Goal: Communication & Community: Answer question/provide support

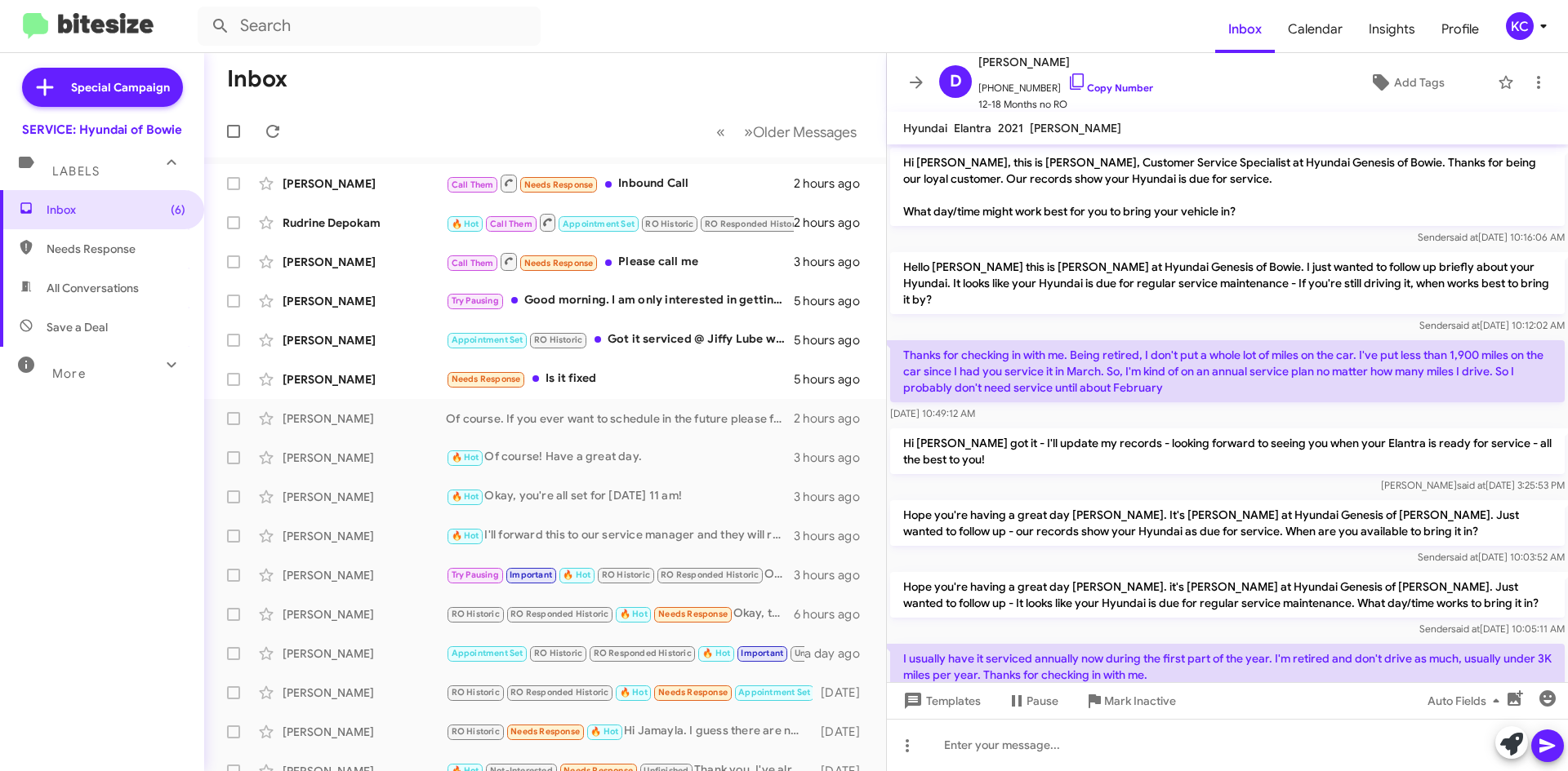
scroll to position [102, 0]
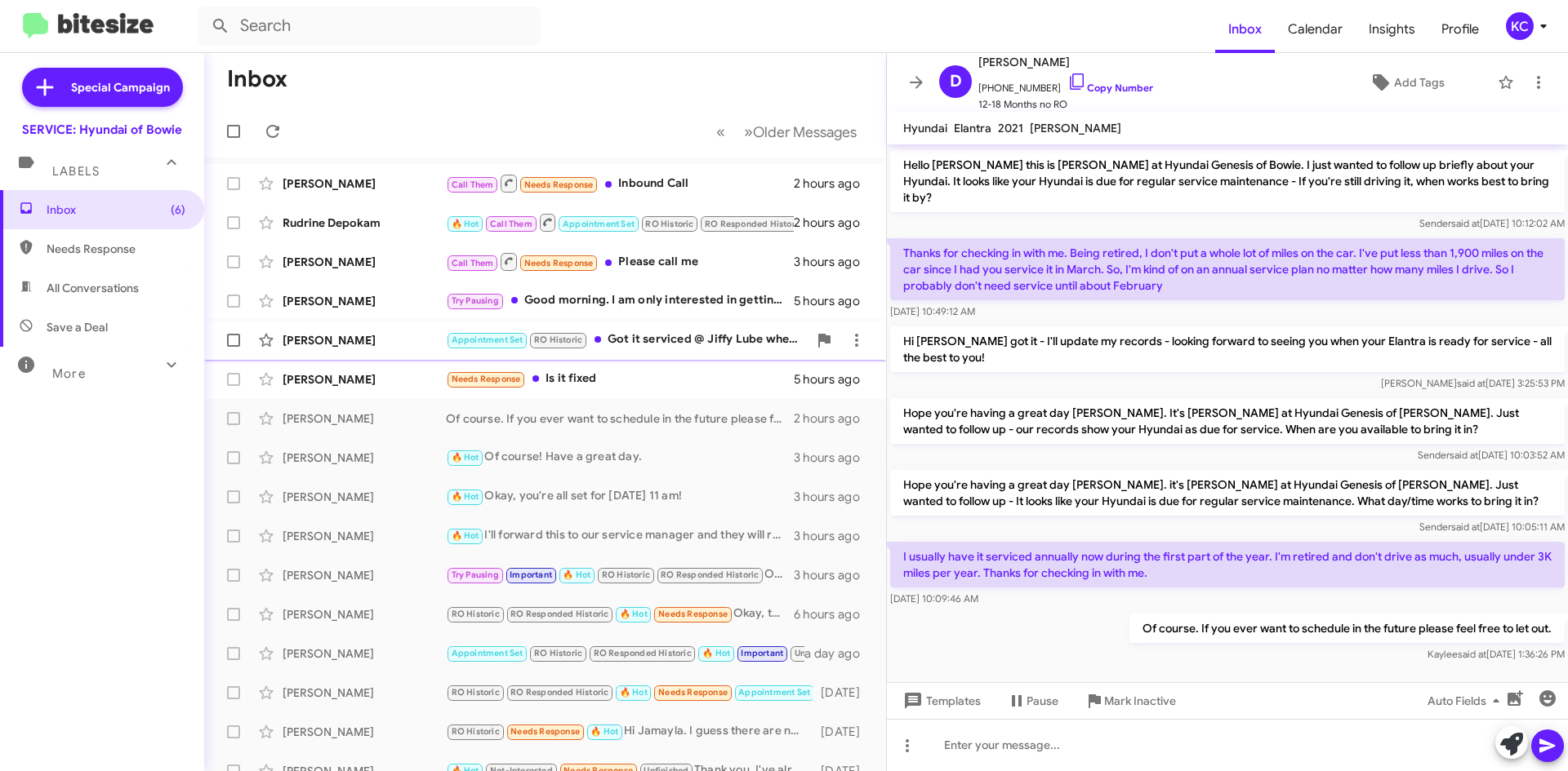
click at [675, 347] on div "Appointment Set RO Historic Got it serviced @ Jiffy Lube where it was a lot les…" at bounding box center [626, 340] width 362 height 19
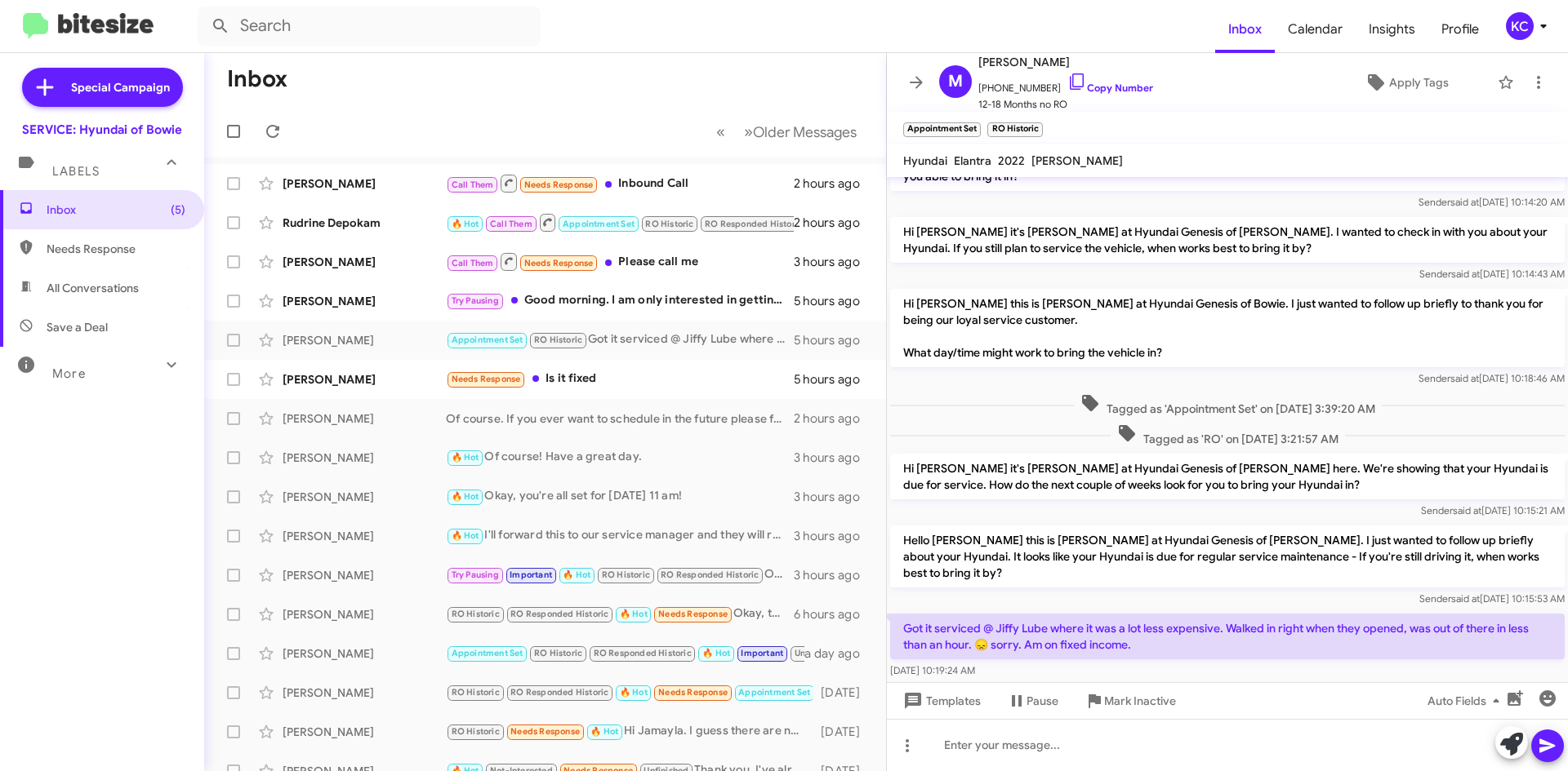
scroll to position [252, 0]
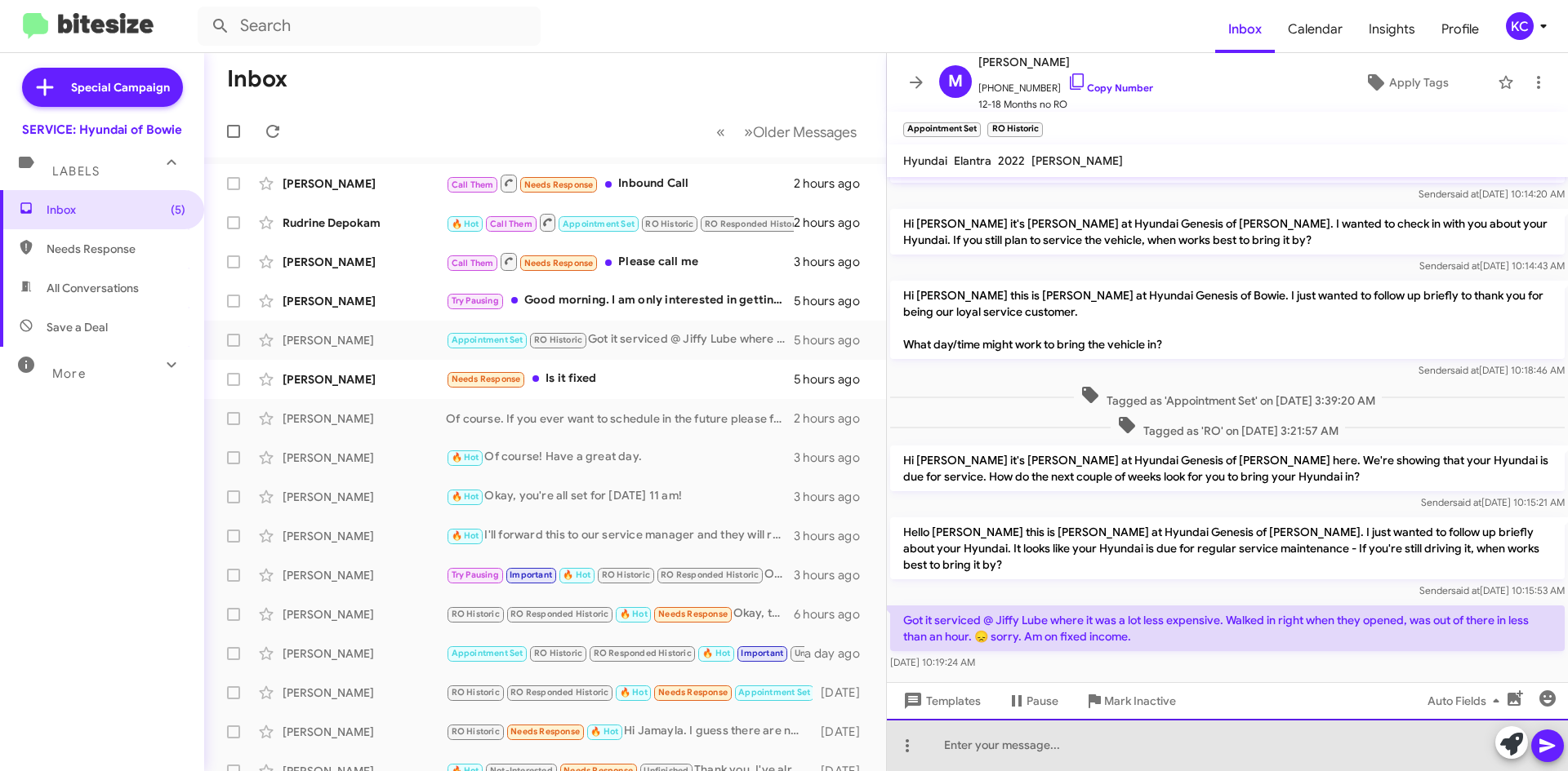
drag, startPoint x: 1233, startPoint y: 736, endPoint x: 1253, endPoint y: 740, distance: 20.4
click at [1253, 740] on div at bounding box center [1227, 745] width 681 height 52
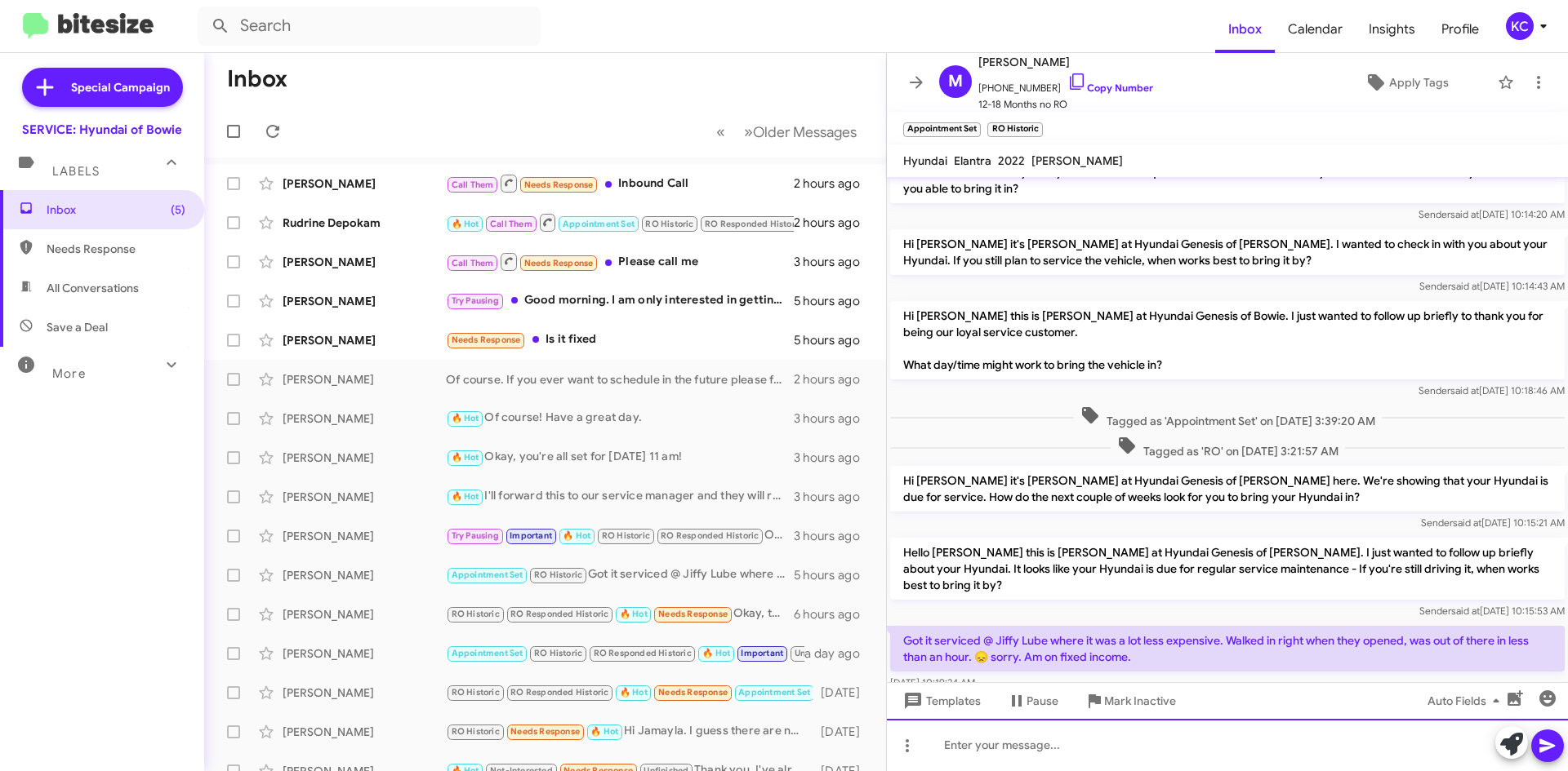
scroll to position [312, 0]
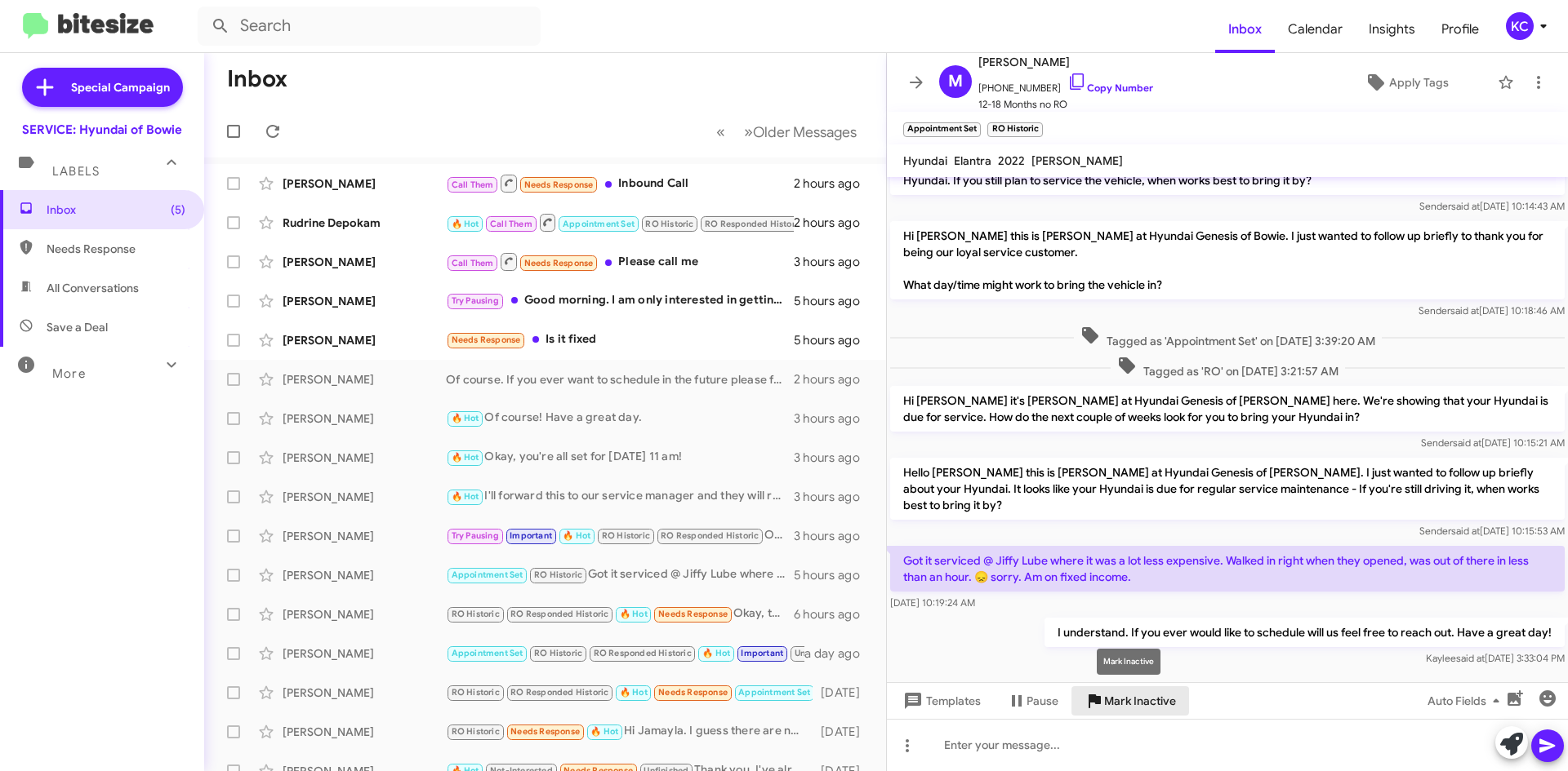
click at [1087, 696] on icon at bounding box center [1093, 701] width 20 height 20
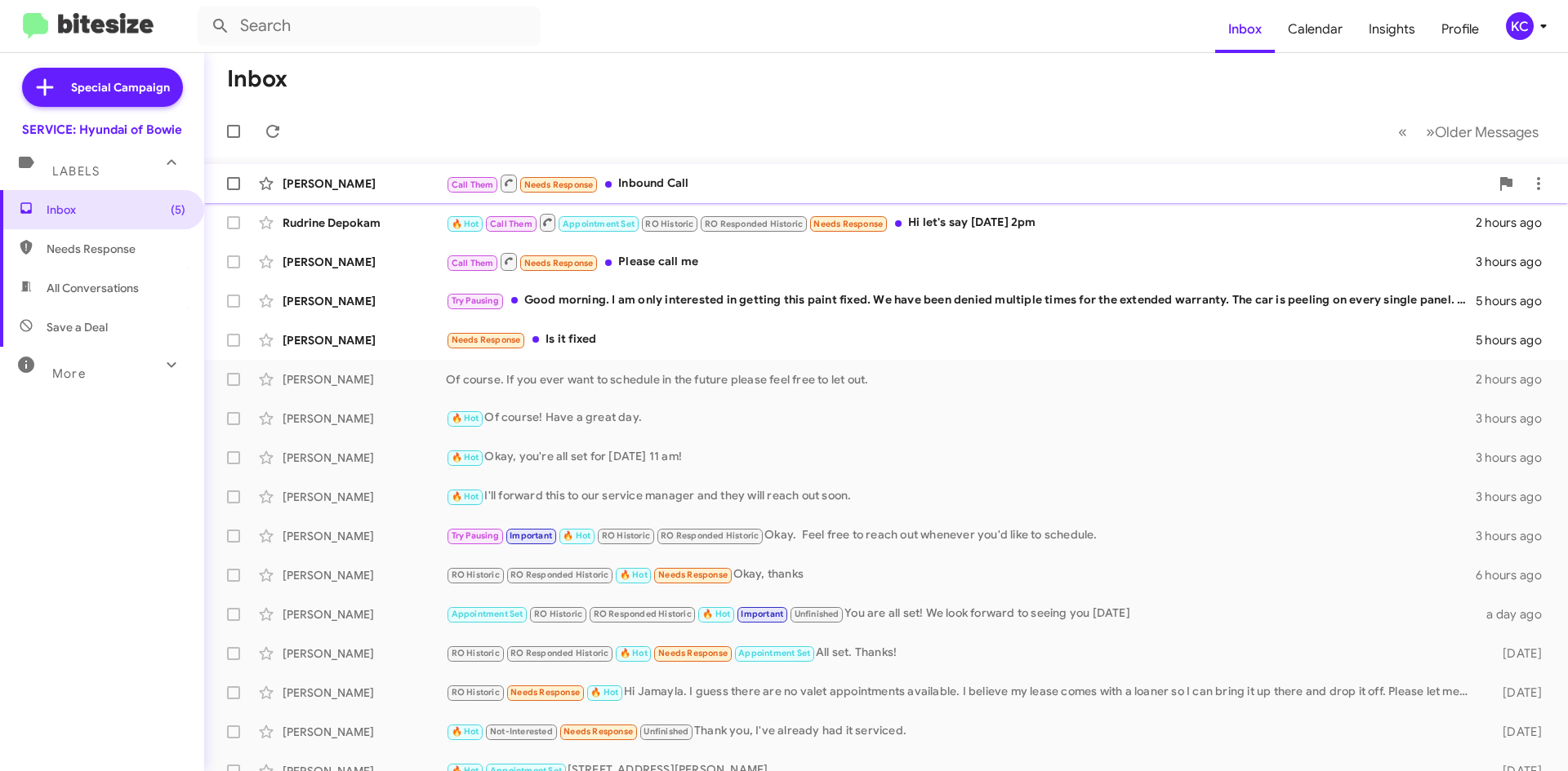
click at [761, 191] on div "Call Them Needs Response Inbound Call" at bounding box center [967, 183] width 1043 height 21
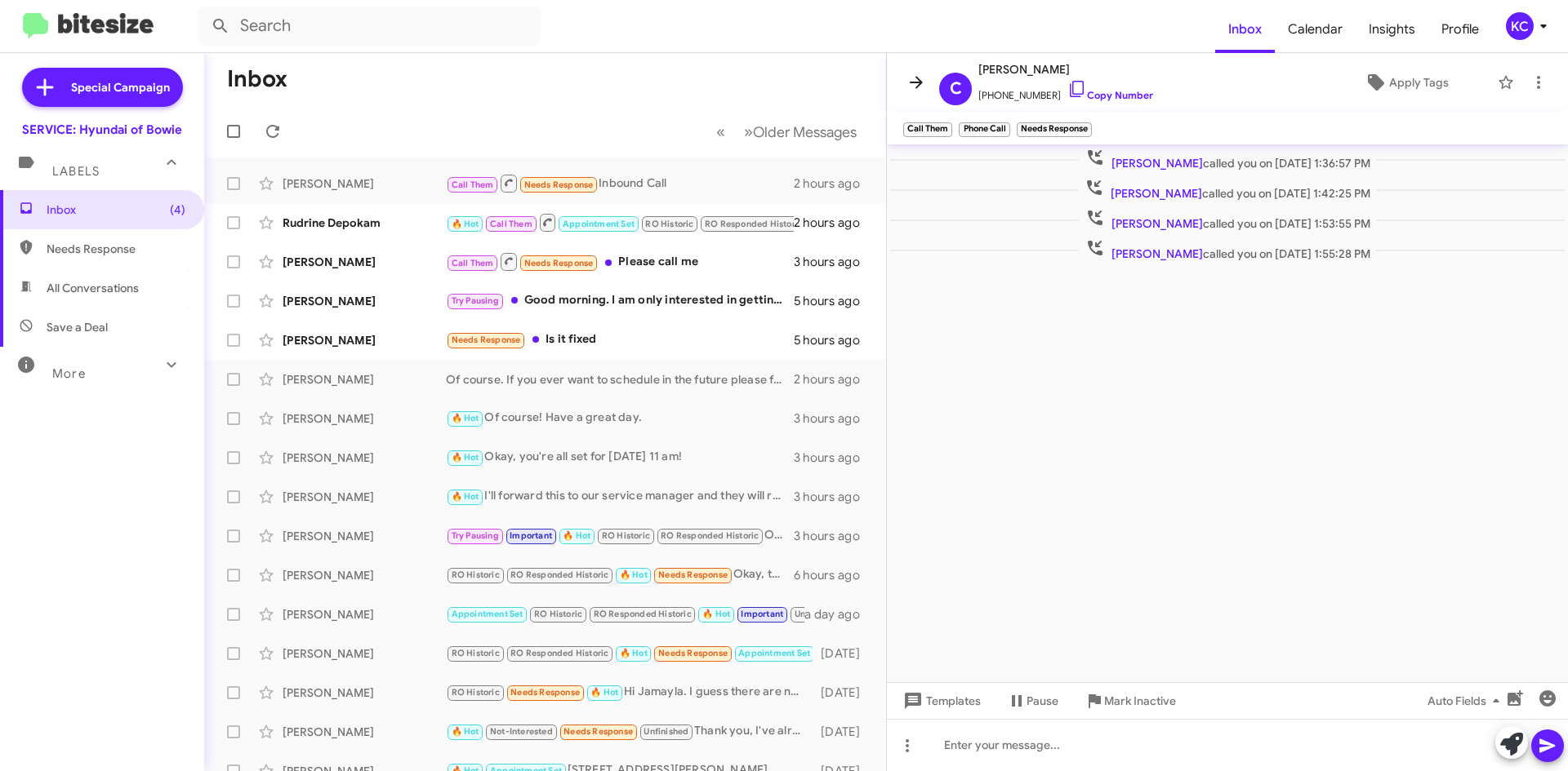
click at [925, 83] on icon at bounding box center [916, 82] width 20 height 20
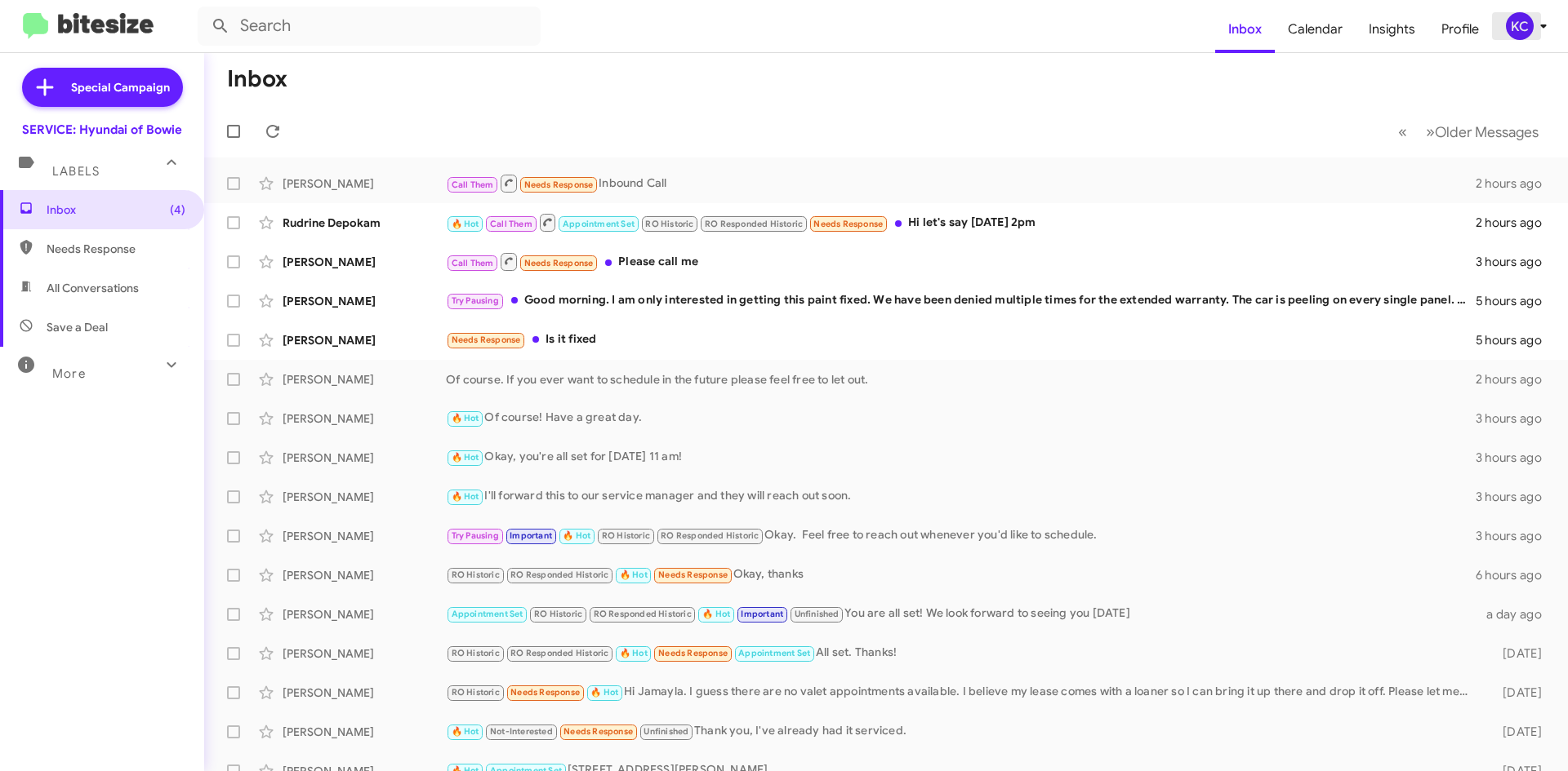
click at [1518, 29] on div "KC" at bounding box center [1519, 26] width 27 height 27
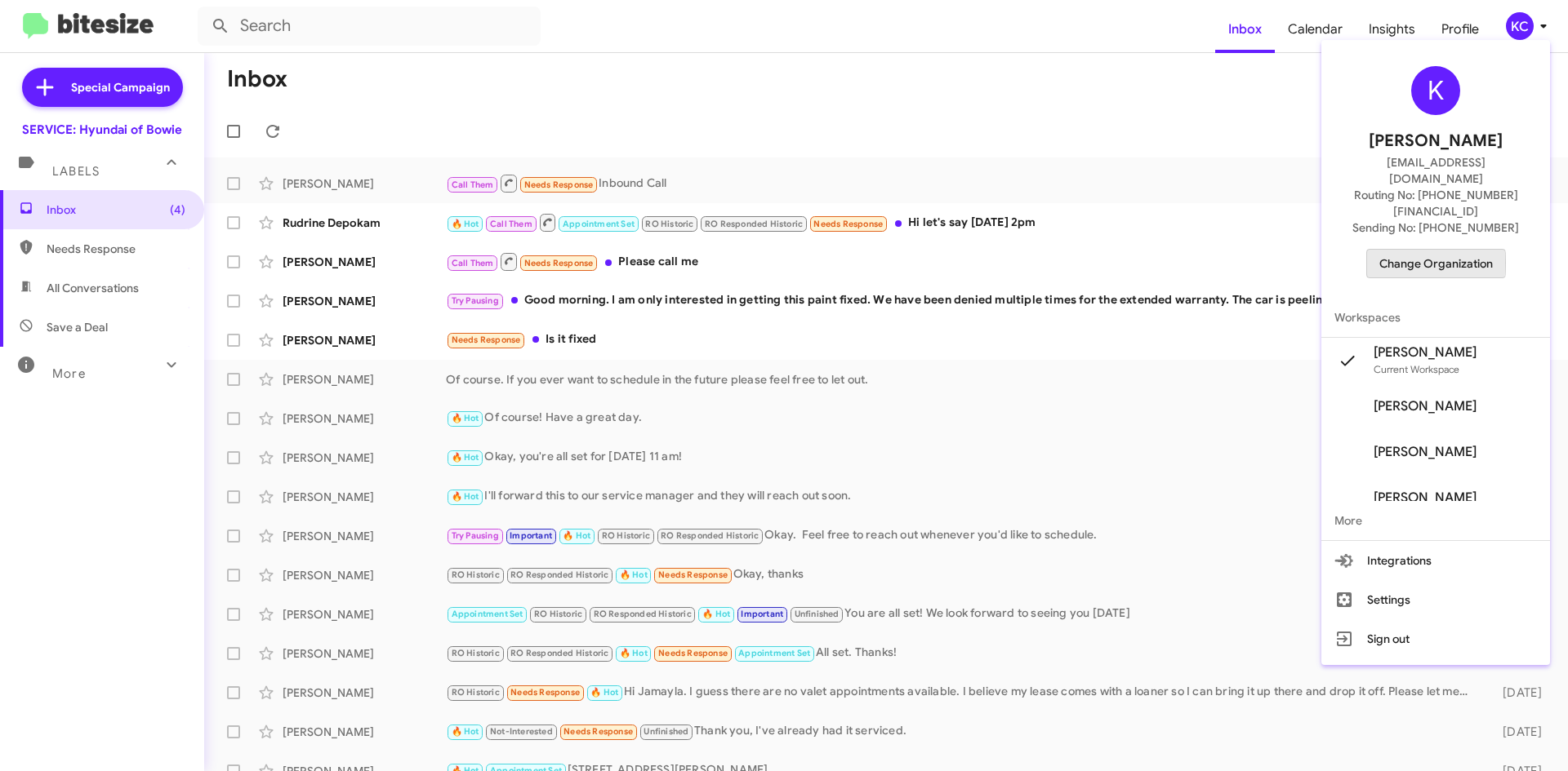
click at [1418, 250] on span "Change Organization" at bounding box center [1435, 263] width 114 height 27
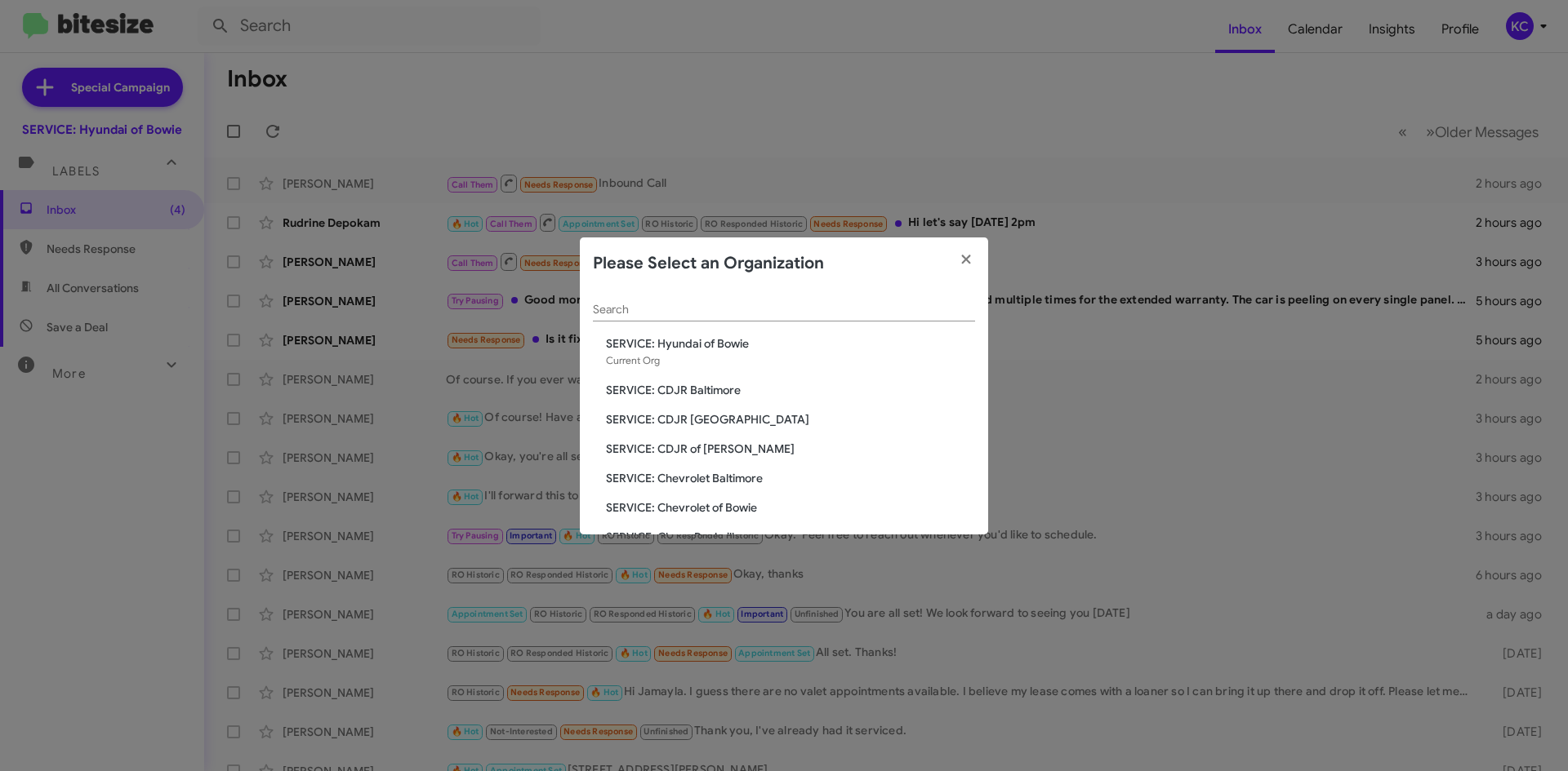
click at [703, 389] on span "SERVICE: CDJR Baltimore" at bounding box center [791, 390] width 369 height 16
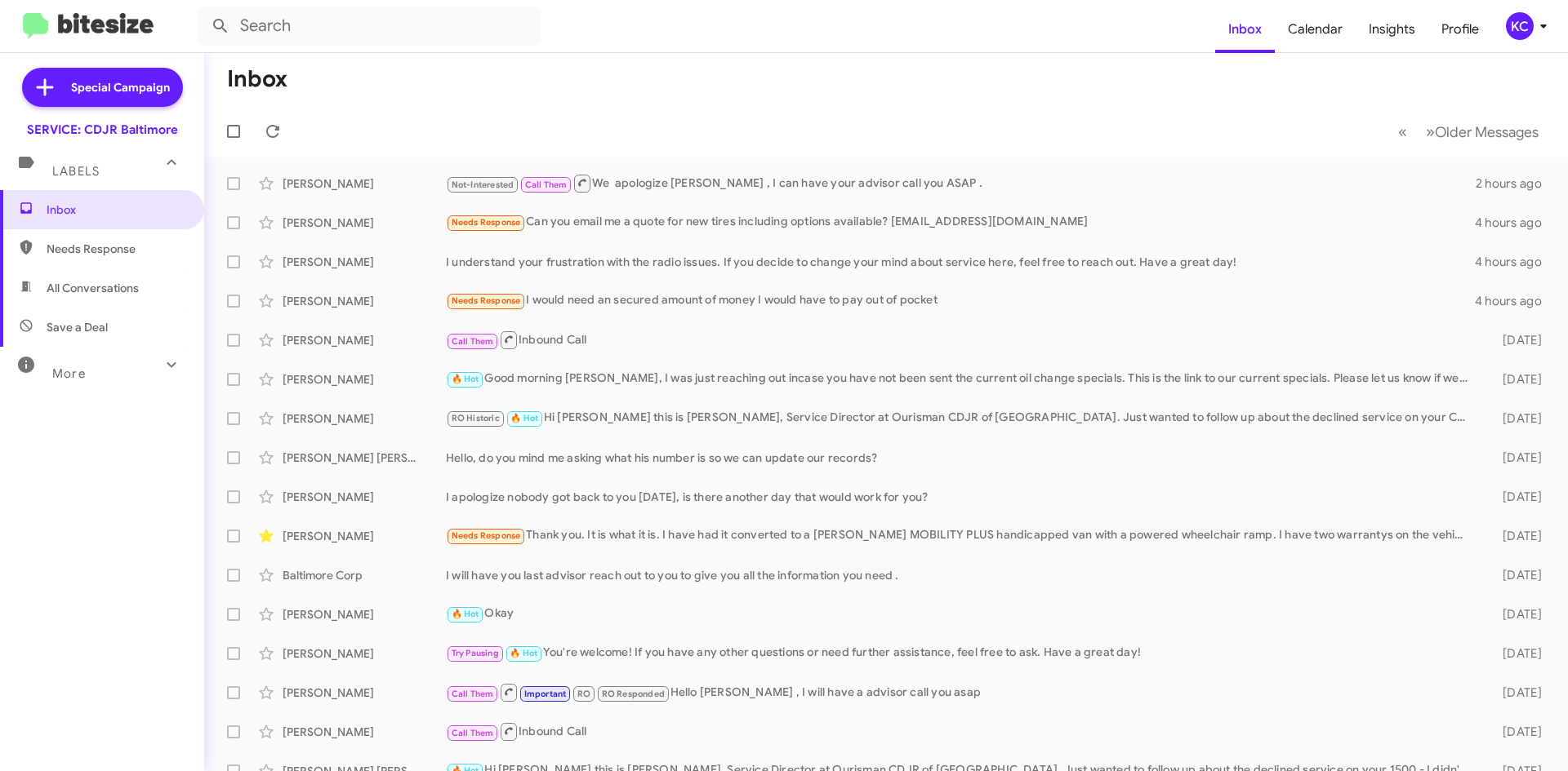
click at [1536, 37] on span "KC" at bounding box center [1529, 26] width 49 height 27
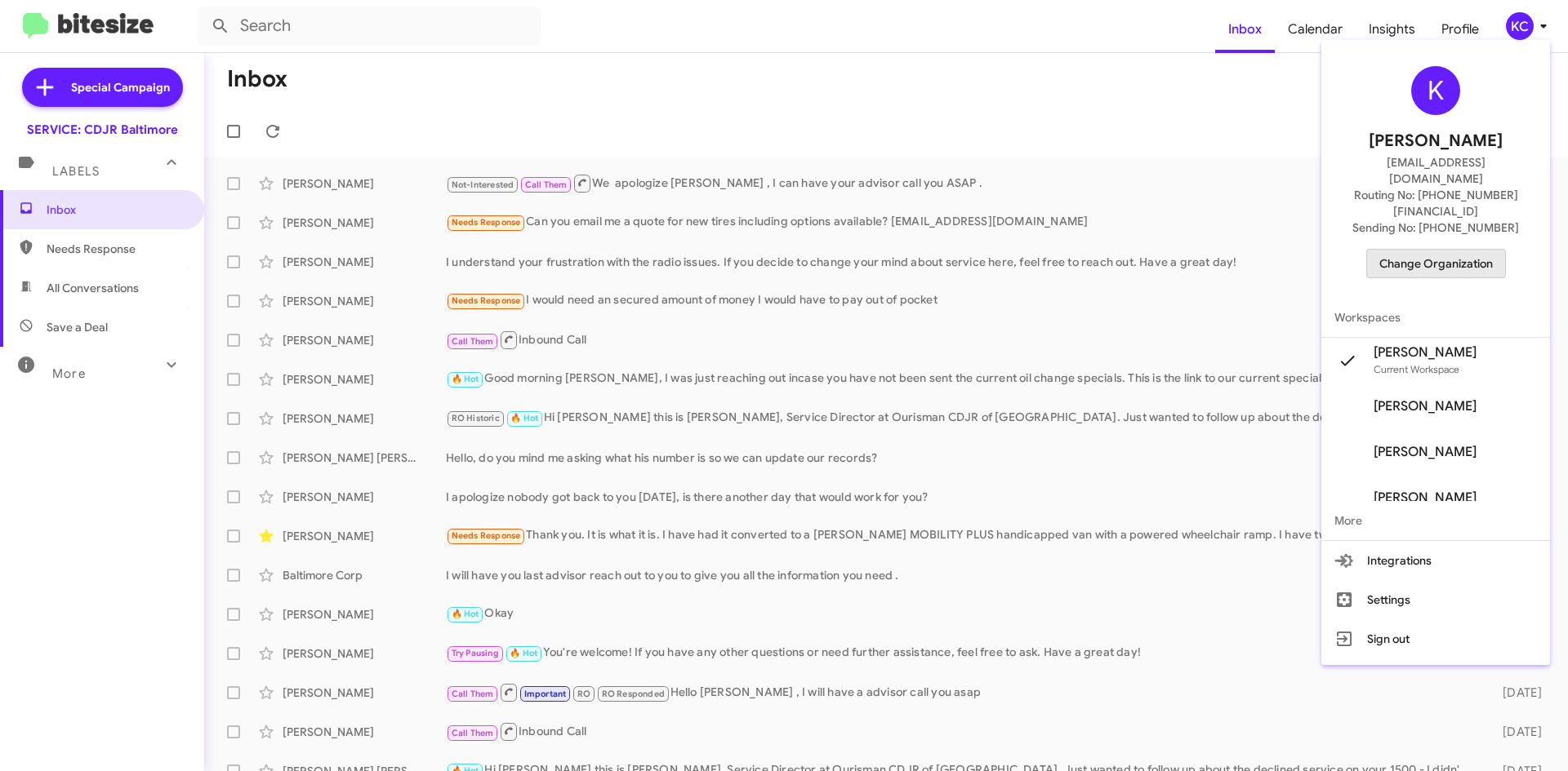
click at [1441, 250] on span "Change Organization" at bounding box center [1435, 263] width 114 height 27
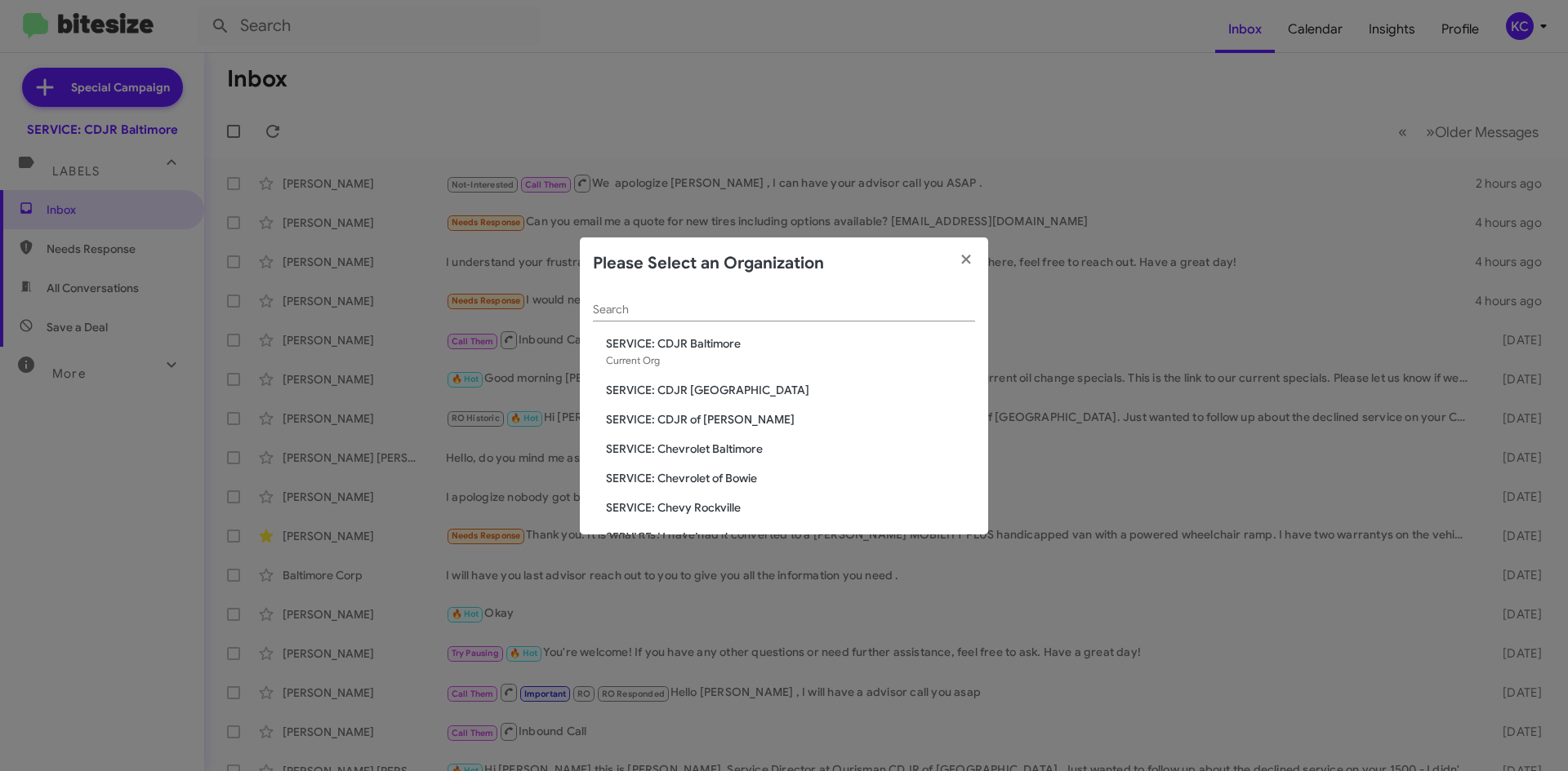
click at [646, 390] on span "SERVICE: CDJR [GEOGRAPHIC_DATA]" at bounding box center [791, 390] width 369 height 16
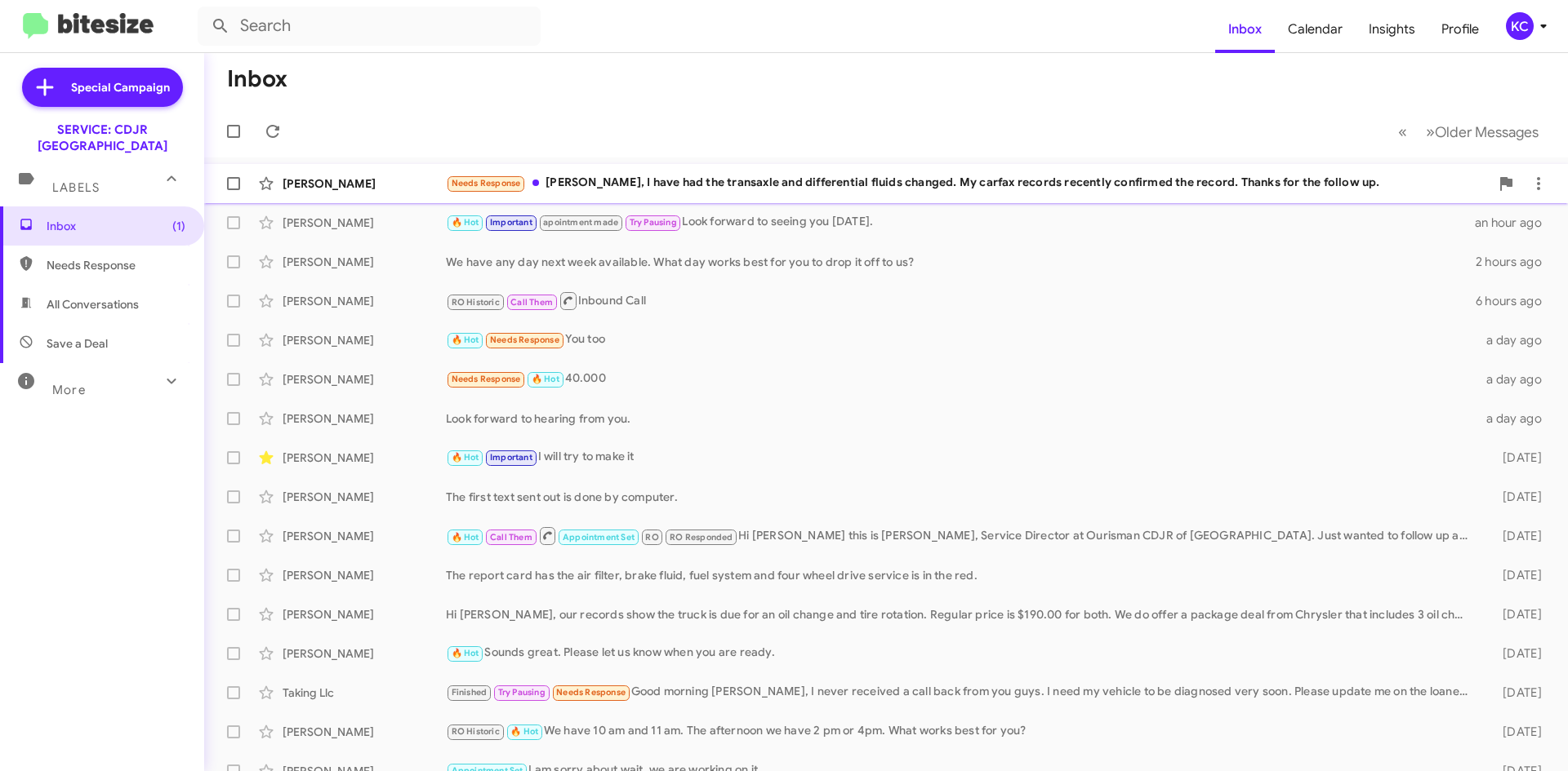
click at [1018, 194] on div "Melvin Myricks Needs Response Josh, I have had the transaxle and differential f…" at bounding box center [886, 184] width 1337 height 32
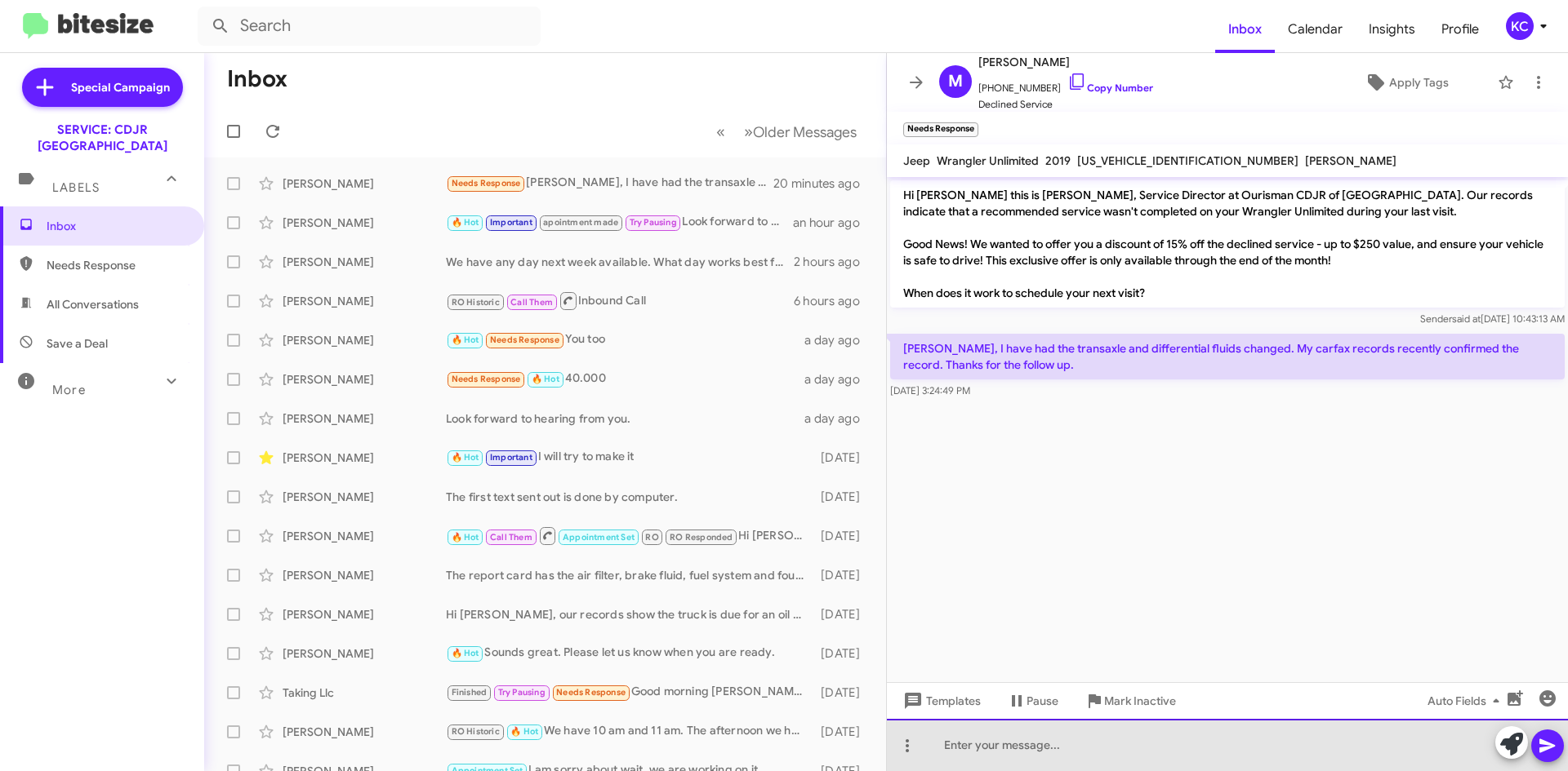
click at [1125, 737] on div at bounding box center [1227, 745] width 681 height 52
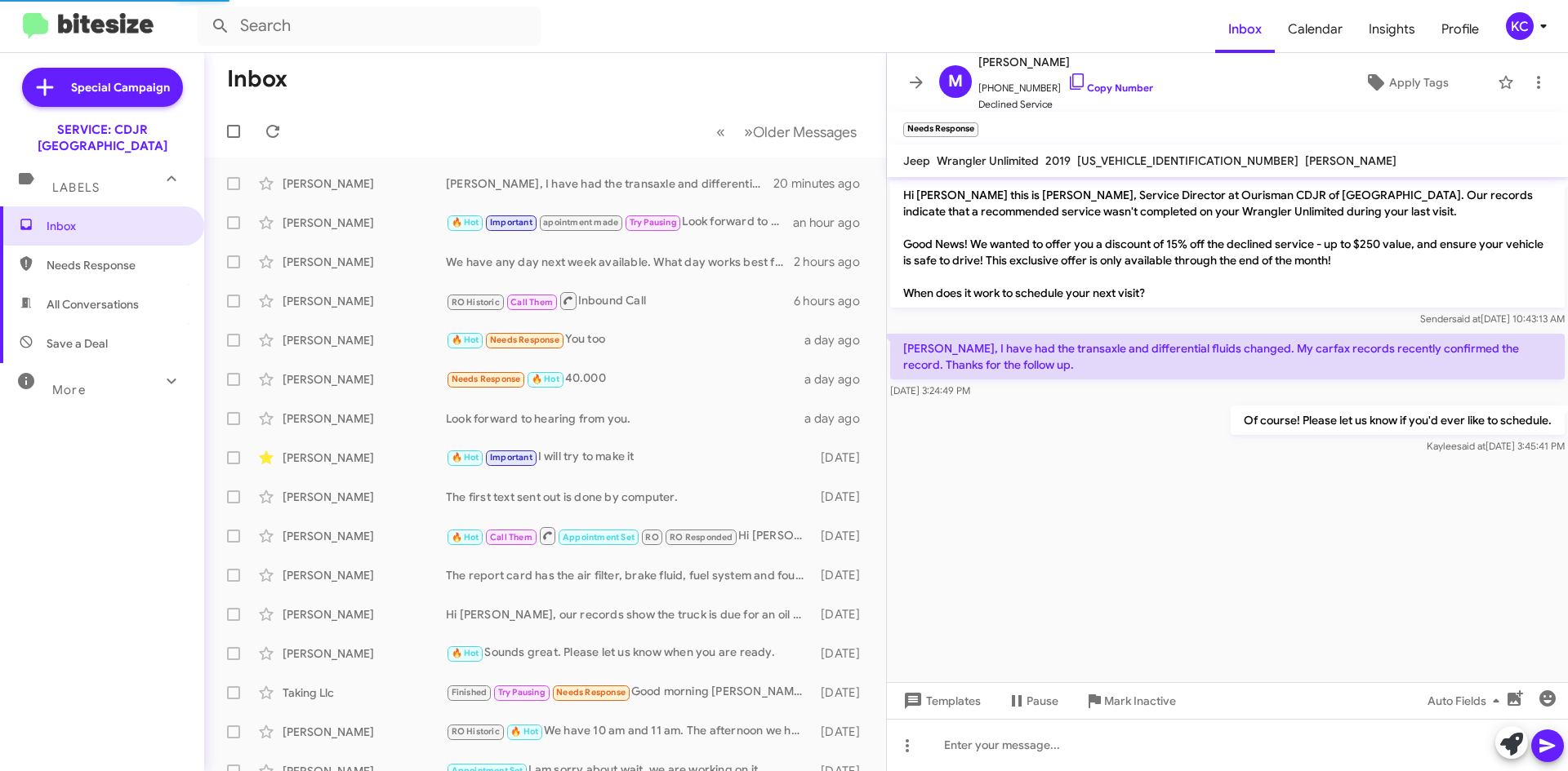
click at [1530, 35] on span "KC" at bounding box center [1529, 26] width 49 height 27
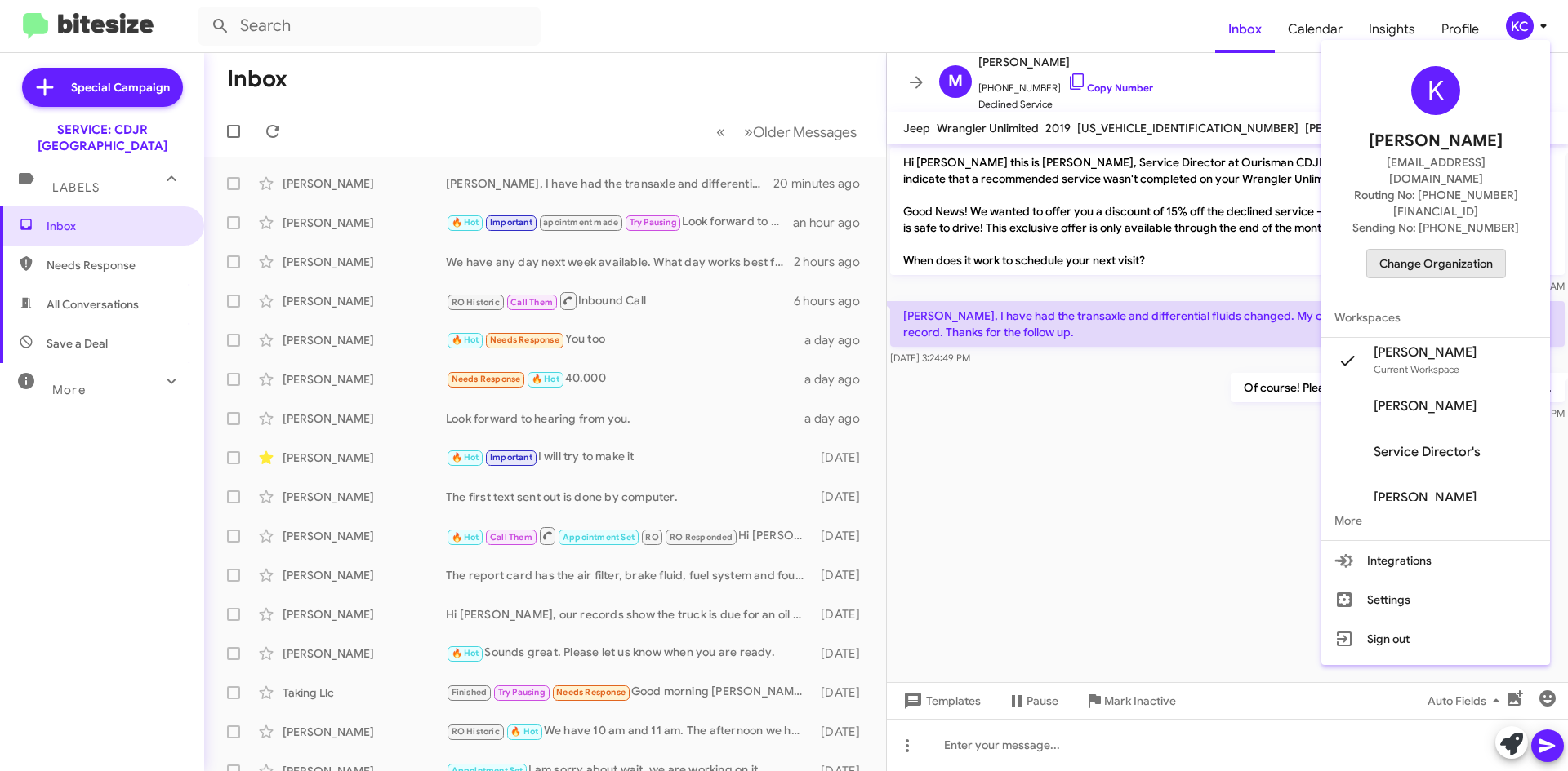
click at [1487, 250] on span "Change Organization" at bounding box center [1435, 263] width 114 height 27
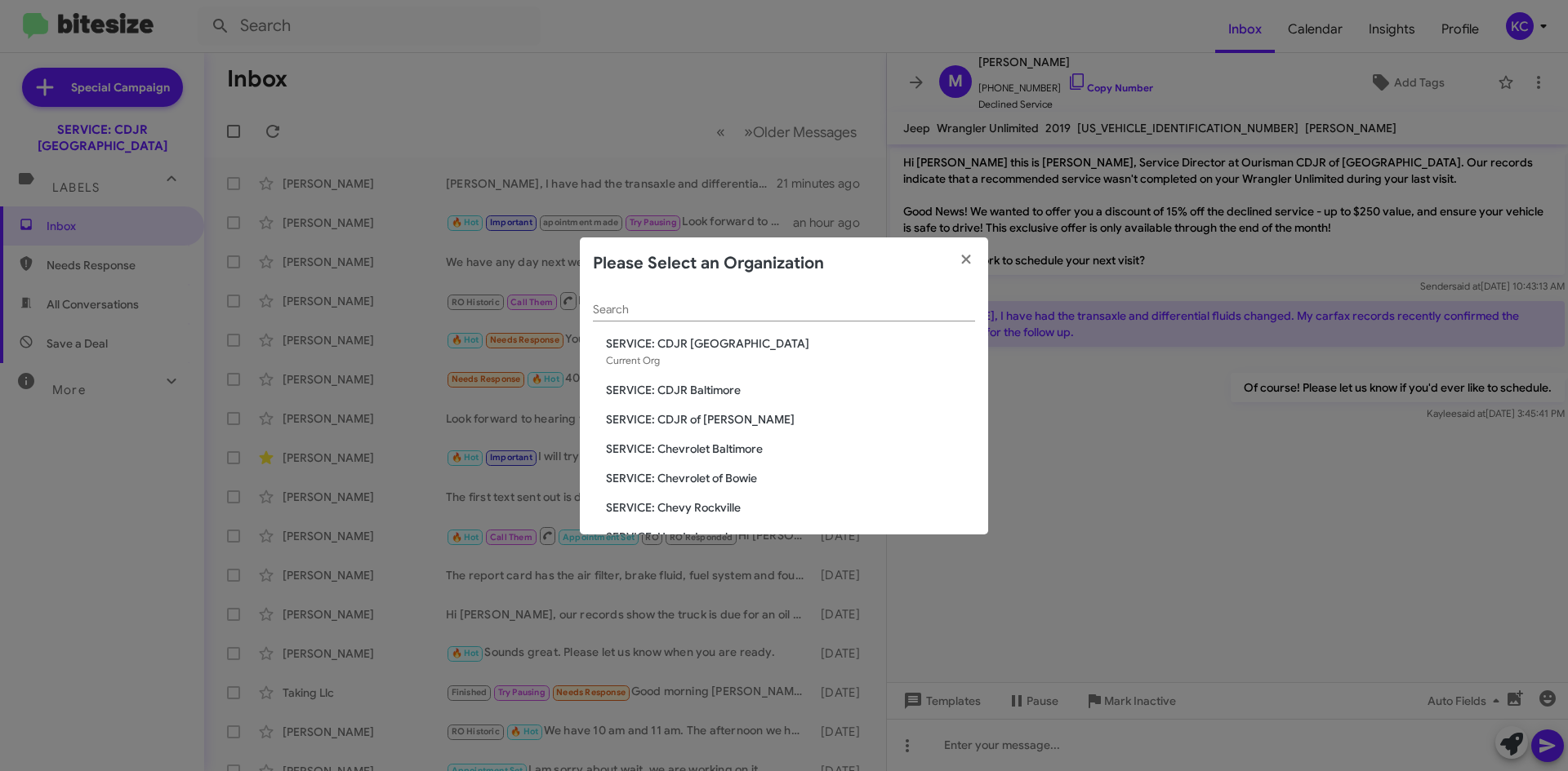
click at [772, 414] on span "SERVICE: CDJR of [PERSON_NAME]" at bounding box center [791, 419] width 369 height 16
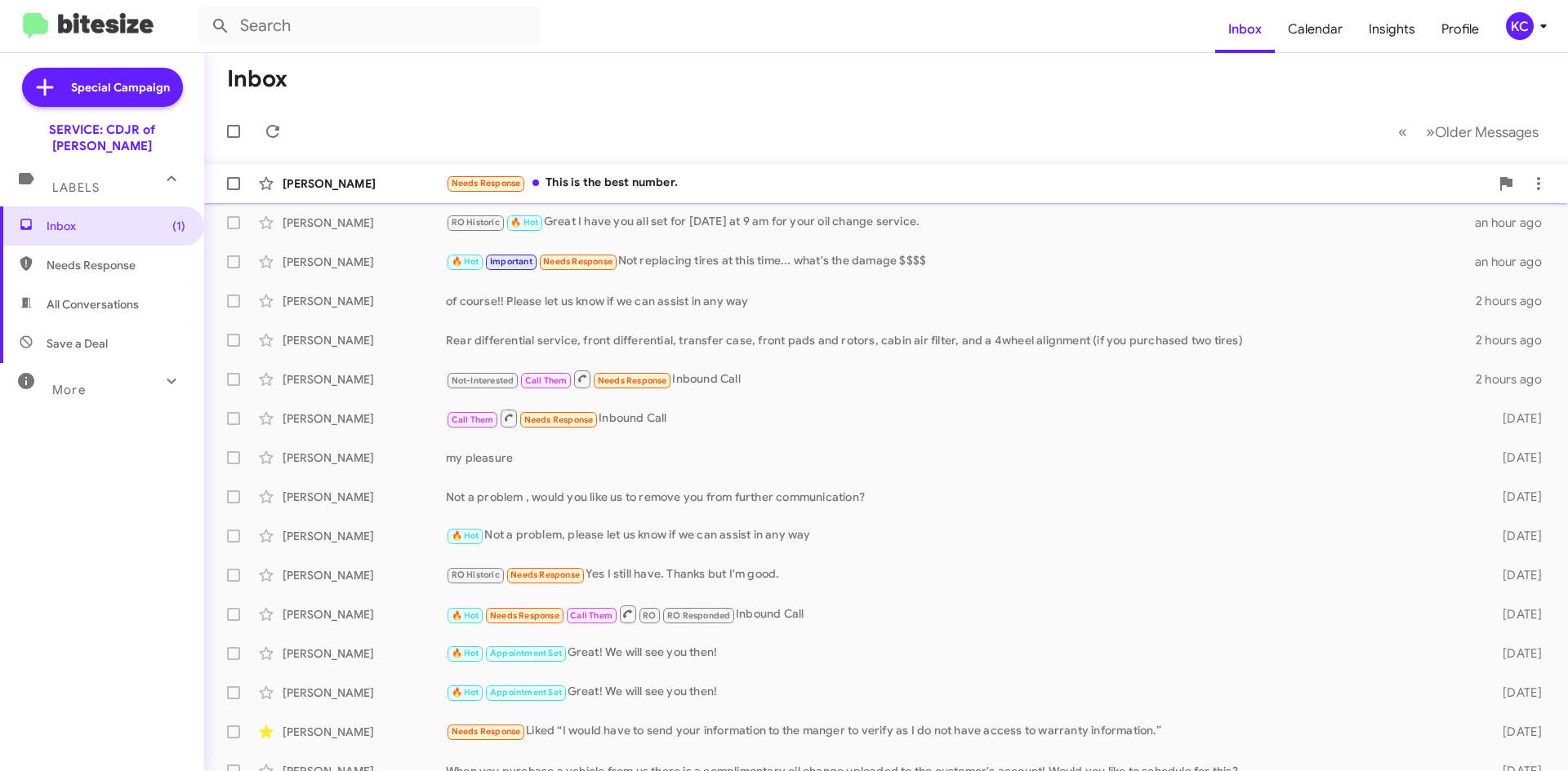
click at [668, 168] on div "George Segredo Needs Response This is the best number. 42 minutes ago" at bounding box center [886, 184] width 1337 height 32
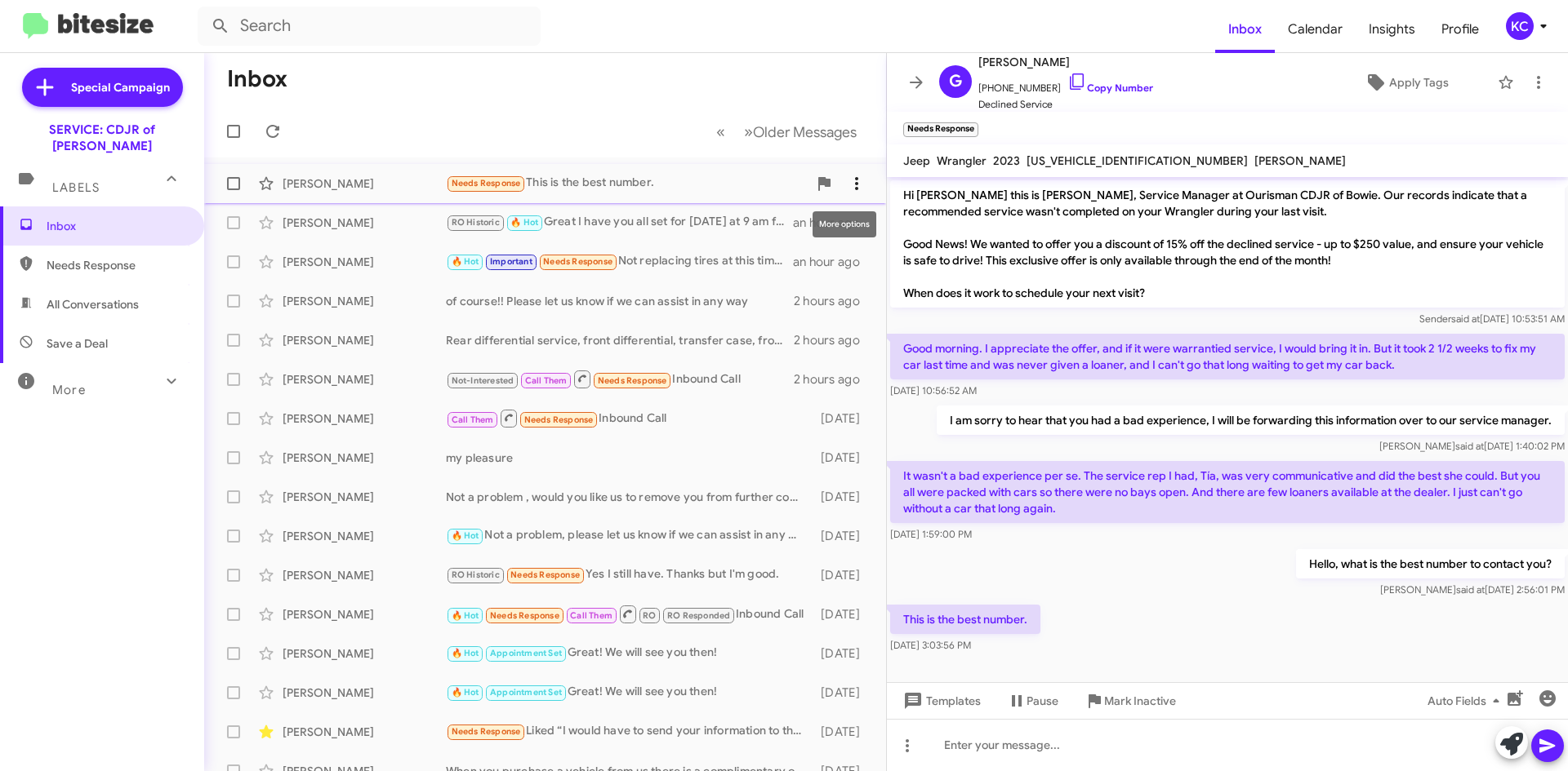
click at [846, 191] on icon at bounding box center [856, 183] width 20 height 20
click at [763, 218] on span "Mark as unread" at bounding box center [721, 227] width 82 height 39
click at [1521, 25] on div "KC" at bounding box center [1519, 26] width 27 height 27
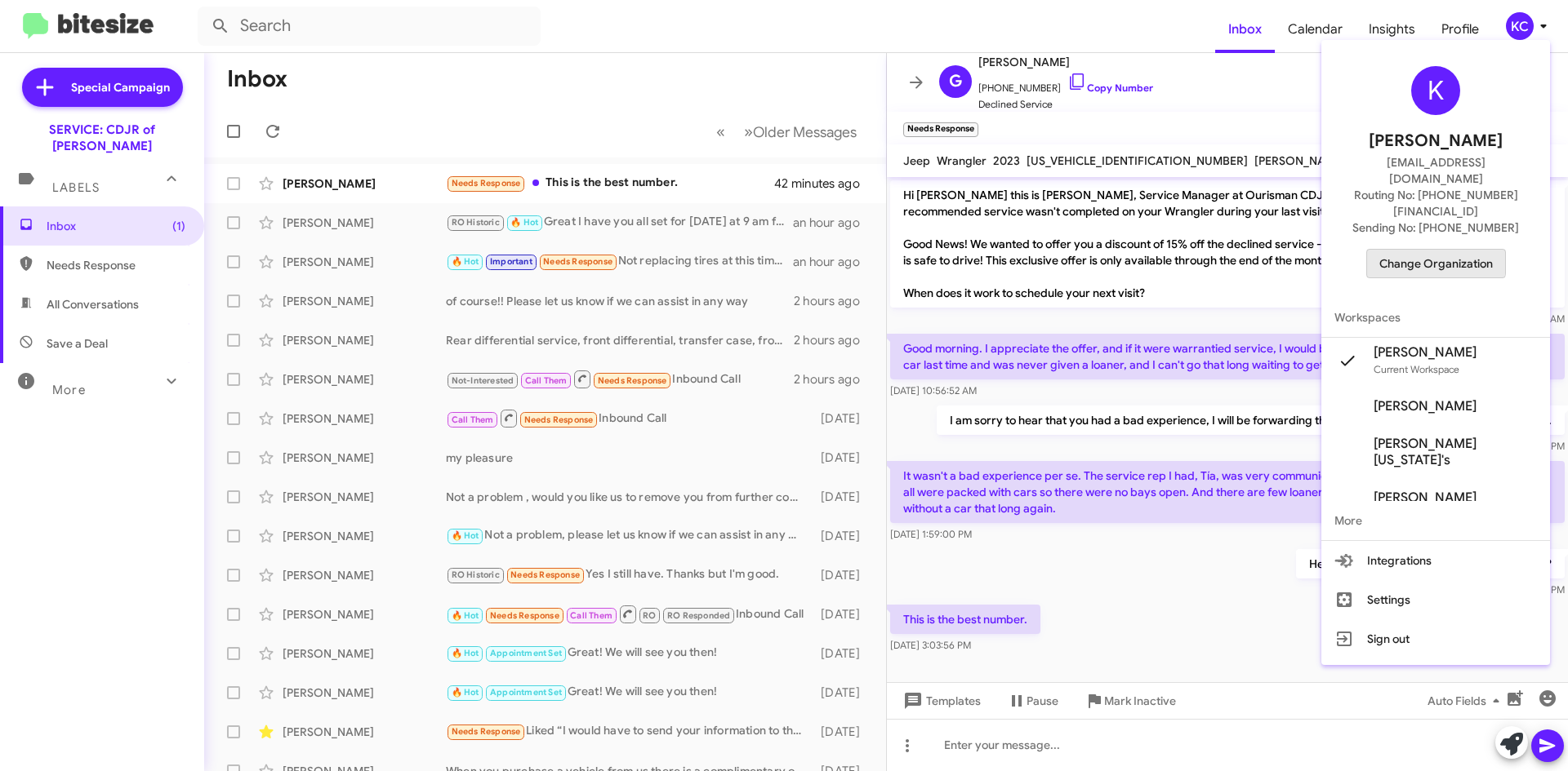
click at [1446, 250] on span "Change Organization" at bounding box center [1435, 263] width 114 height 27
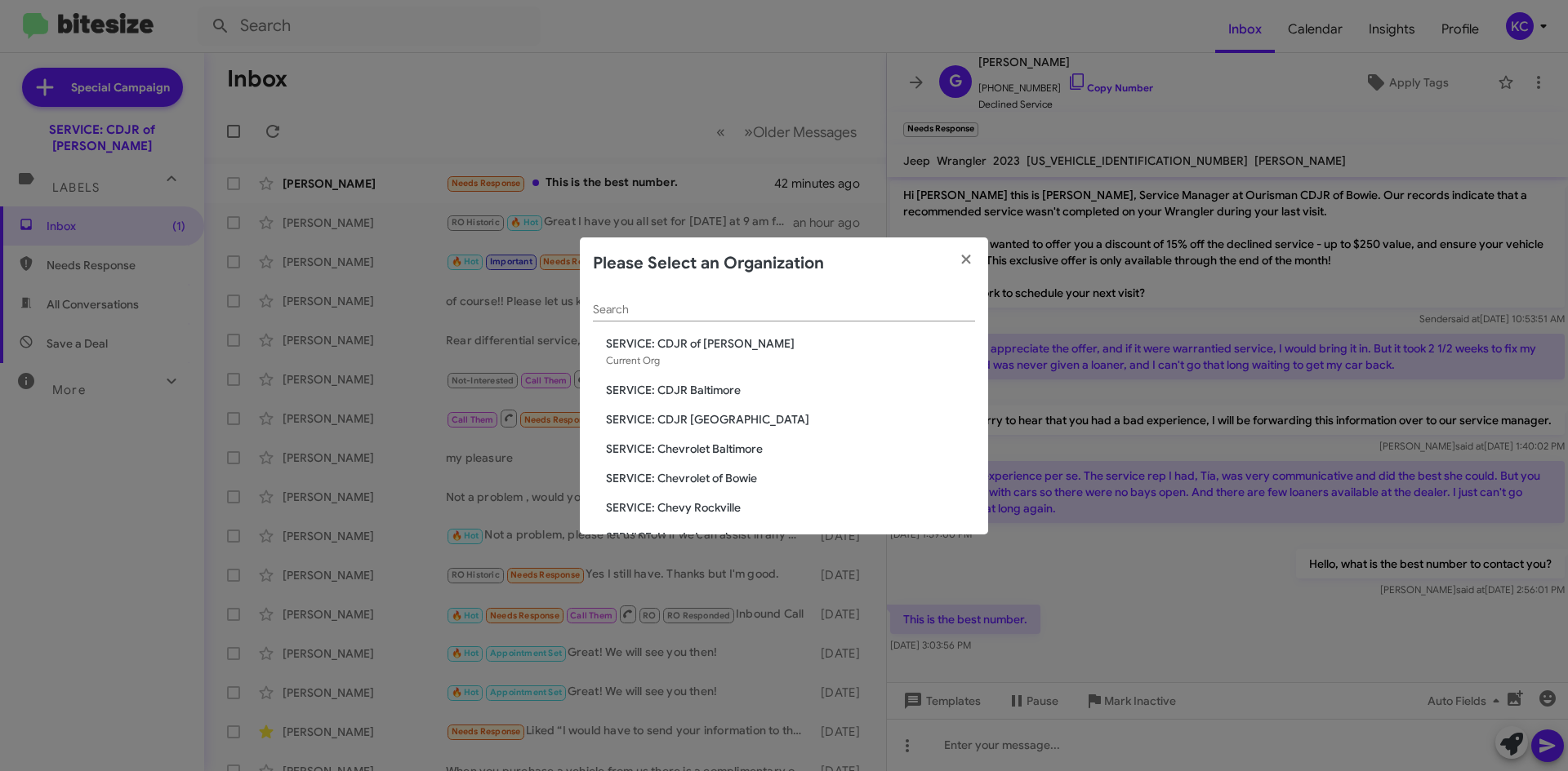
click at [717, 446] on span "SERVICE: Chevrolet Baltimore" at bounding box center [791, 449] width 369 height 16
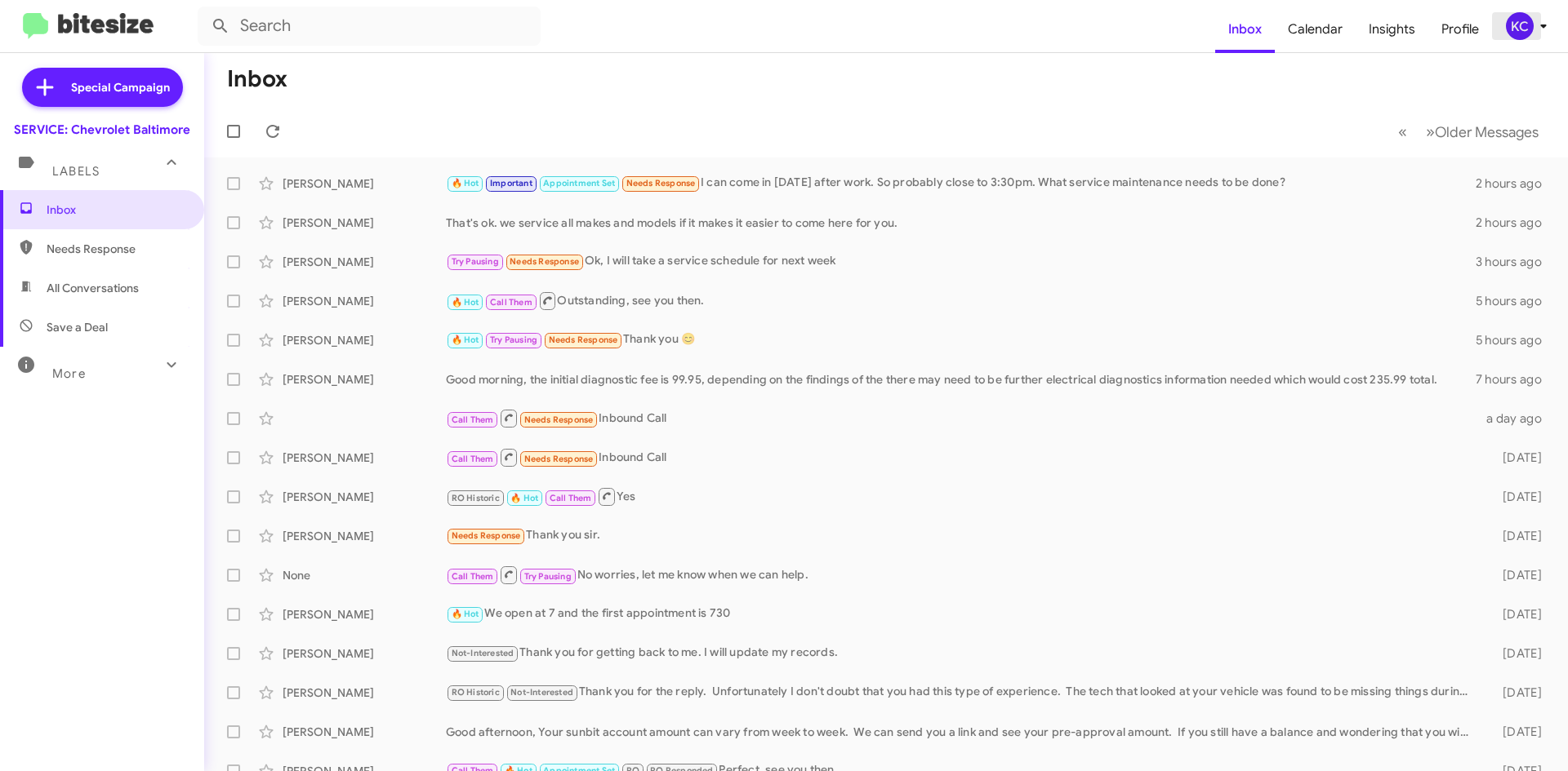
click at [1535, 21] on icon at bounding box center [1542, 26] width 20 height 20
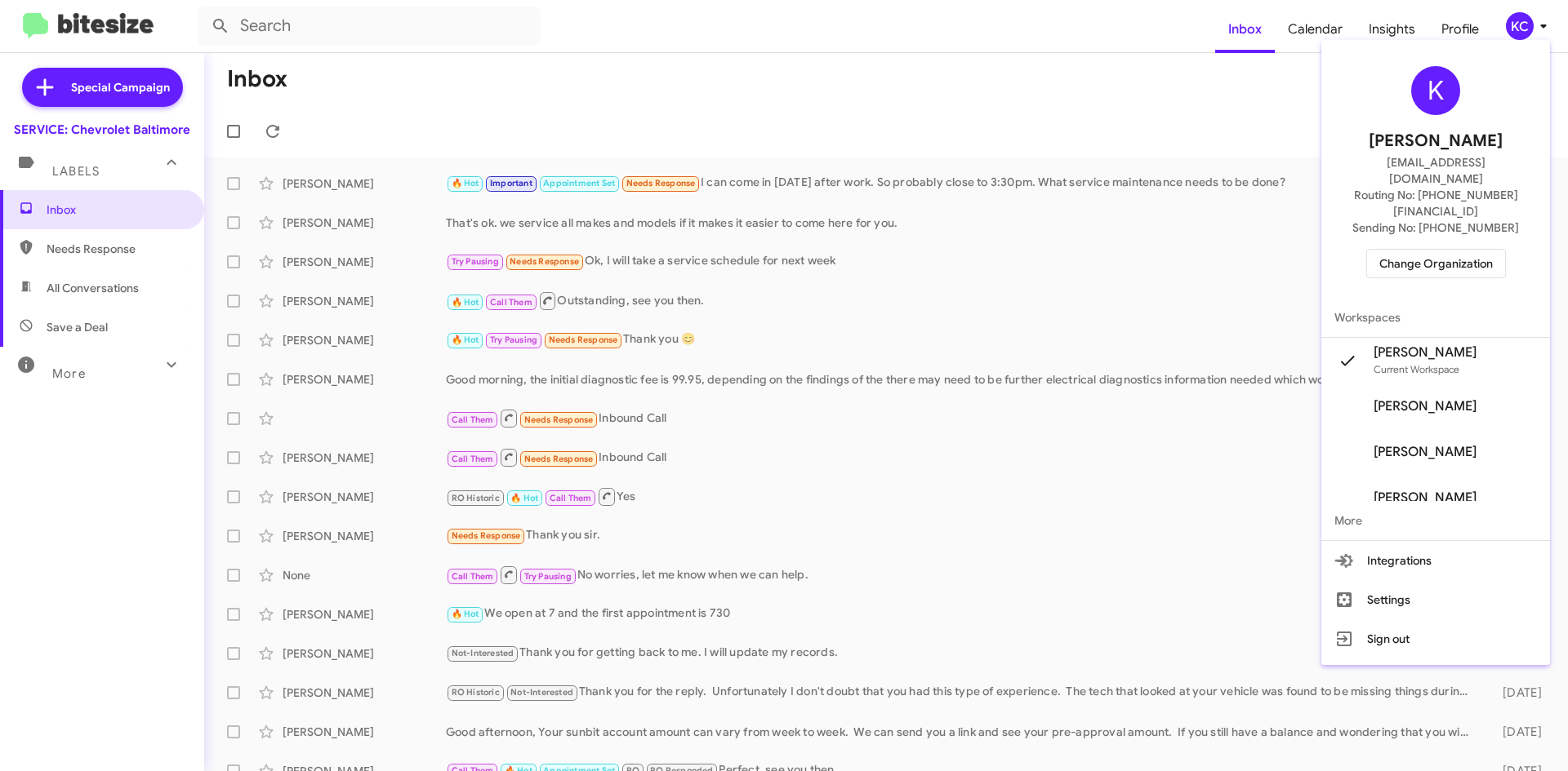
click at [1449, 250] on span "Change Organization" at bounding box center [1435, 263] width 114 height 27
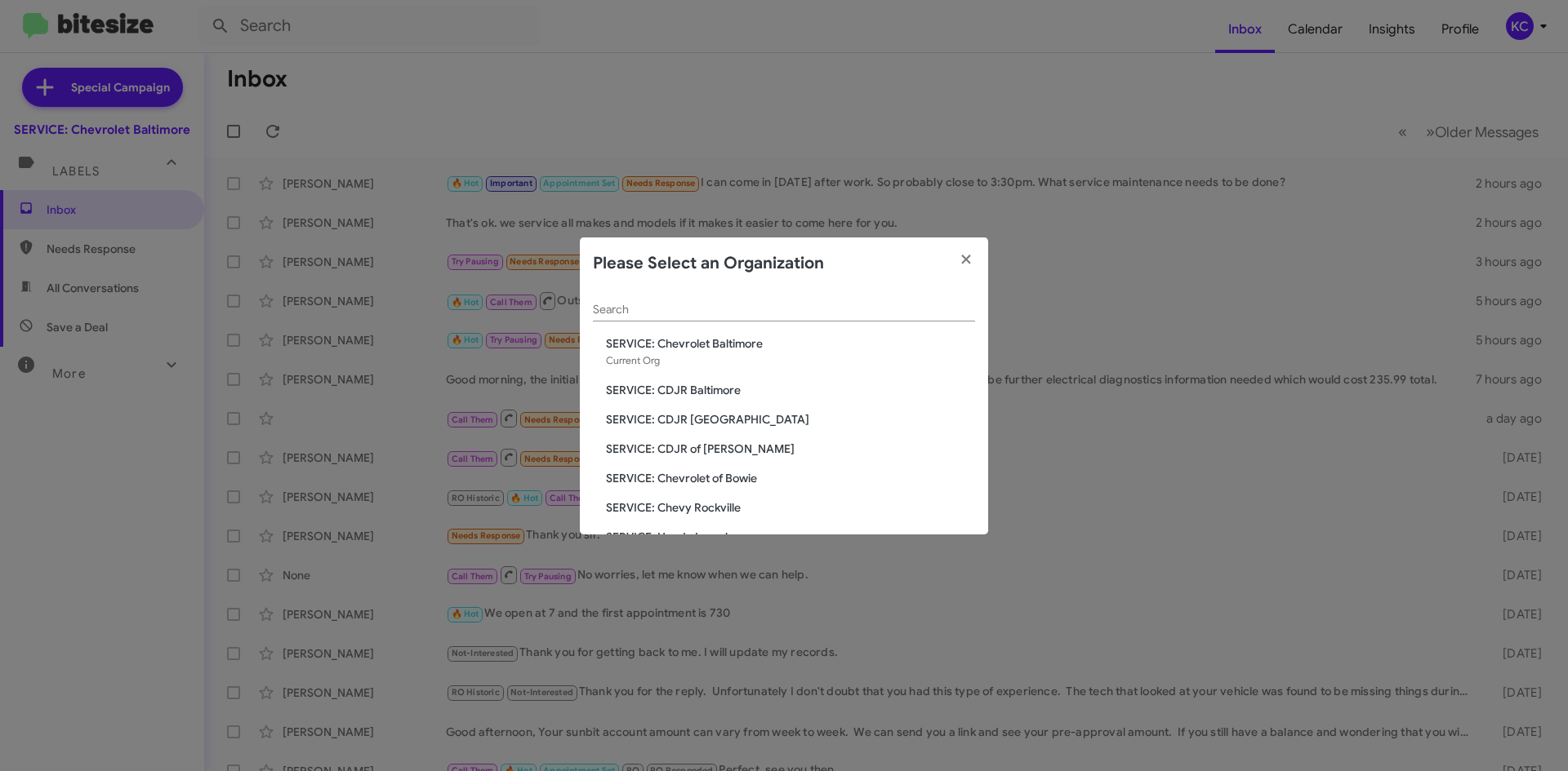
click at [693, 486] on span "SERVICE: Chevrolet of Bowie" at bounding box center [791, 478] width 369 height 16
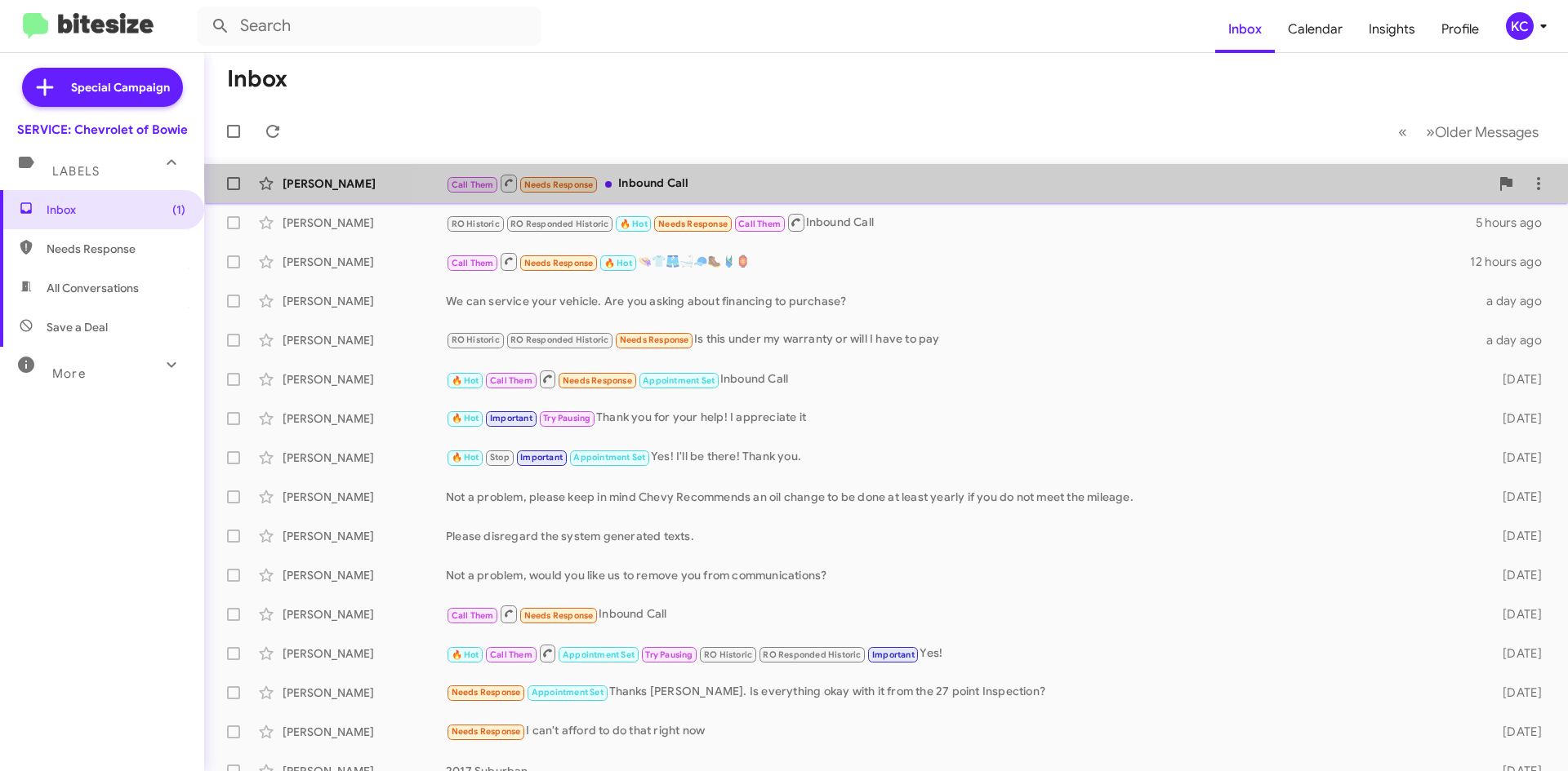
click at [1204, 174] on div "Call Them Needs Response Inbound Call" at bounding box center [967, 183] width 1043 height 21
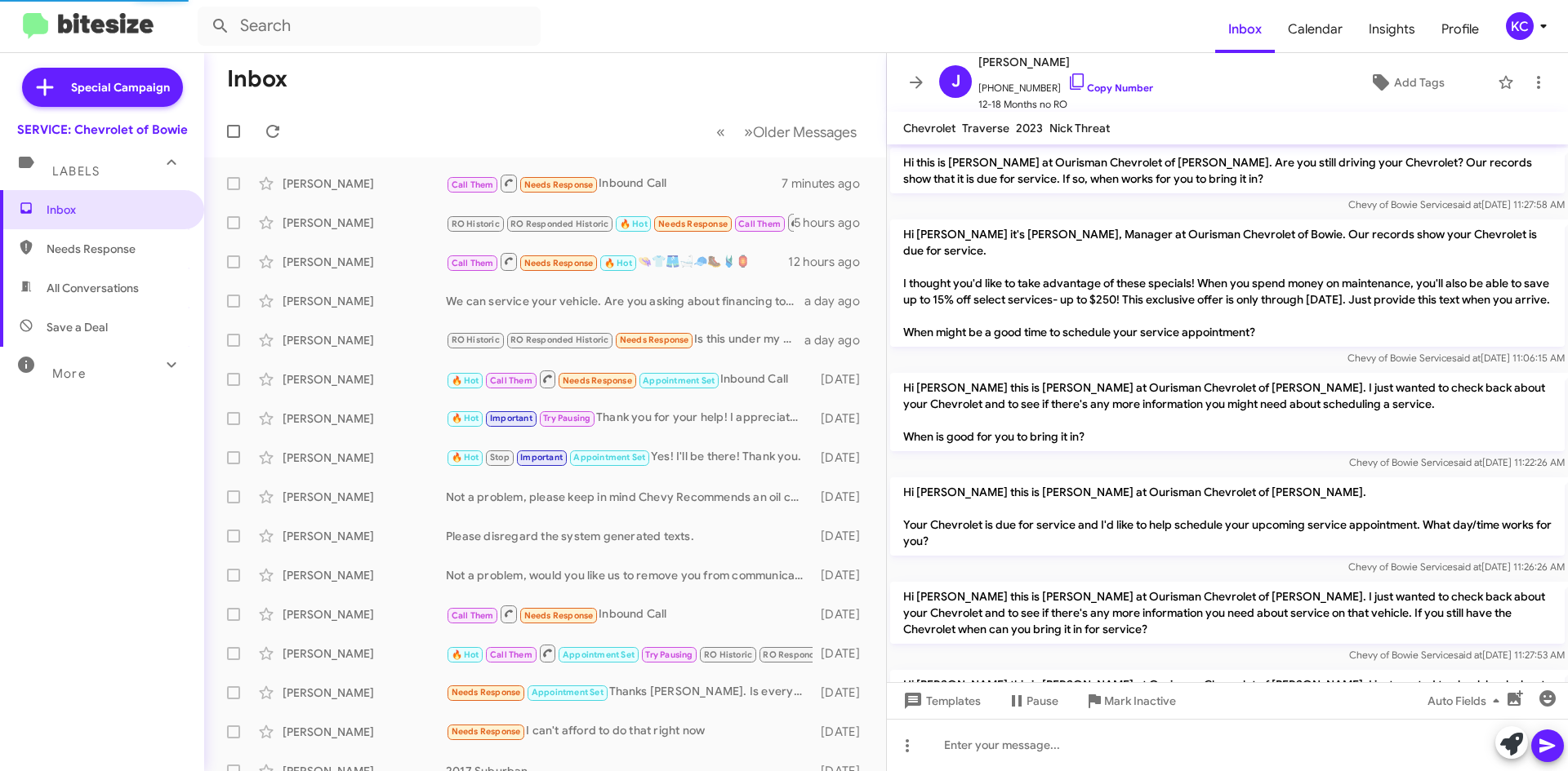
scroll to position [1331, 0]
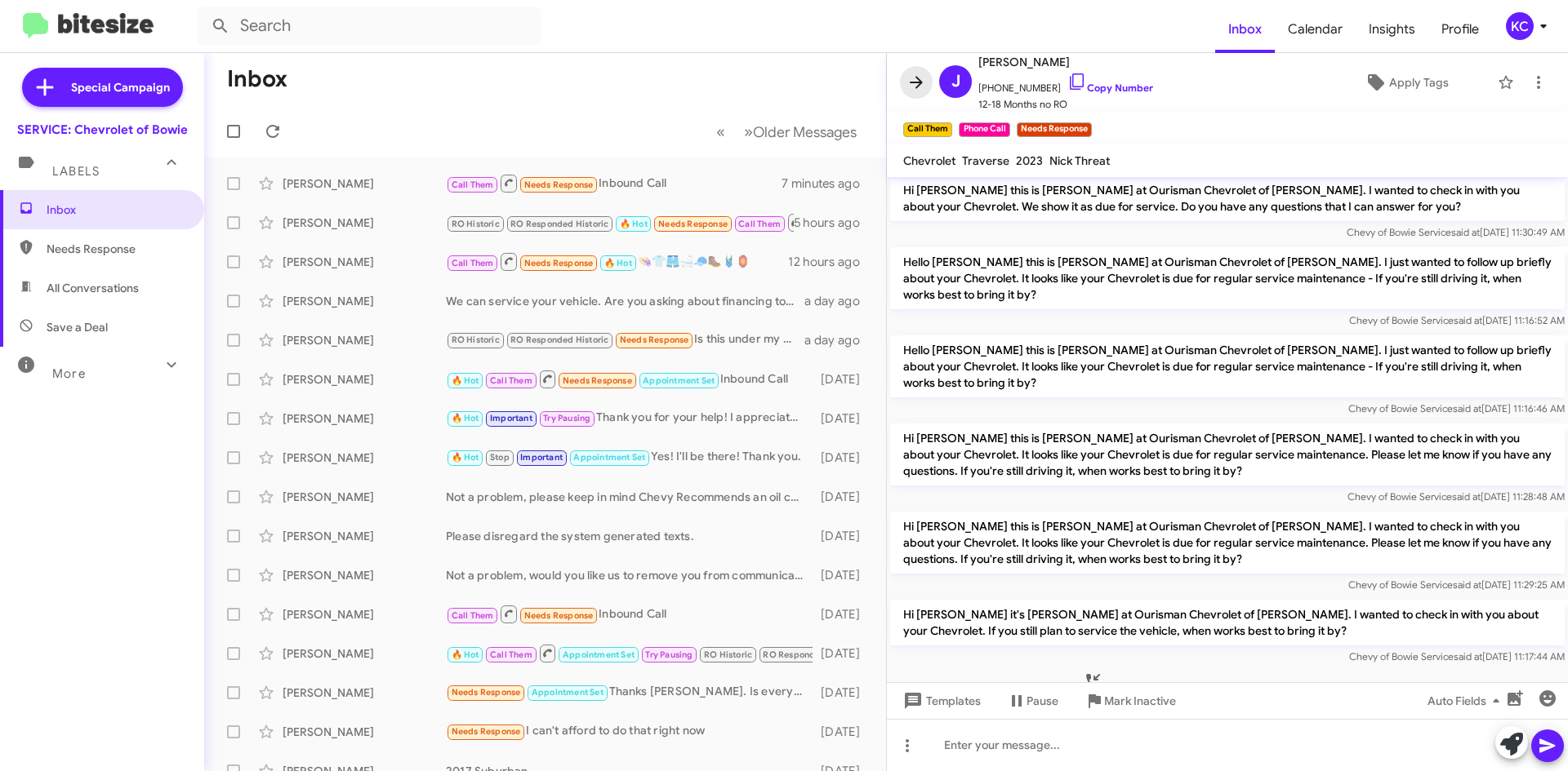
click at [901, 75] on span at bounding box center [916, 82] width 32 height 20
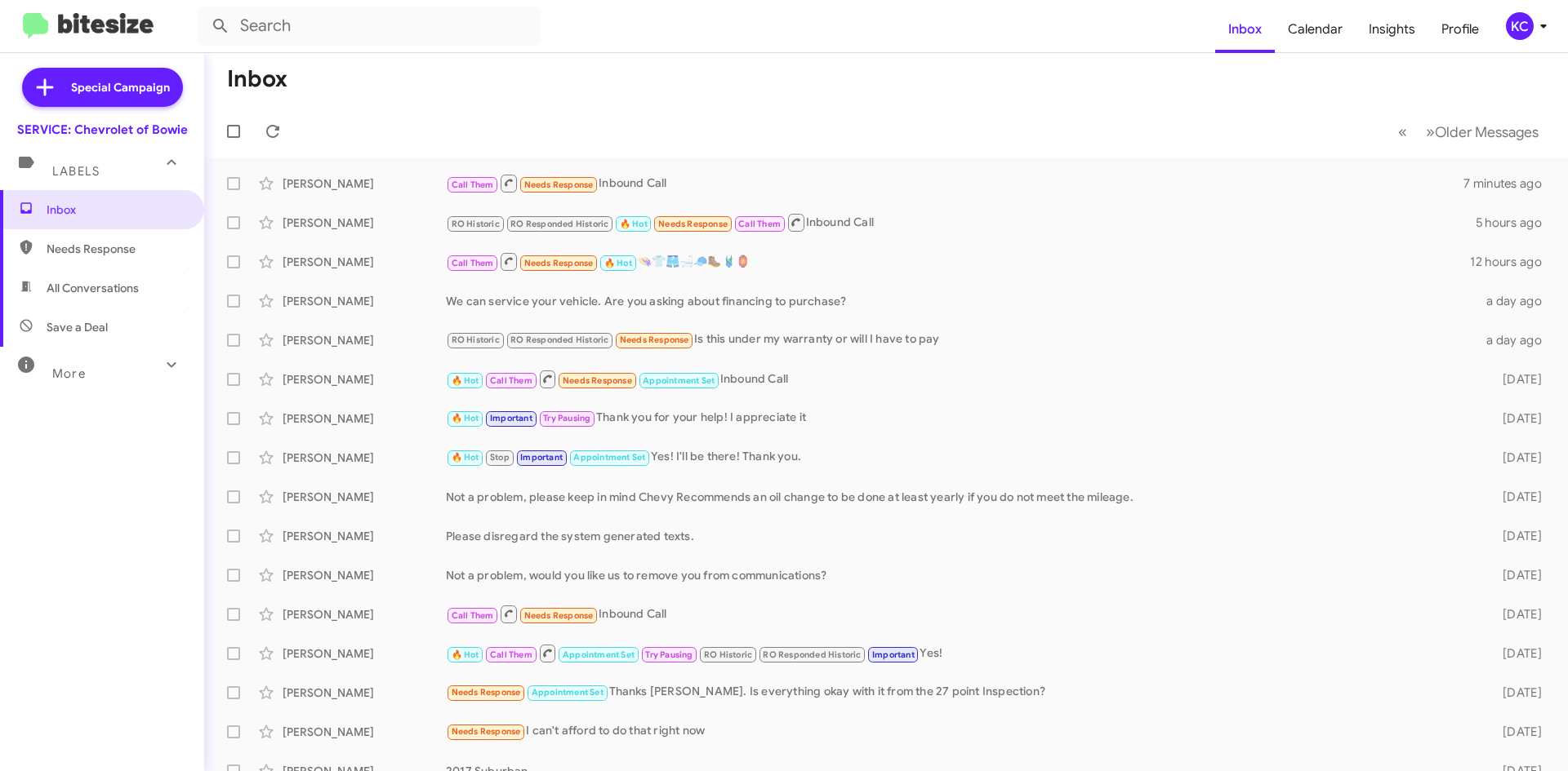
click at [1513, 23] on div "KC" at bounding box center [1519, 26] width 27 height 27
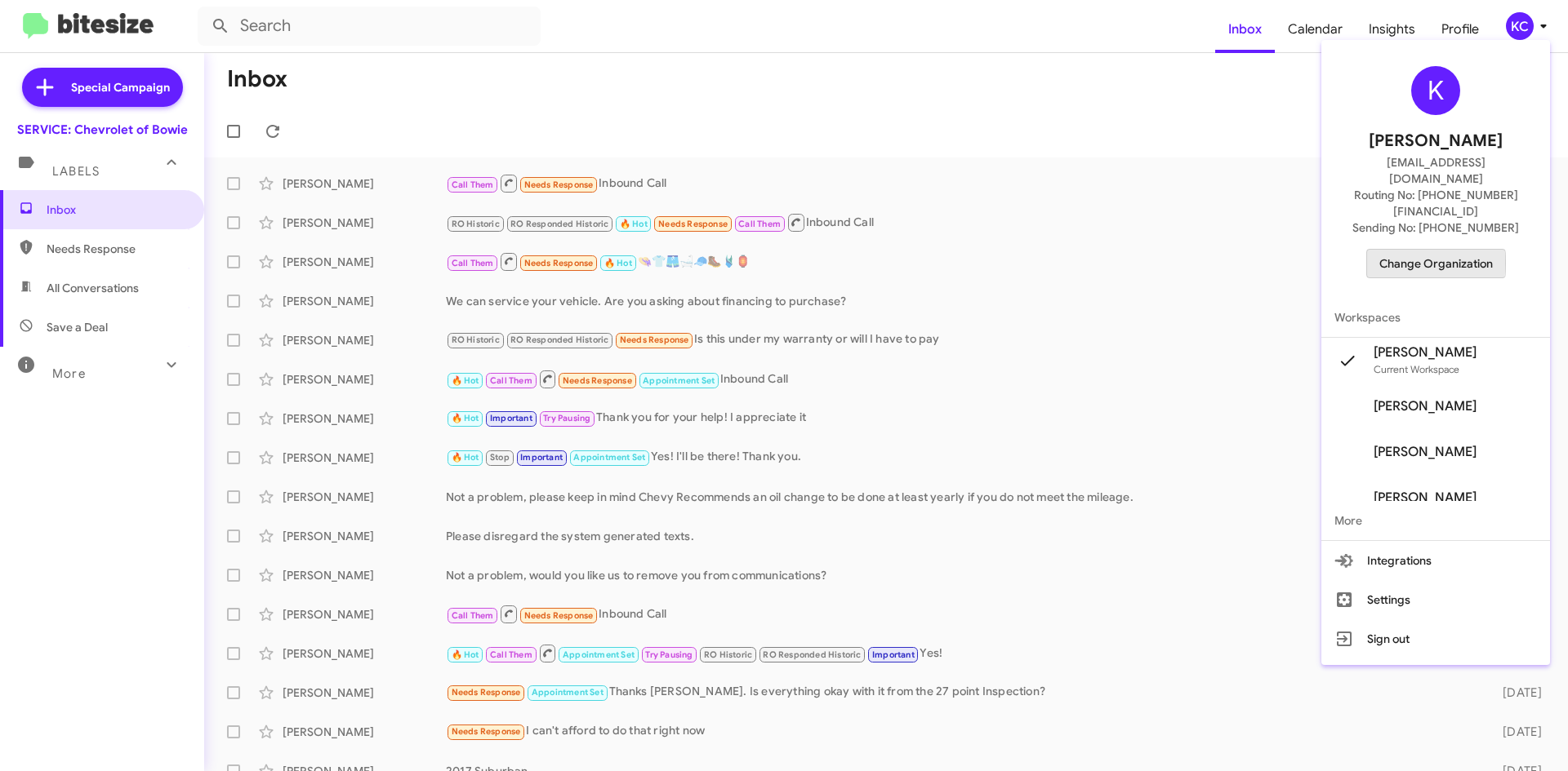
click at [1433, 250] on span "Change Organization" at bounding box center [1435, 263] width 114 height 27
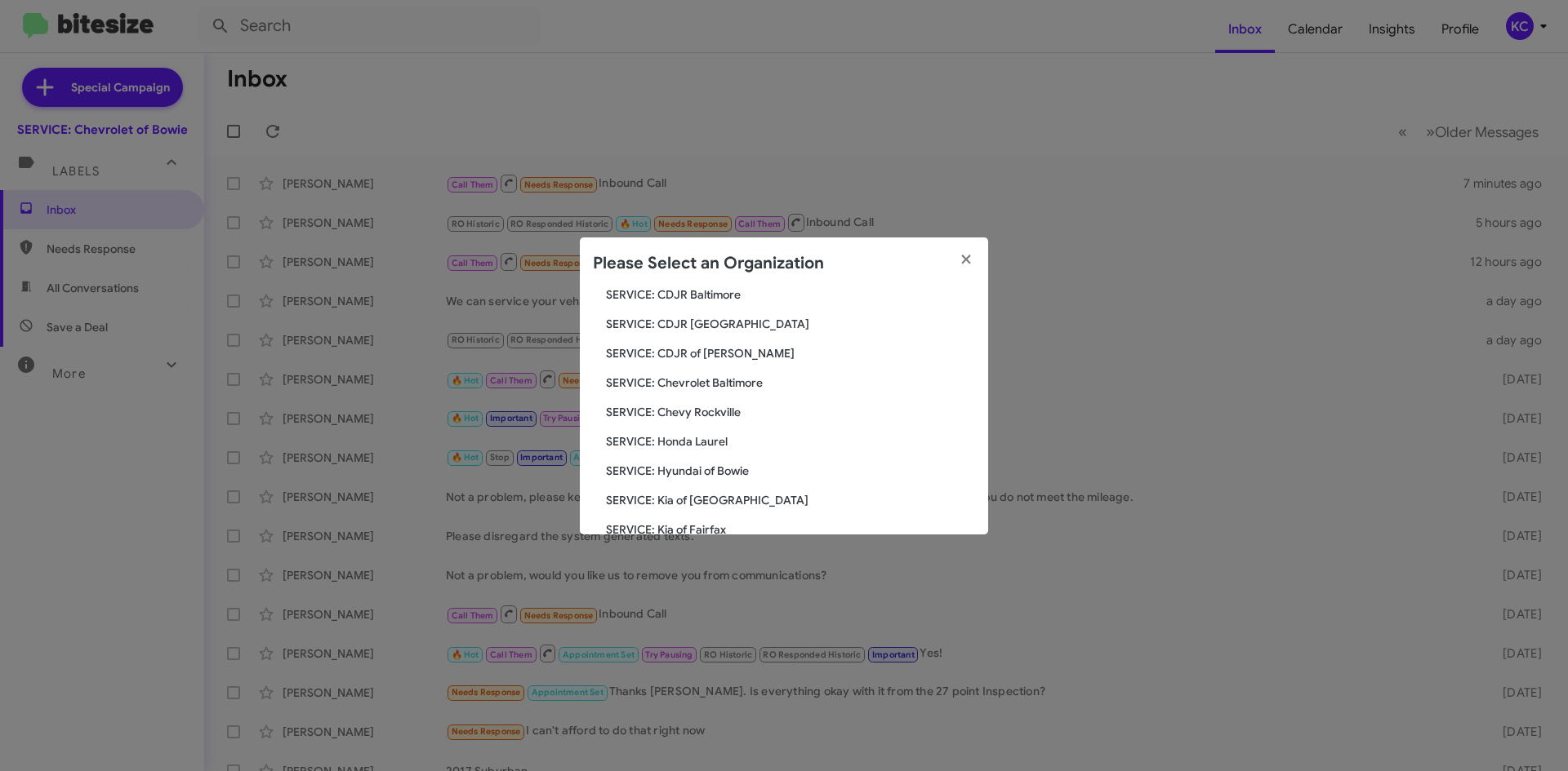
scroll to position [81, 0]
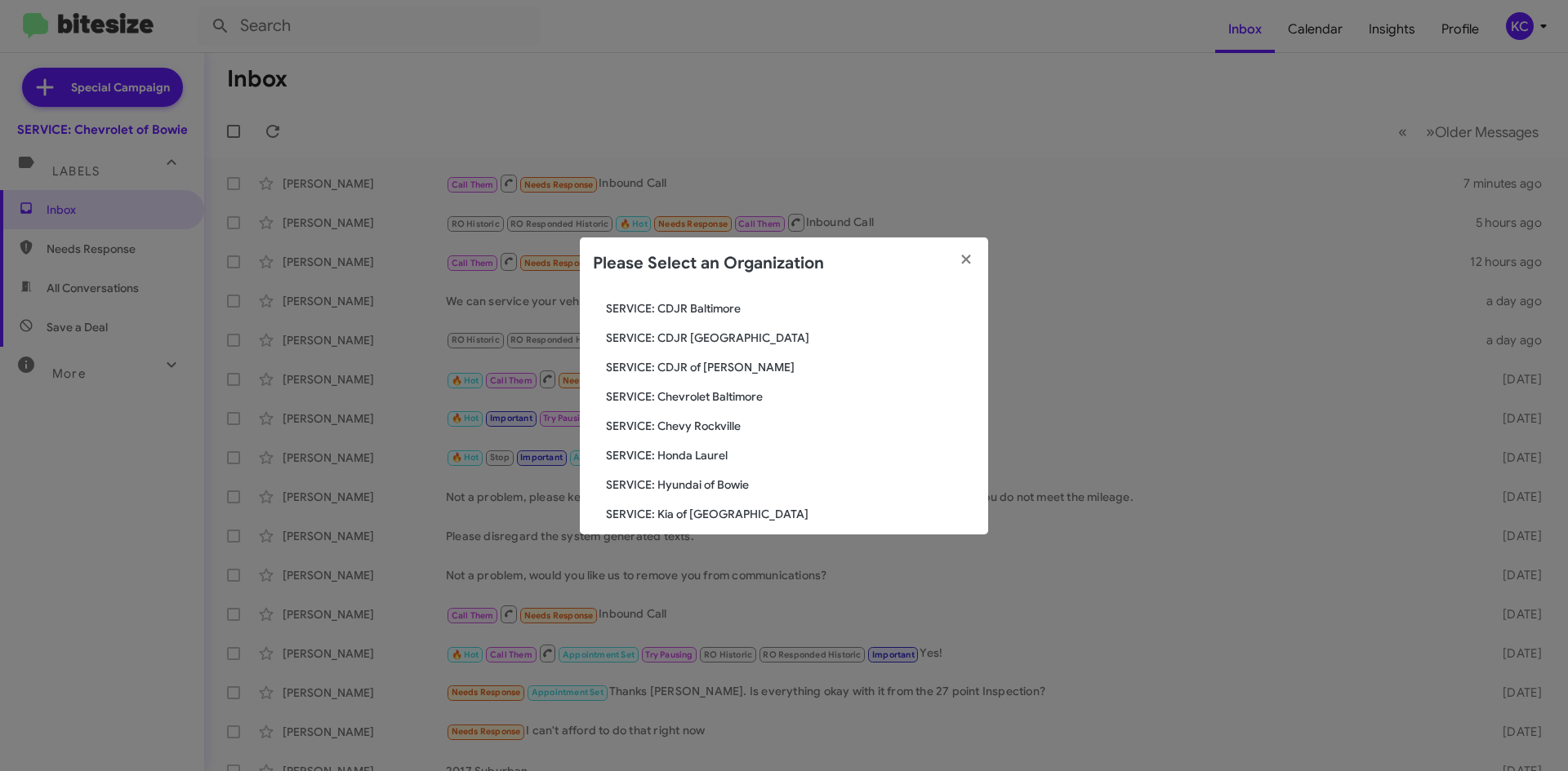
click at [704, 424] on span "SERVICE: Chevy Rockville" at bounding box center [791, 426] width 369 height 16
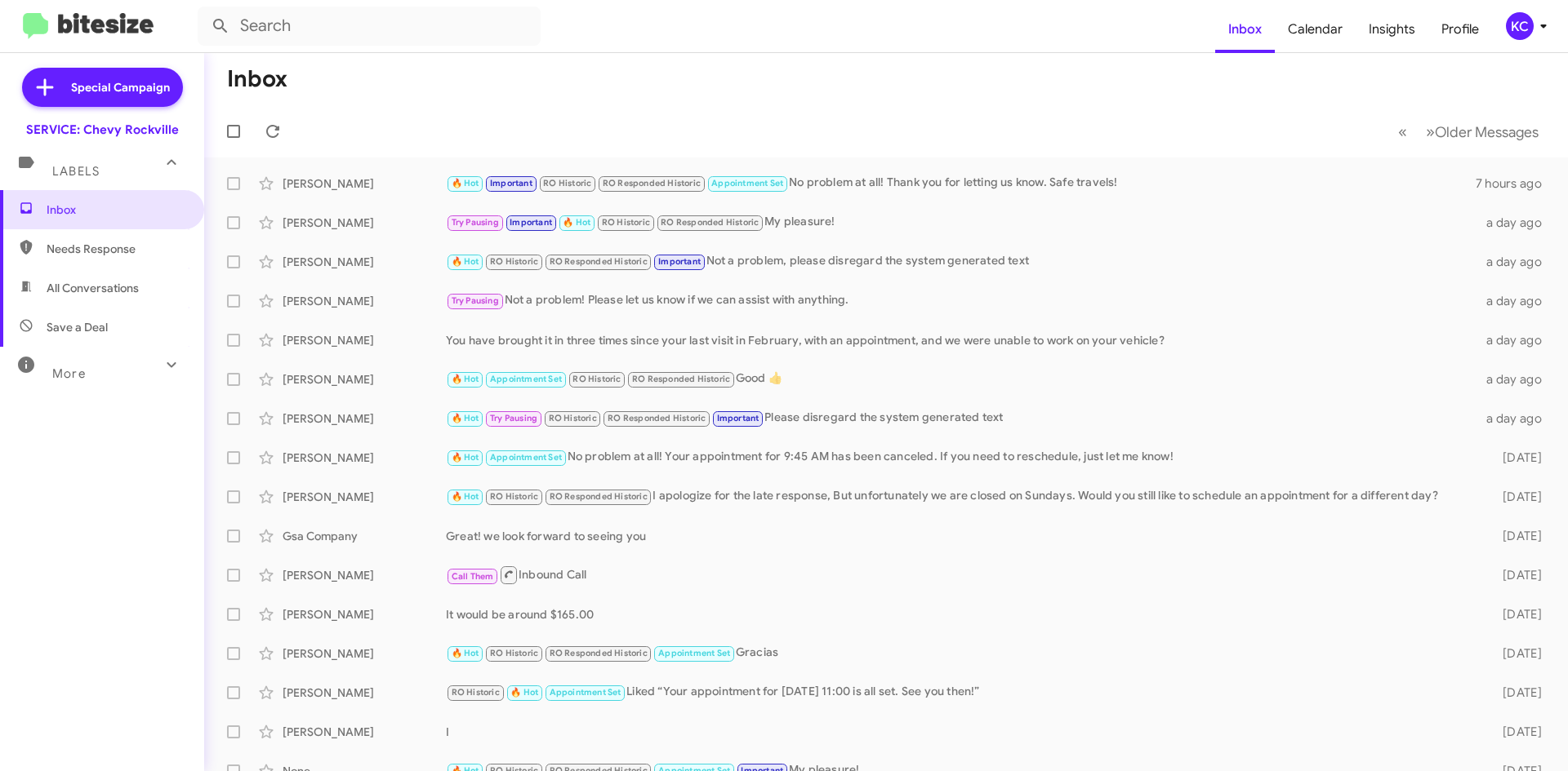
click at [1530, 24] on div "KC" at bounding box center [1519, 26] width 27 height 27
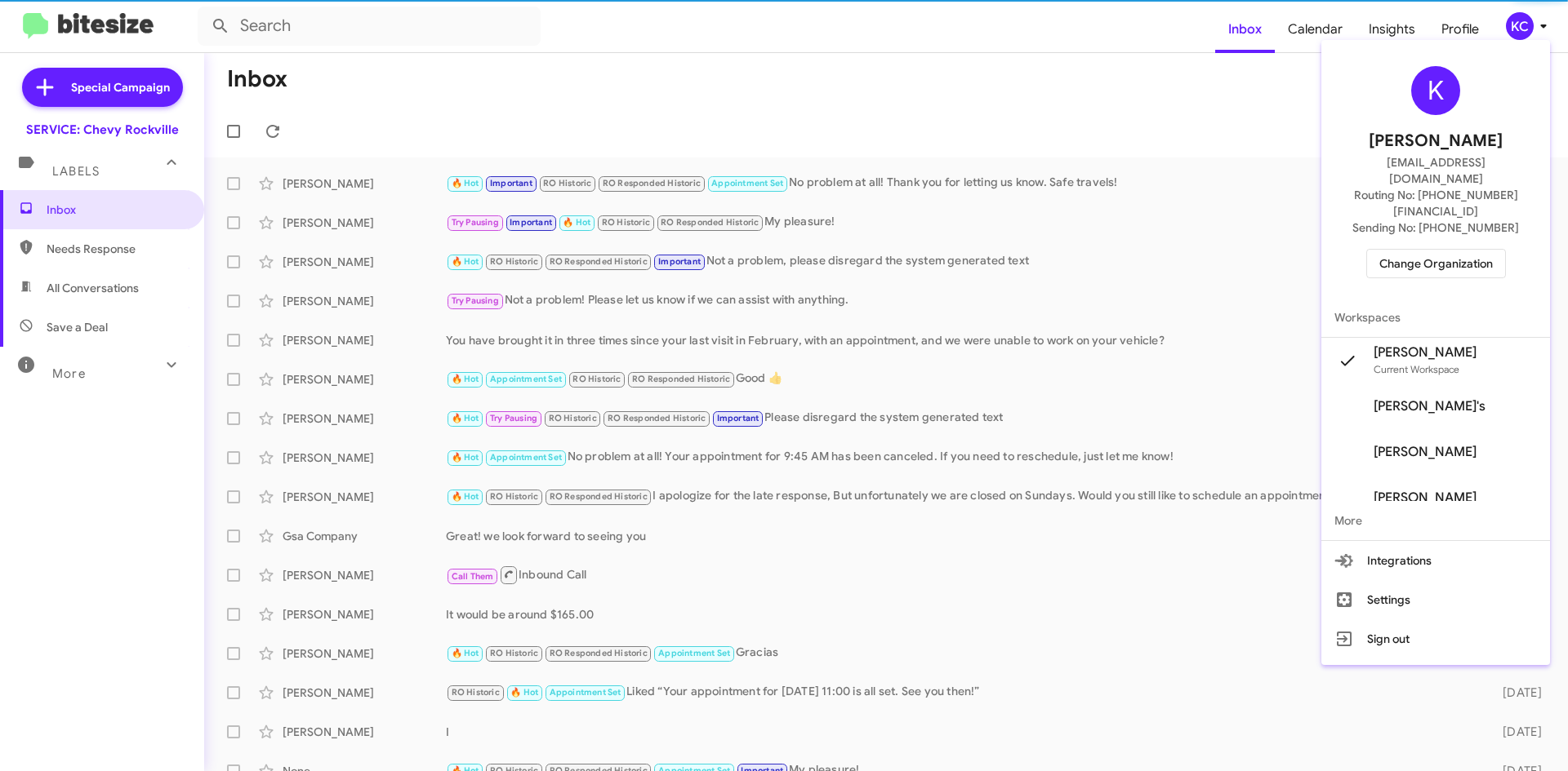
click at [1456, 250] on span "Change Organization" at bounding box center [1435, 263] width 114 height 27
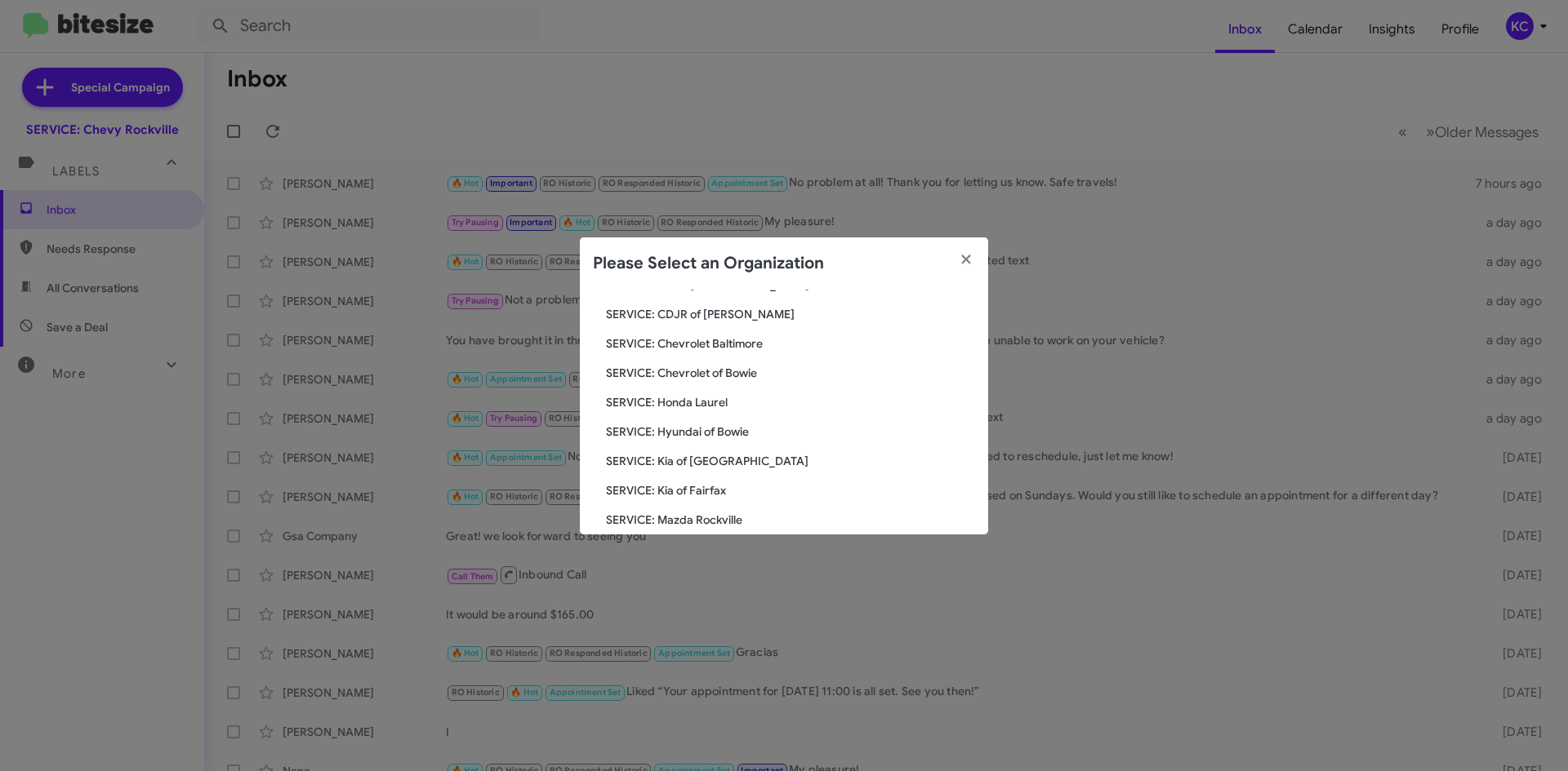
scroll to position [163, 0]
click at [705, 376] on span "SERVICE: Honda Laurel" at bounding box center [791, 374] width 369 height 16
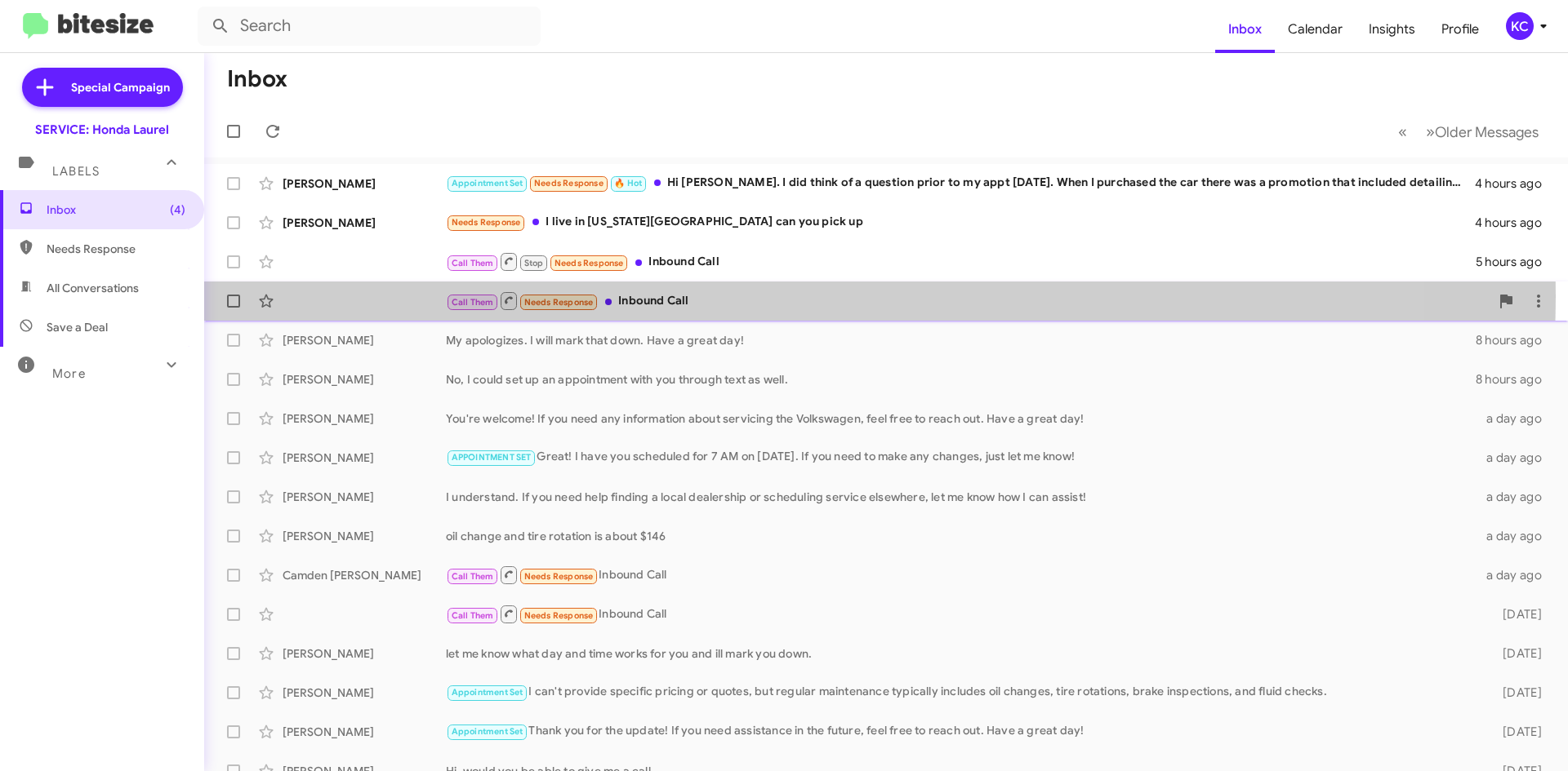
click at [763, 297] on div "Call Them Needs Response Inbound Call" at bounding box center [967, 301] width 1043 height 21
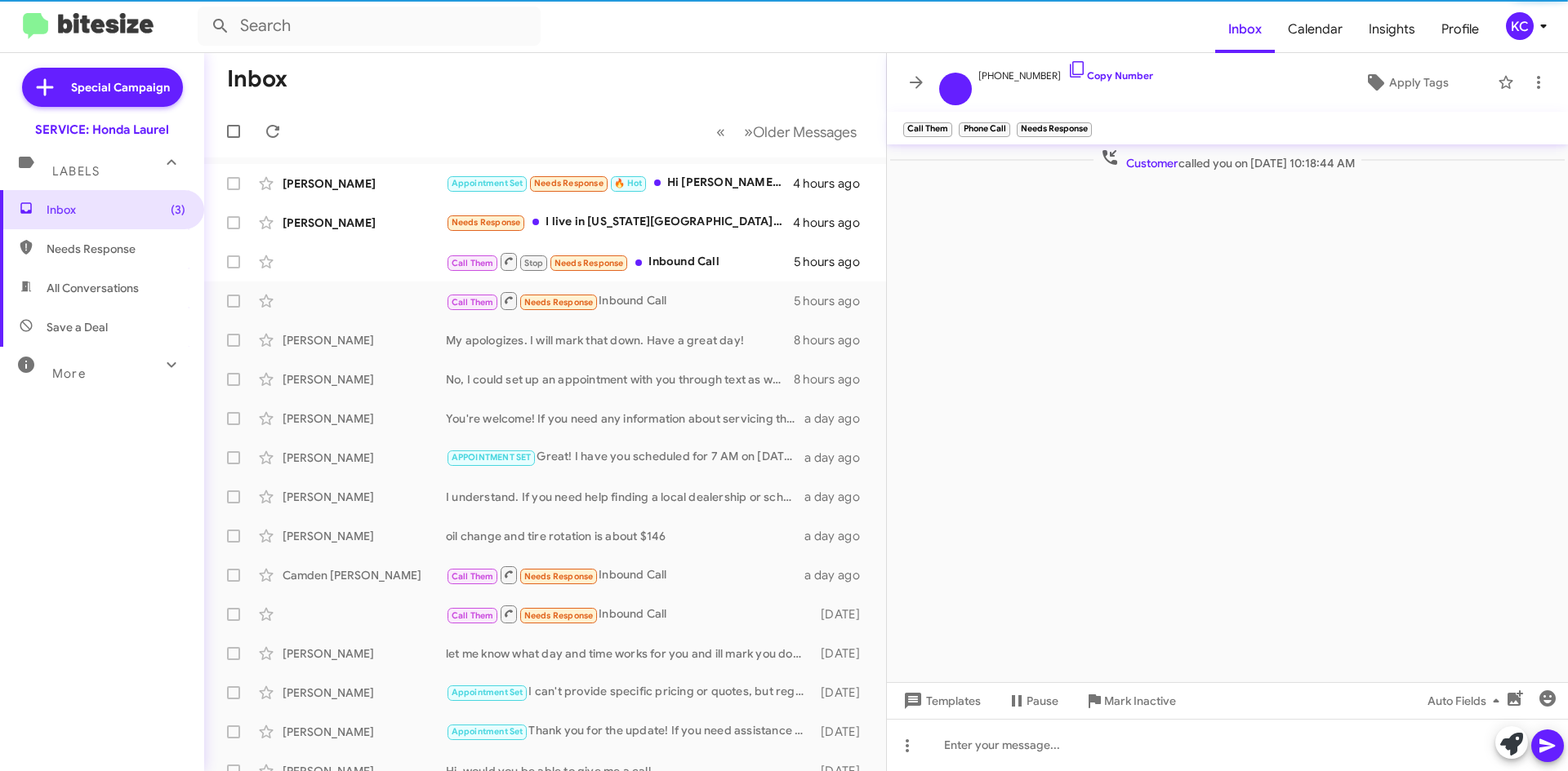
click at [908, 90] on span at bounding box center [916, 82] width 32 height 20
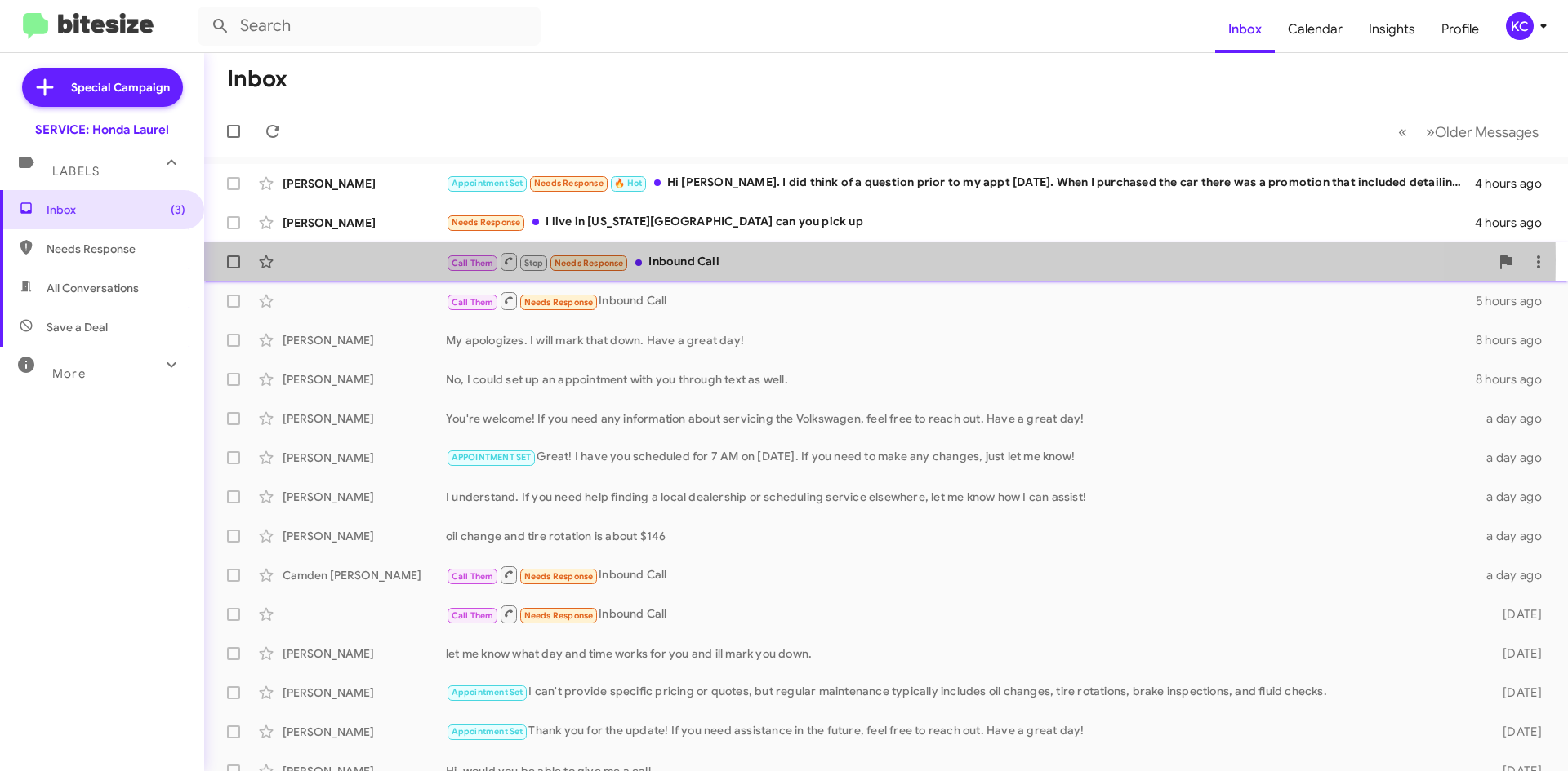
click at [669, 260] on div "Call Them Stop Needs Response Inbound Call" at bounding box center [967, 262] width 1043 height 21
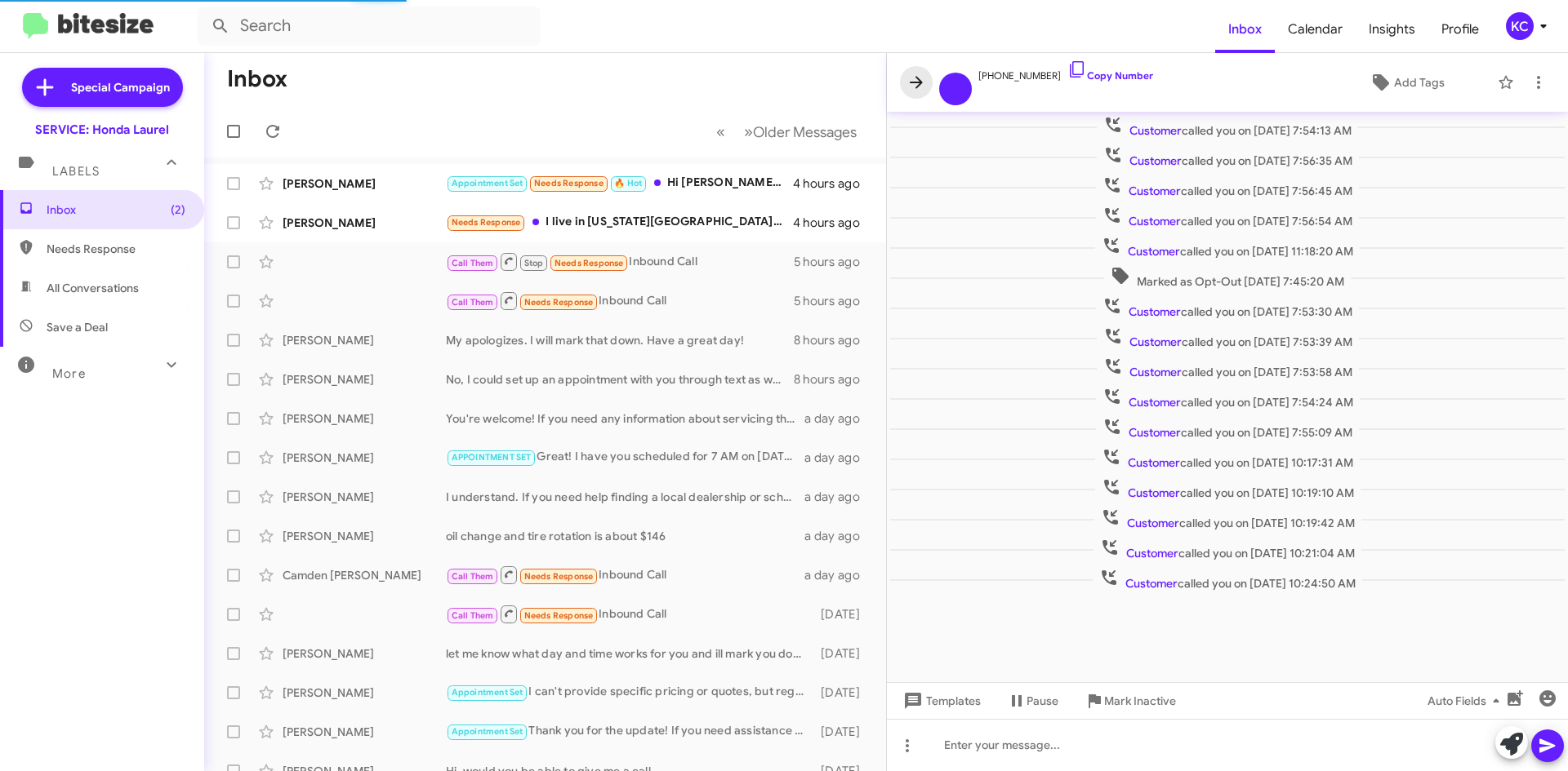
click at [903, 78] on span at bounding box center [916, 82] width 32 height 20
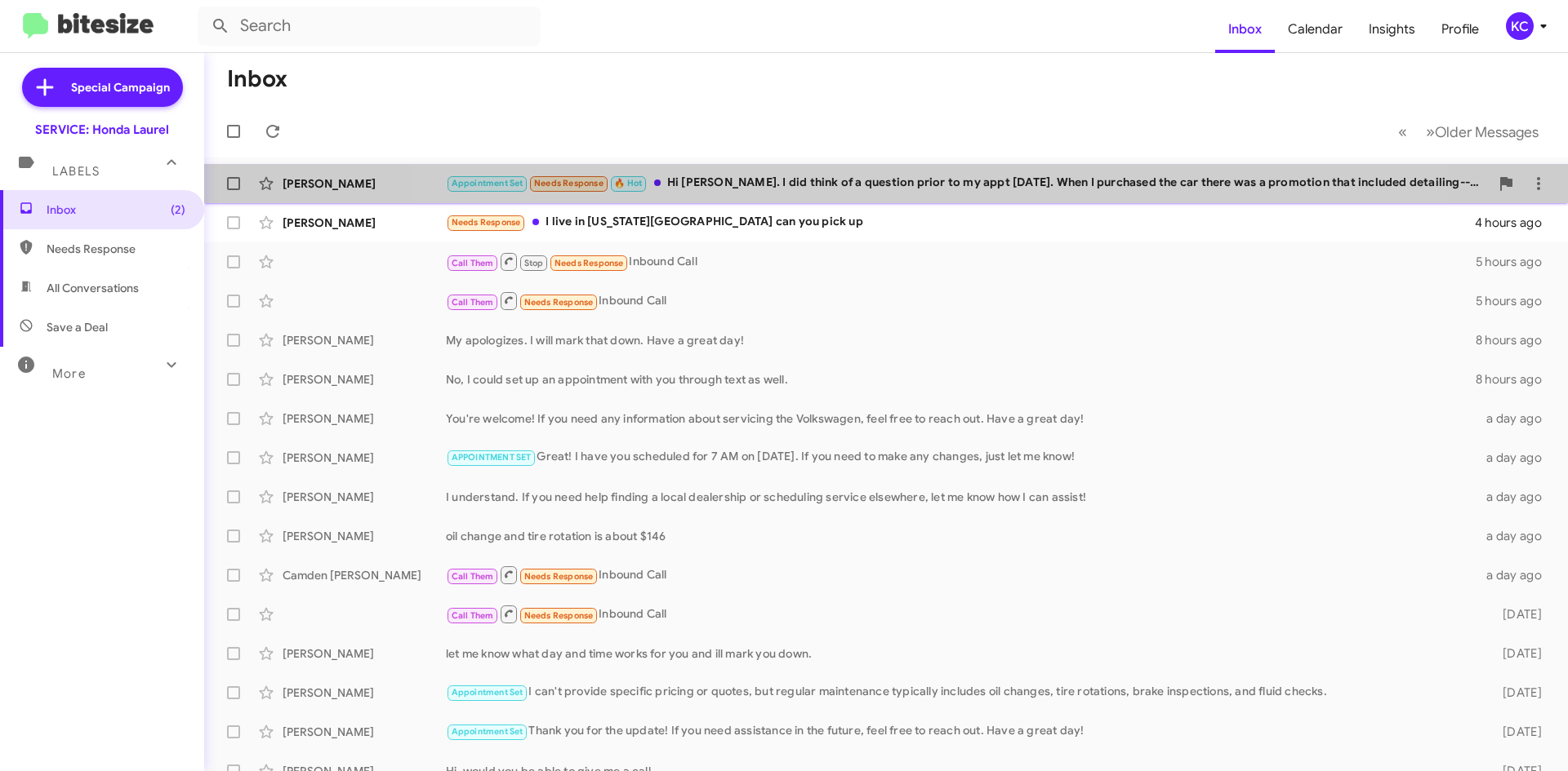
click at [893, 197] on div "Katelyn Gadek Appointment Set Needs Response 🔥 Hot Hi Adam. I did think of a qu…" at bounding box center [886, 184] width 1337 height 32
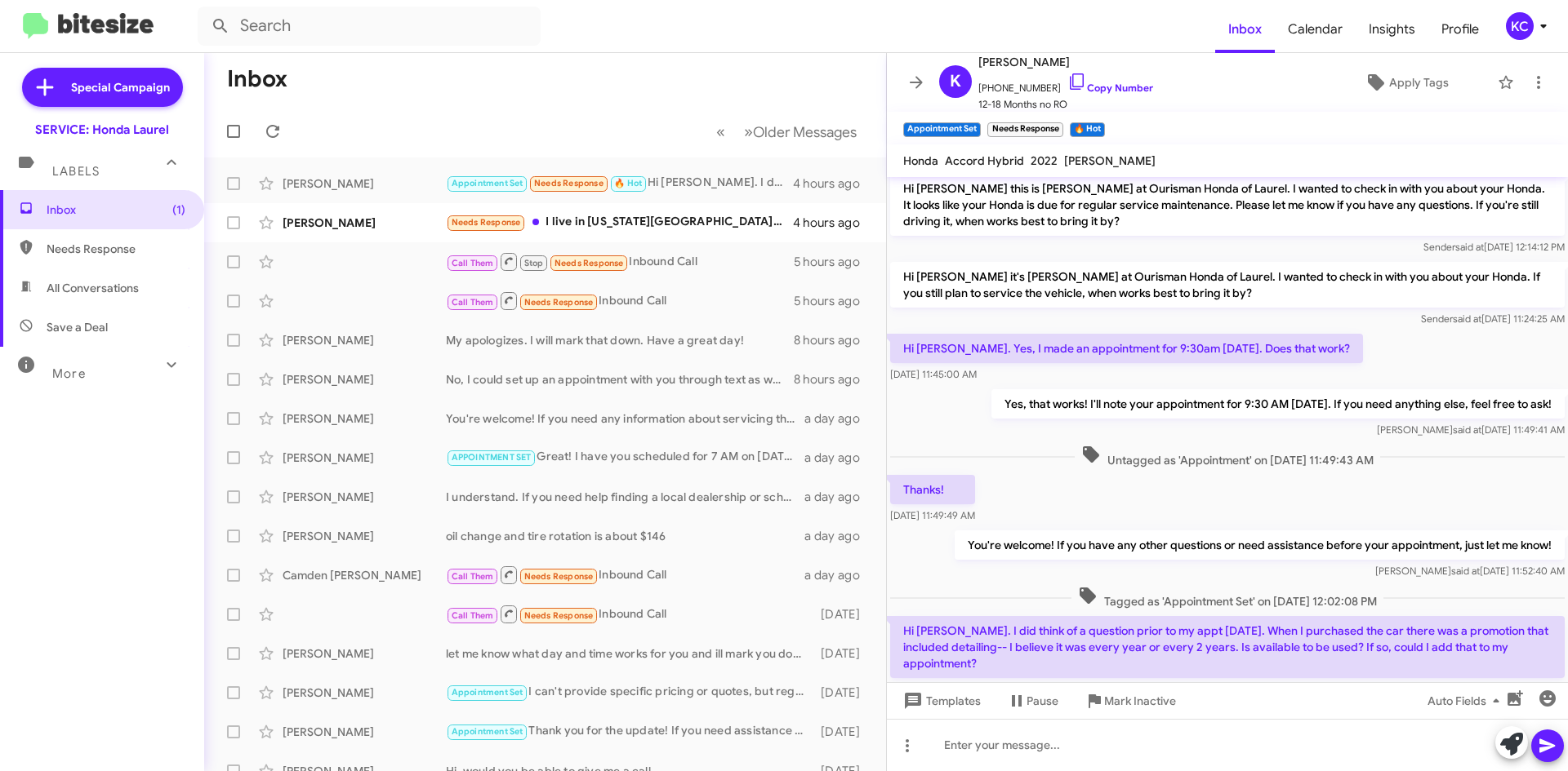
scroll to position [1050, 0]
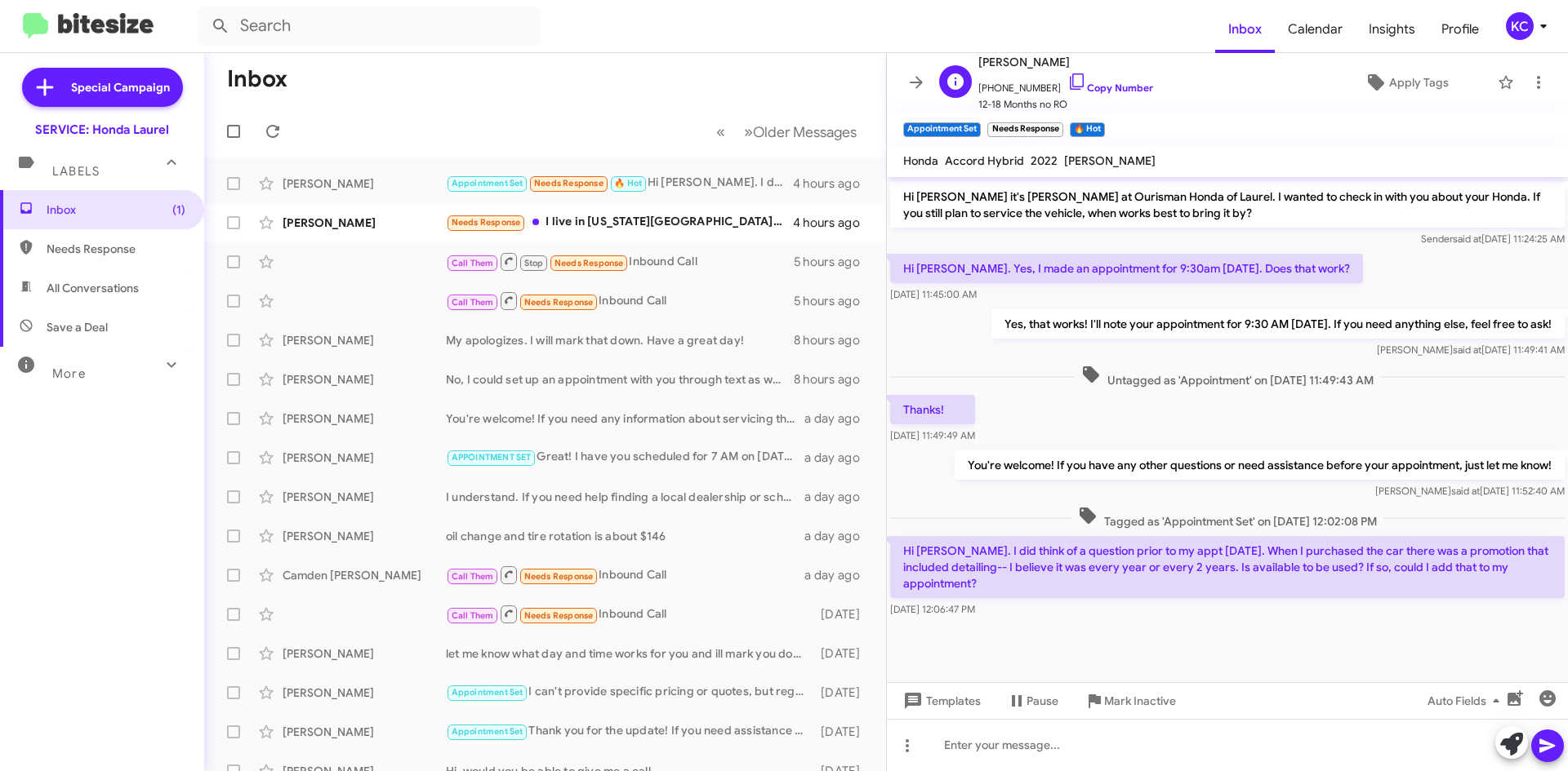
click at [1076, 61] on span "Katelyn Gadek" at bounding box center [1065, 62] width 174 height 20
drag, startPoint x: 1060, startPoint y: 54, endPoint x: 980, endPoint y: 65, distance: 80.8
click at [980, 65] on span "Katelyn Gadek" at bounding box center [1065, 62] width 174 height 20
copy span "Katelyn Gadek"
click at [1072, 84] on link "Copy Number" at bounding box center [1110, 87] width 85 height 12
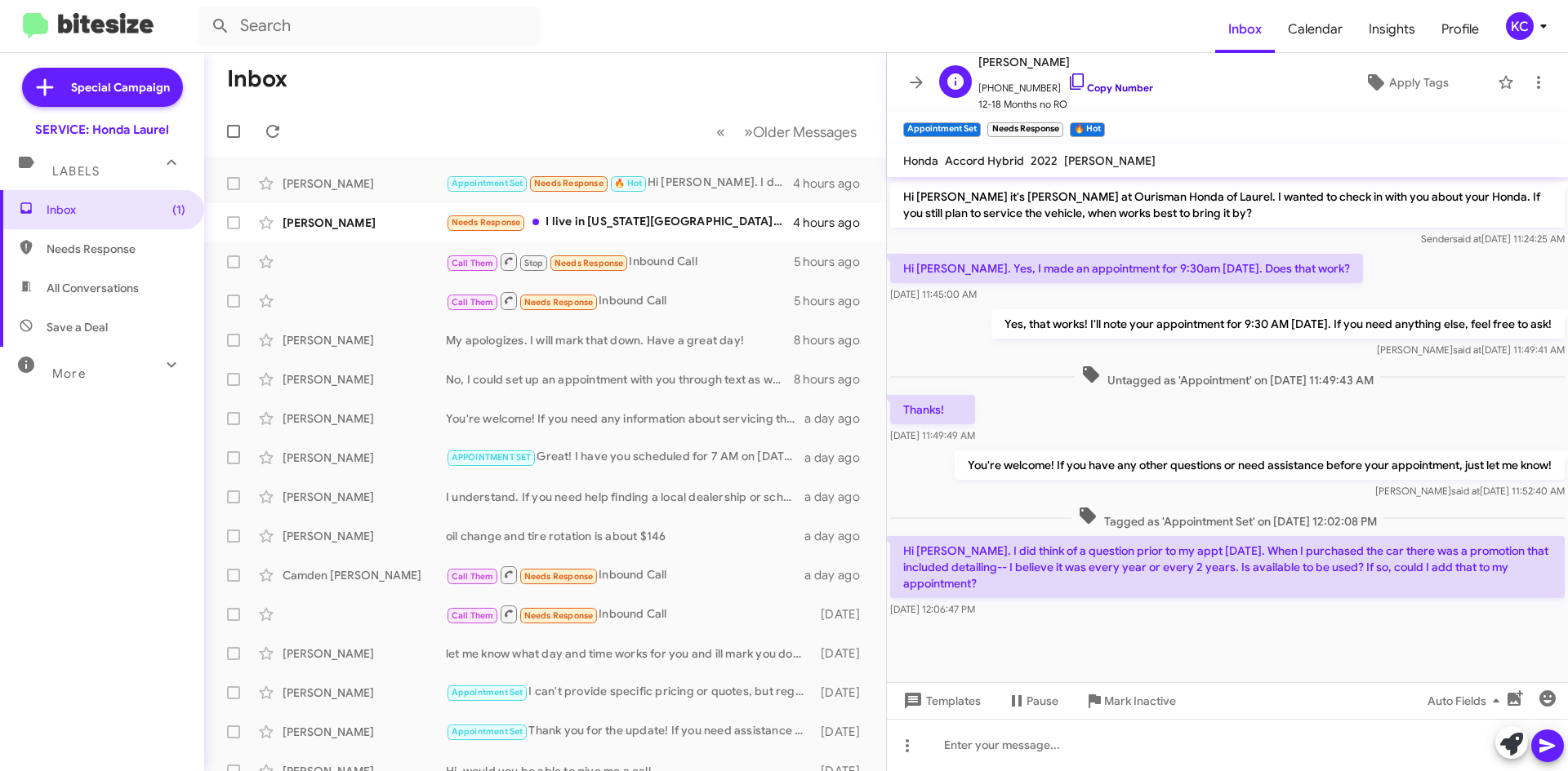
copy span "Katelyn Gadek"
click at [1072, 84] on link "Copy Number" at bounding box center [1110, 87] width 85 height 12
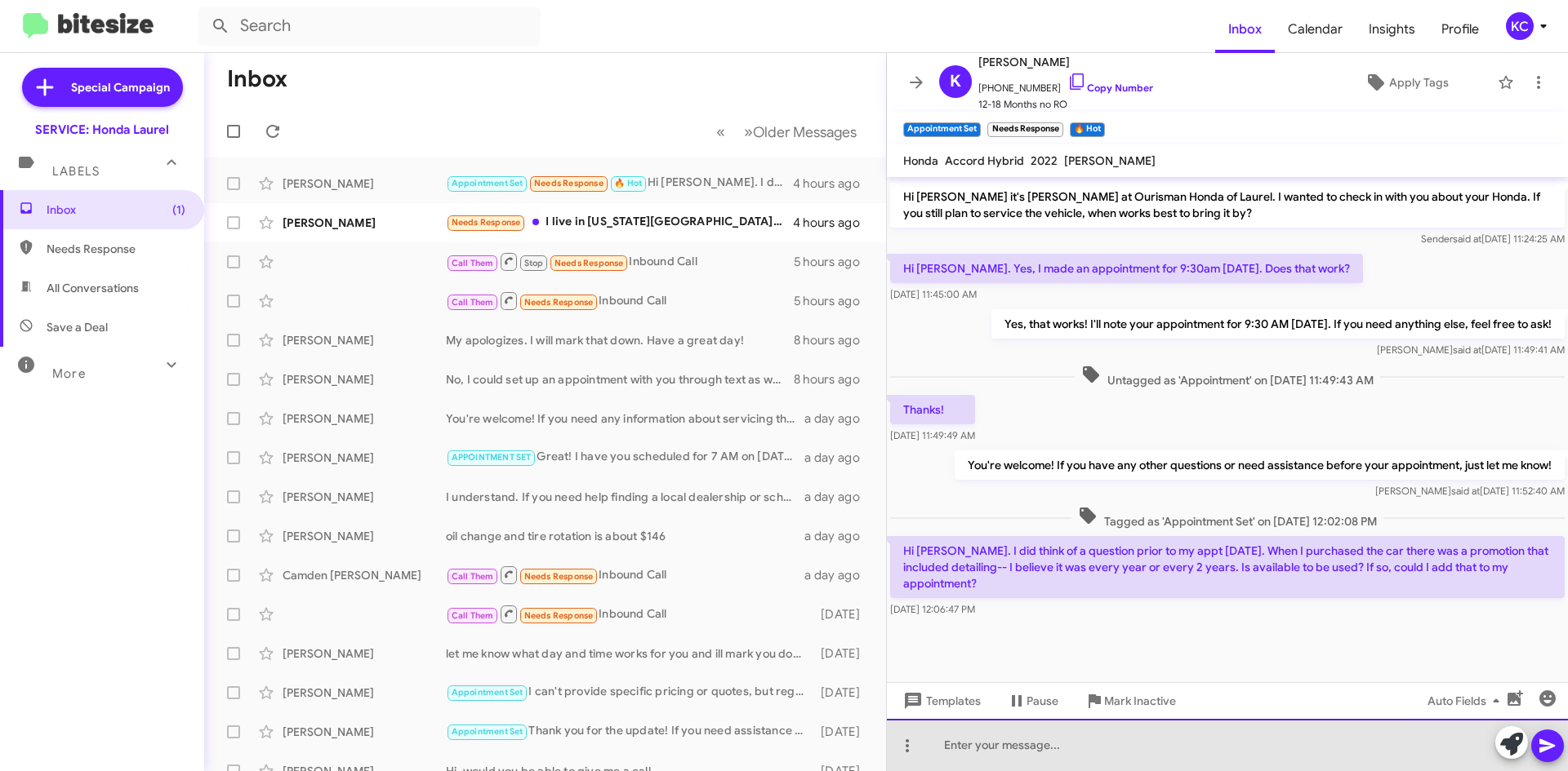
click at [1075, 752] on div at bounding box center [1227, 745] width 681 height 52
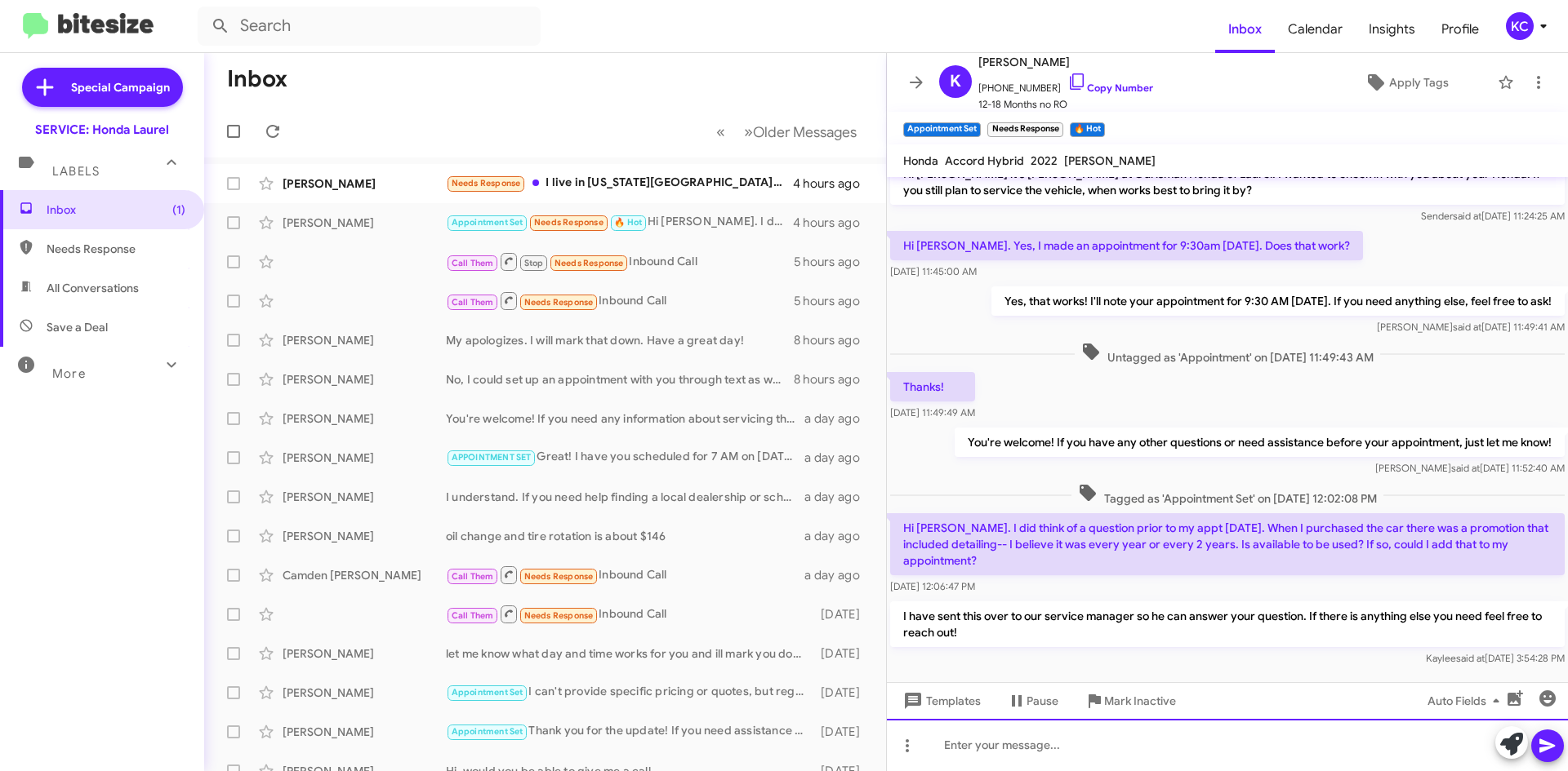
scroll to position [1044, 0]
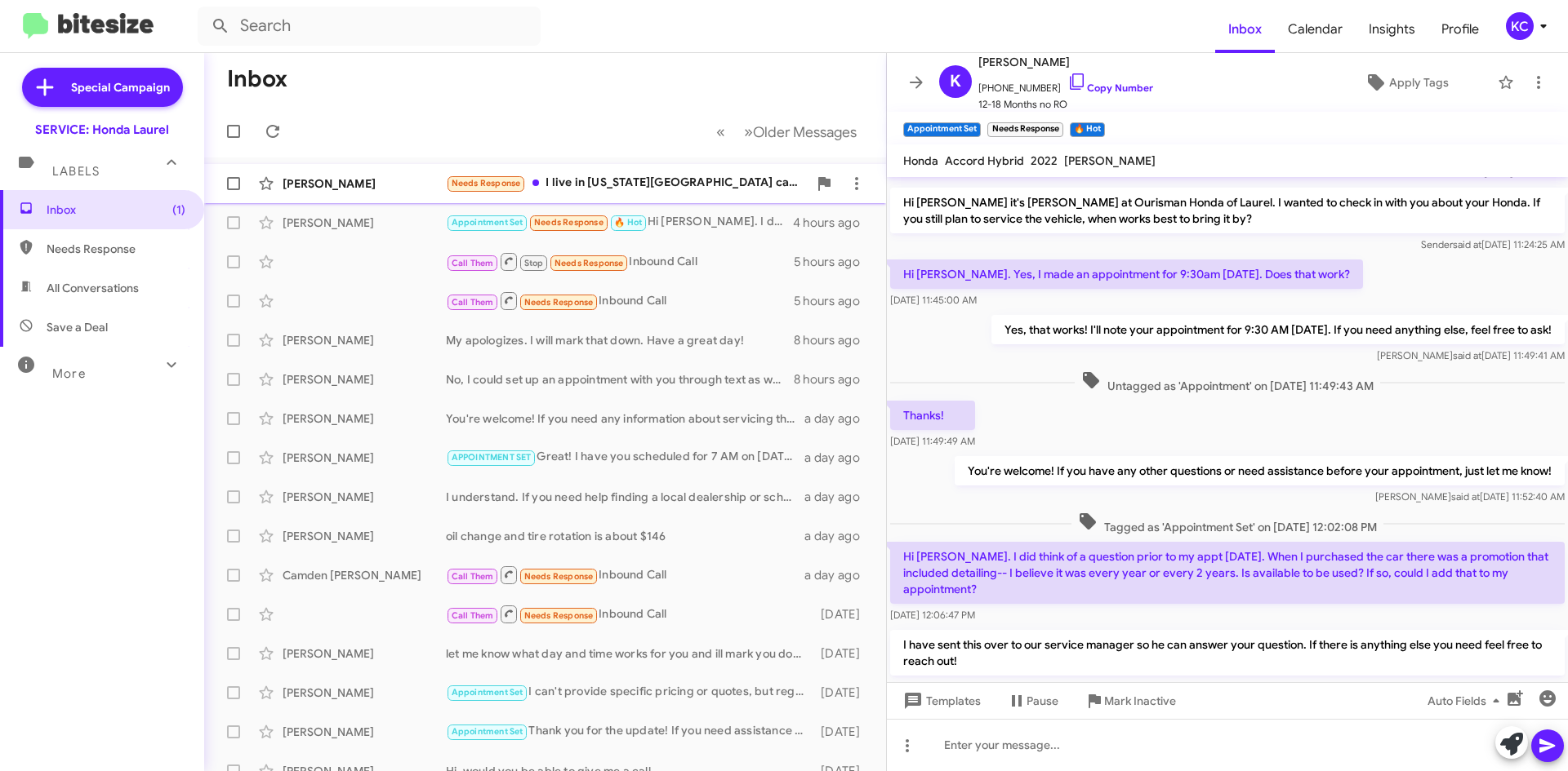
click at [613, 165] on span "Tyler Chen Needs Response I live in Virginia Beach can you pick up 4 hours ago" at bounding box center [545, 184] width 681 height 39
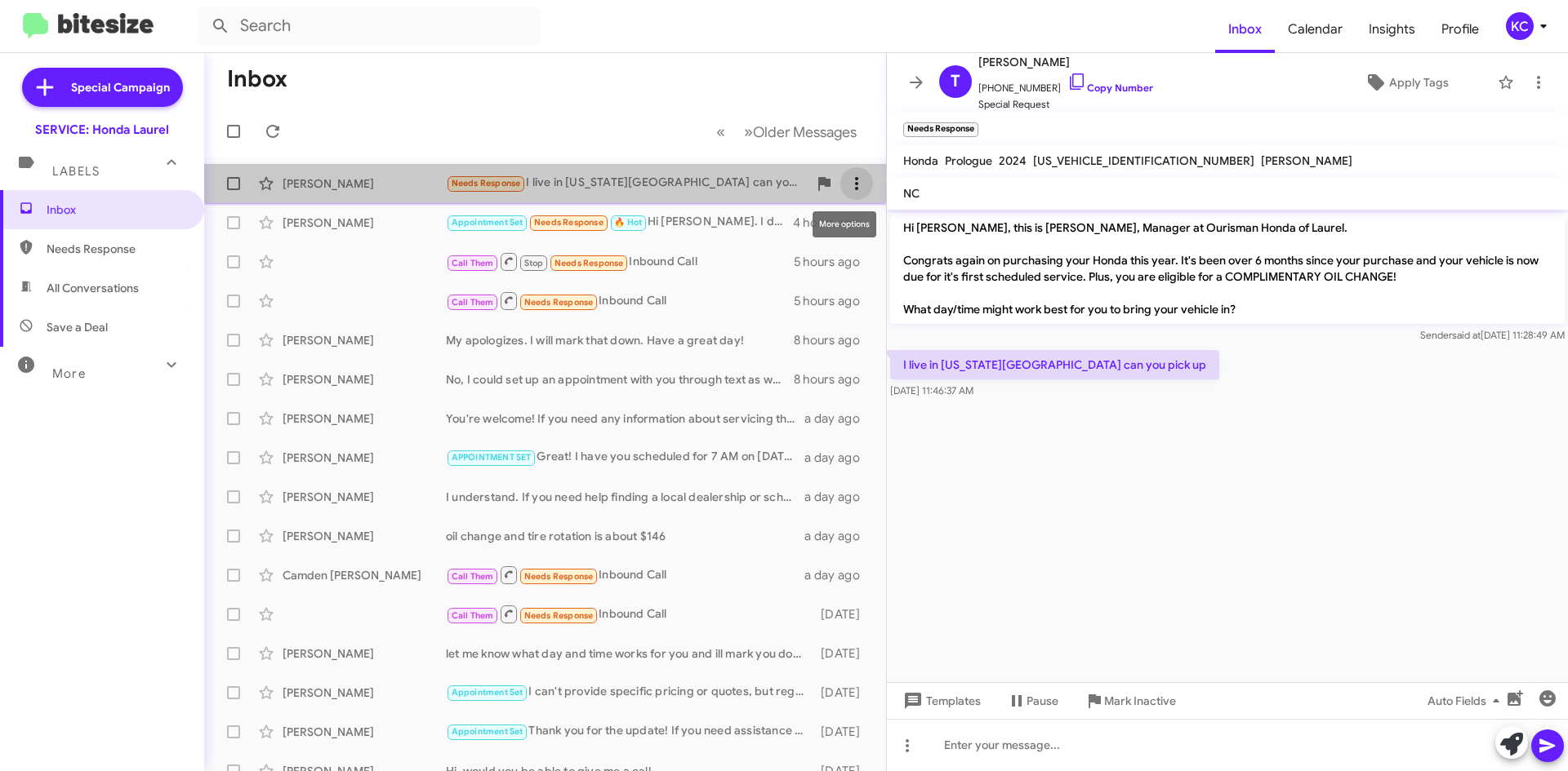
click at [846, 177] on icon at bounding box center [856, 183] width 20 height 20
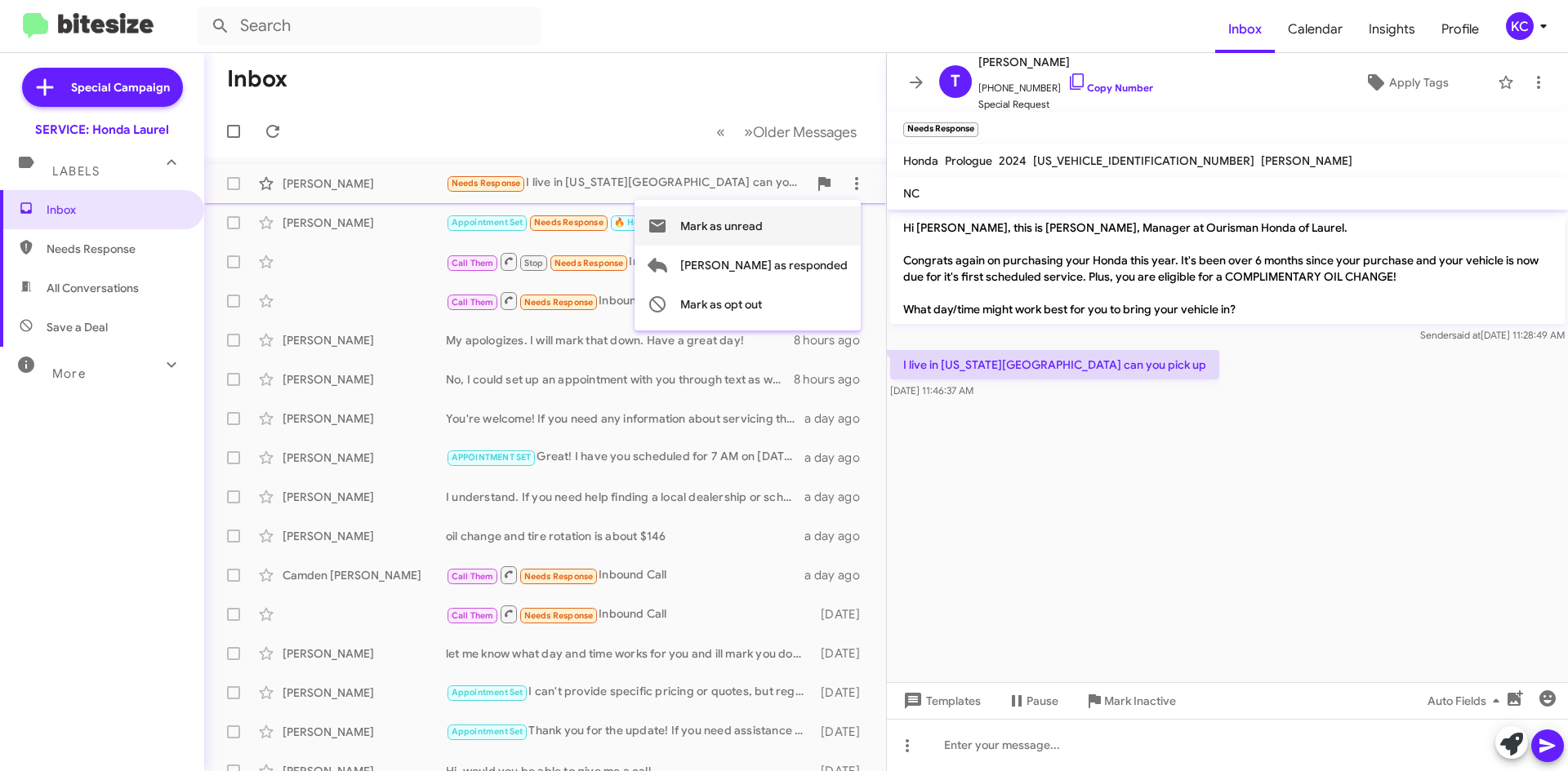
click at [828, 229] on button "Mark as unread" at bounding box center [747, 227] width 227 height 39
click at [1535, 29] on icon at bounding box center [1542, 26] width 20 height 20
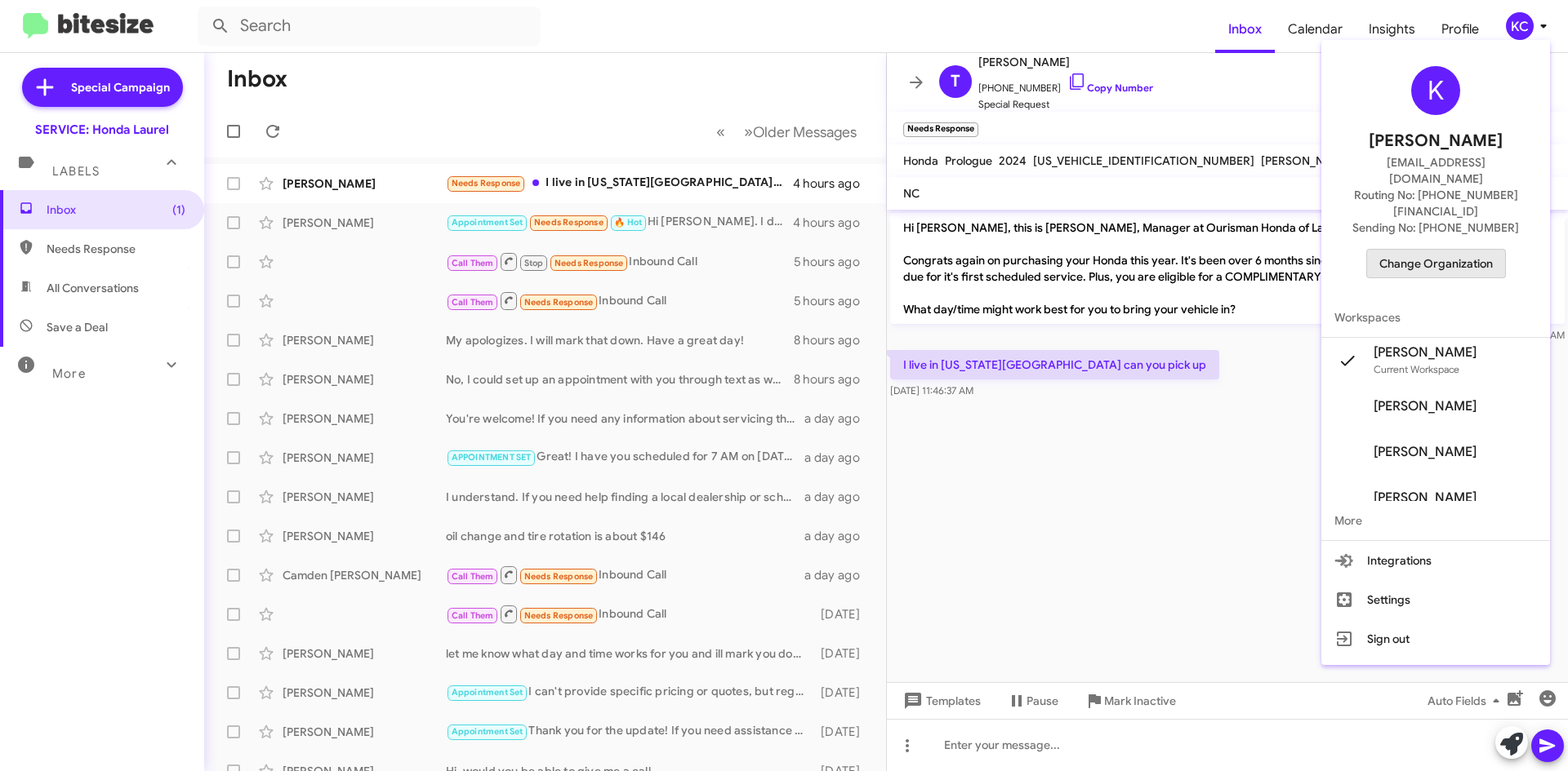
click at [1476, 250] on span "Change Organization" at bounding box center [1435, 263] width 114 height 27
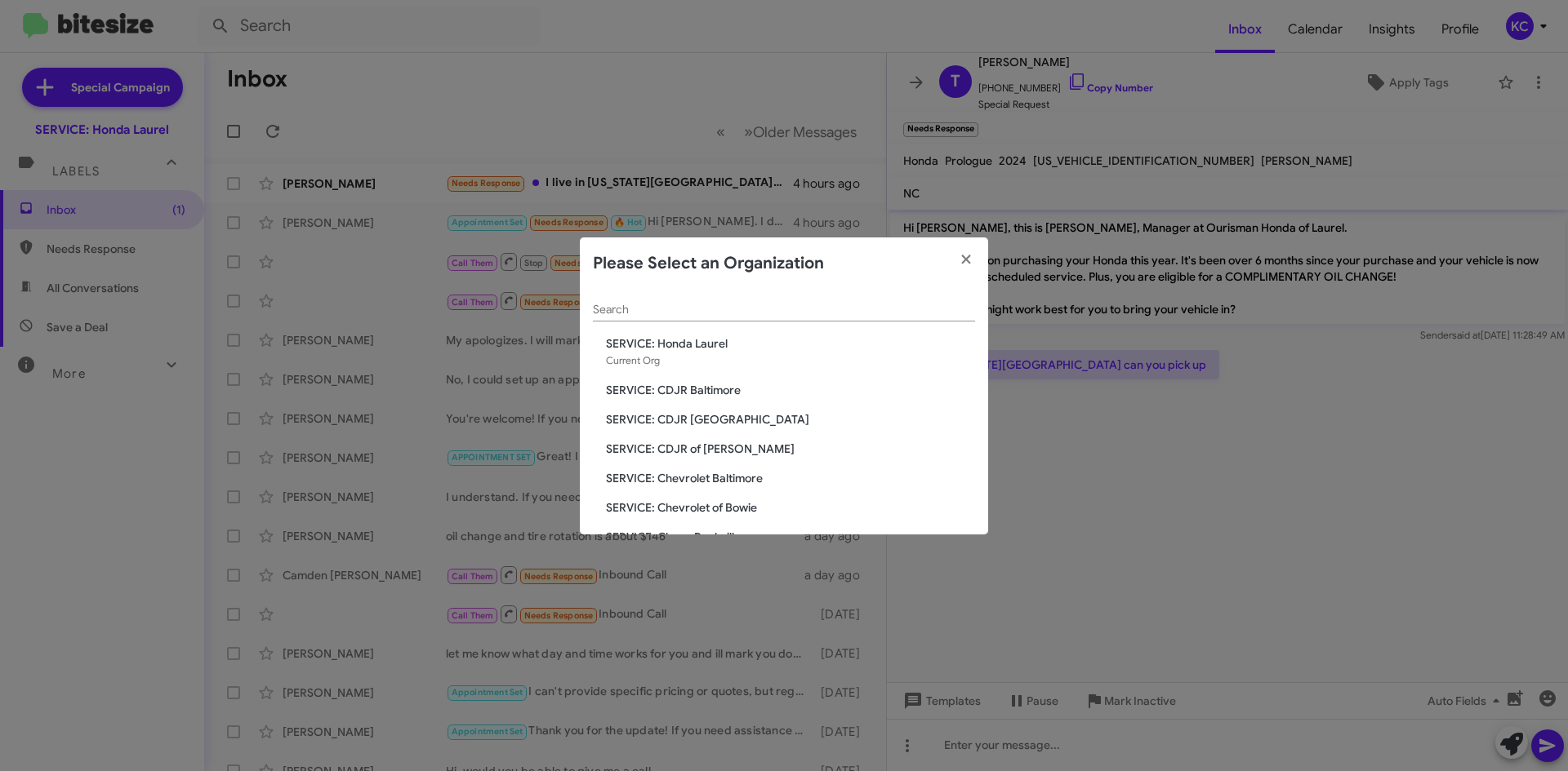
scroll to position [81, 0]
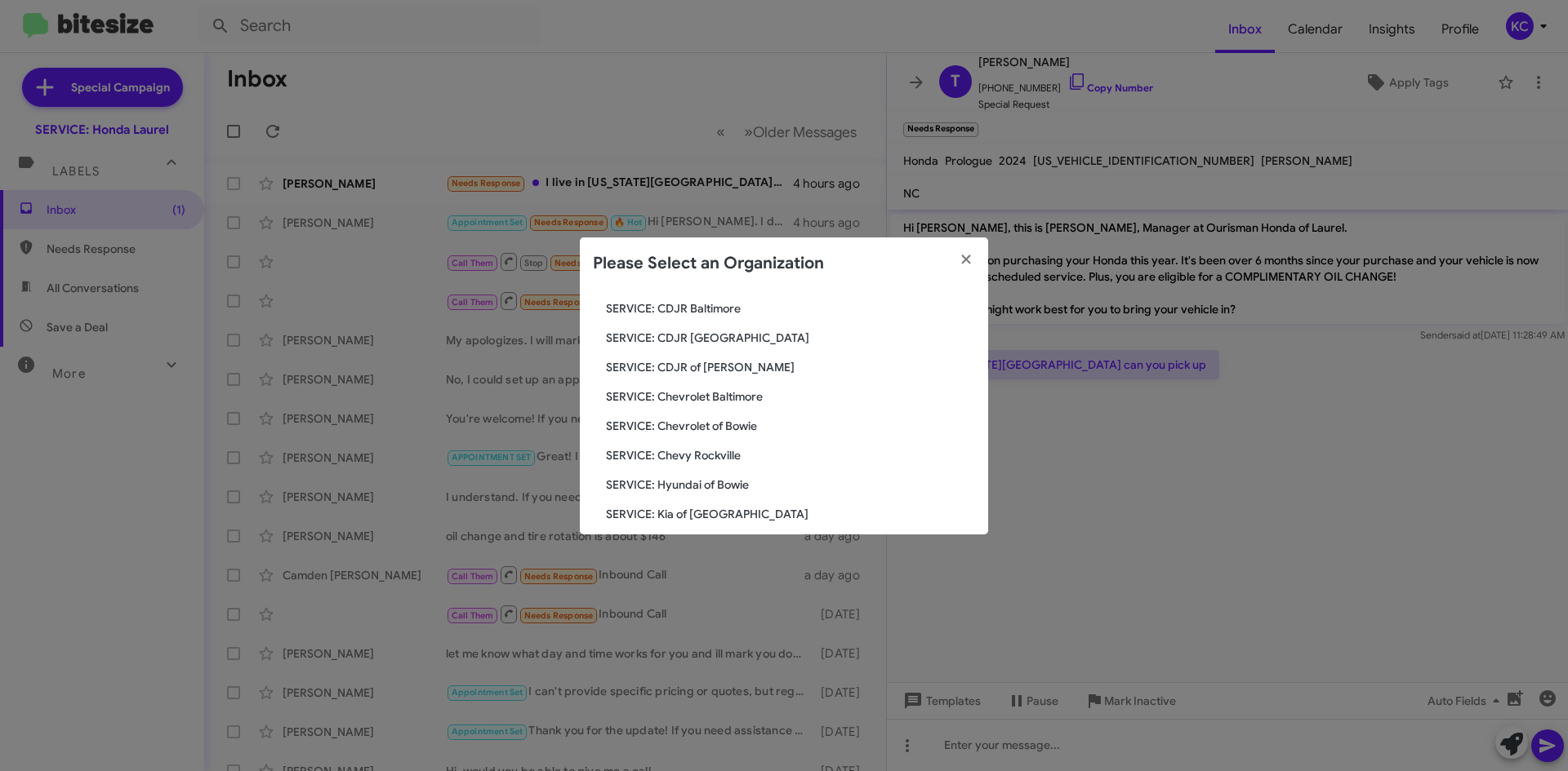
click at [741, 486] on span "SERVICE: Hyundai of Bowie" at bounding box center [791, 485] width 369 height 16
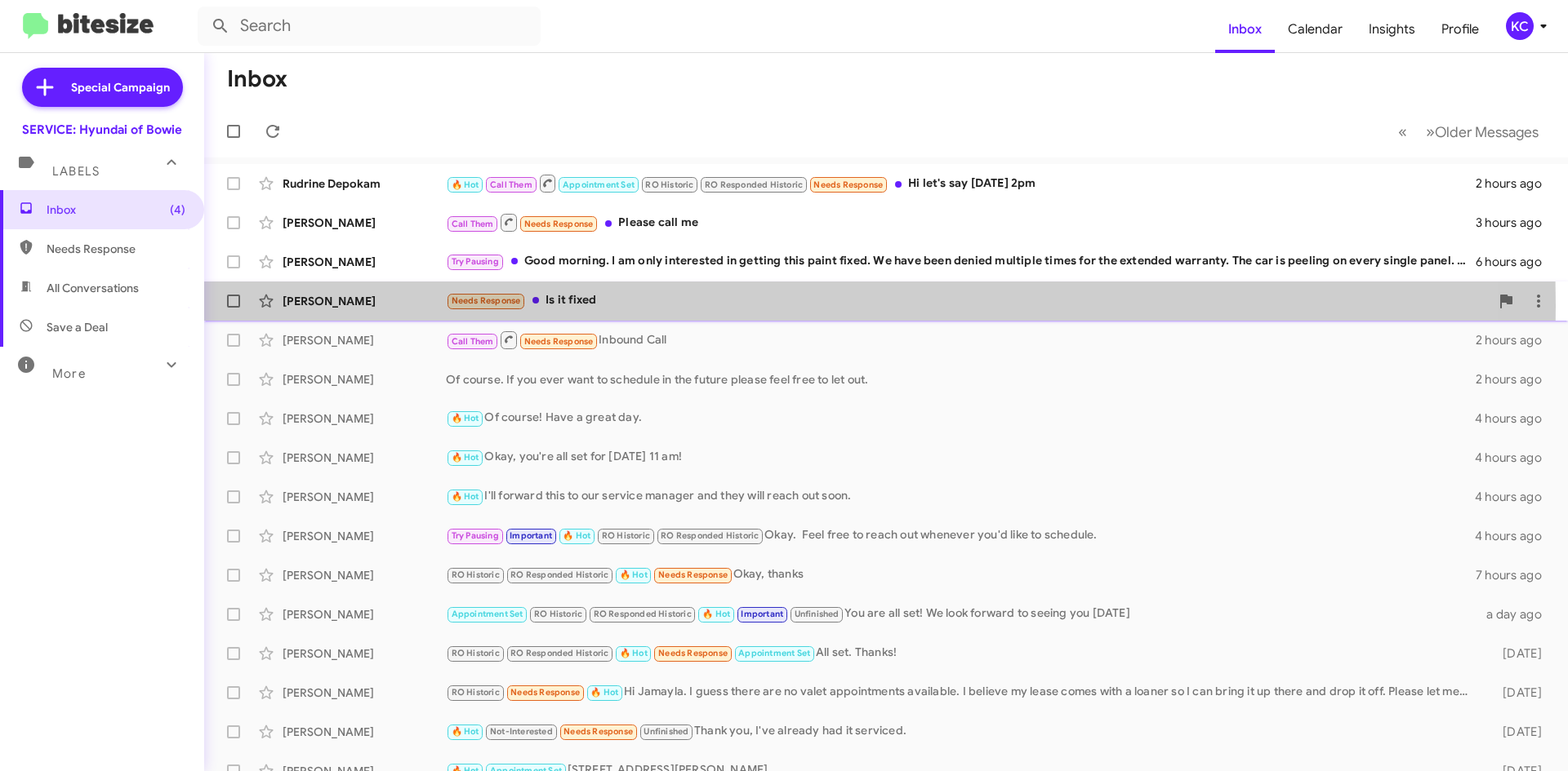
click at [592, 306] on div "Needs Response Is it fixed" at bounding box center [967, 301] width 1043 height 19
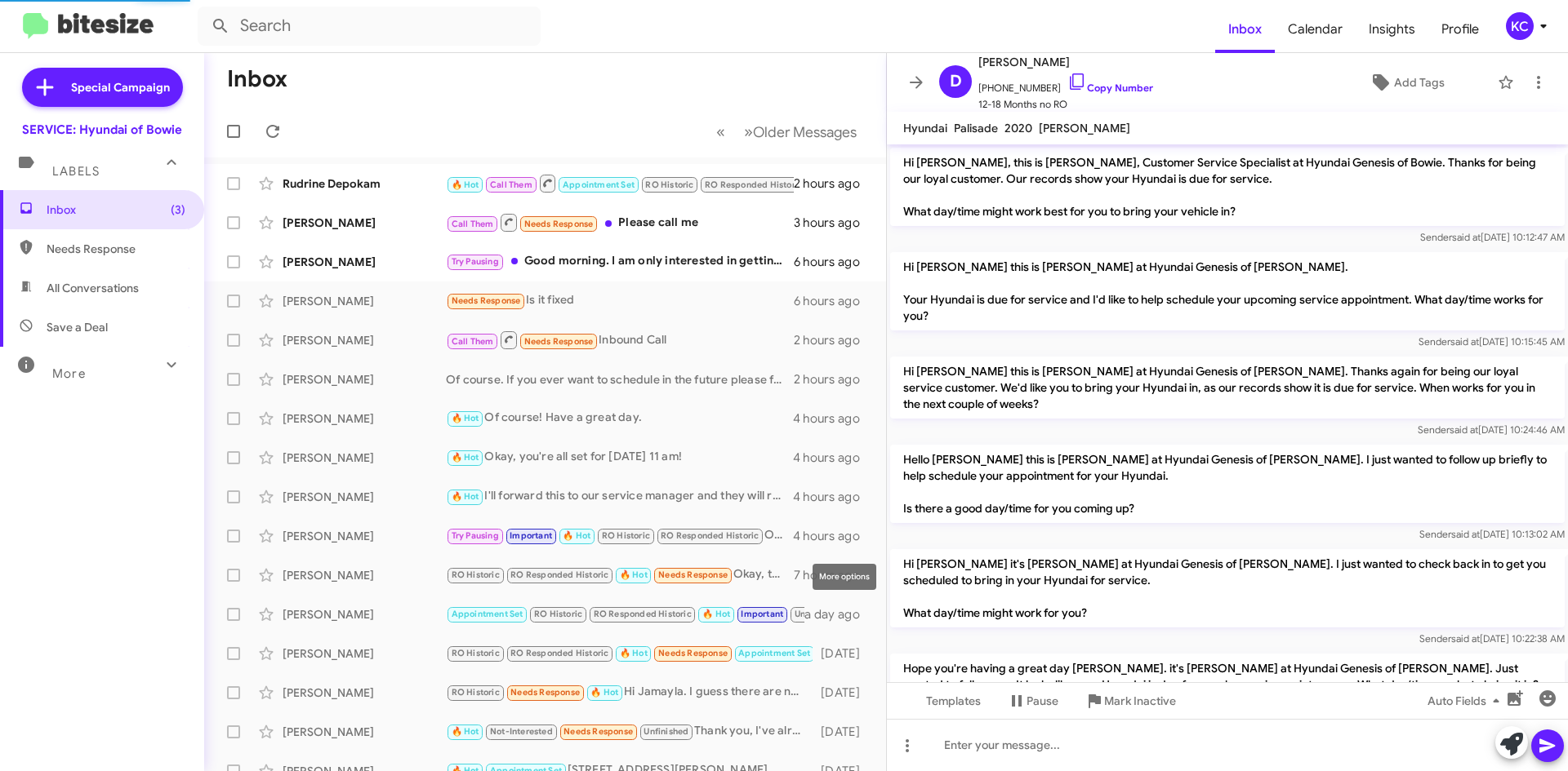
scroll to position [260, 0]
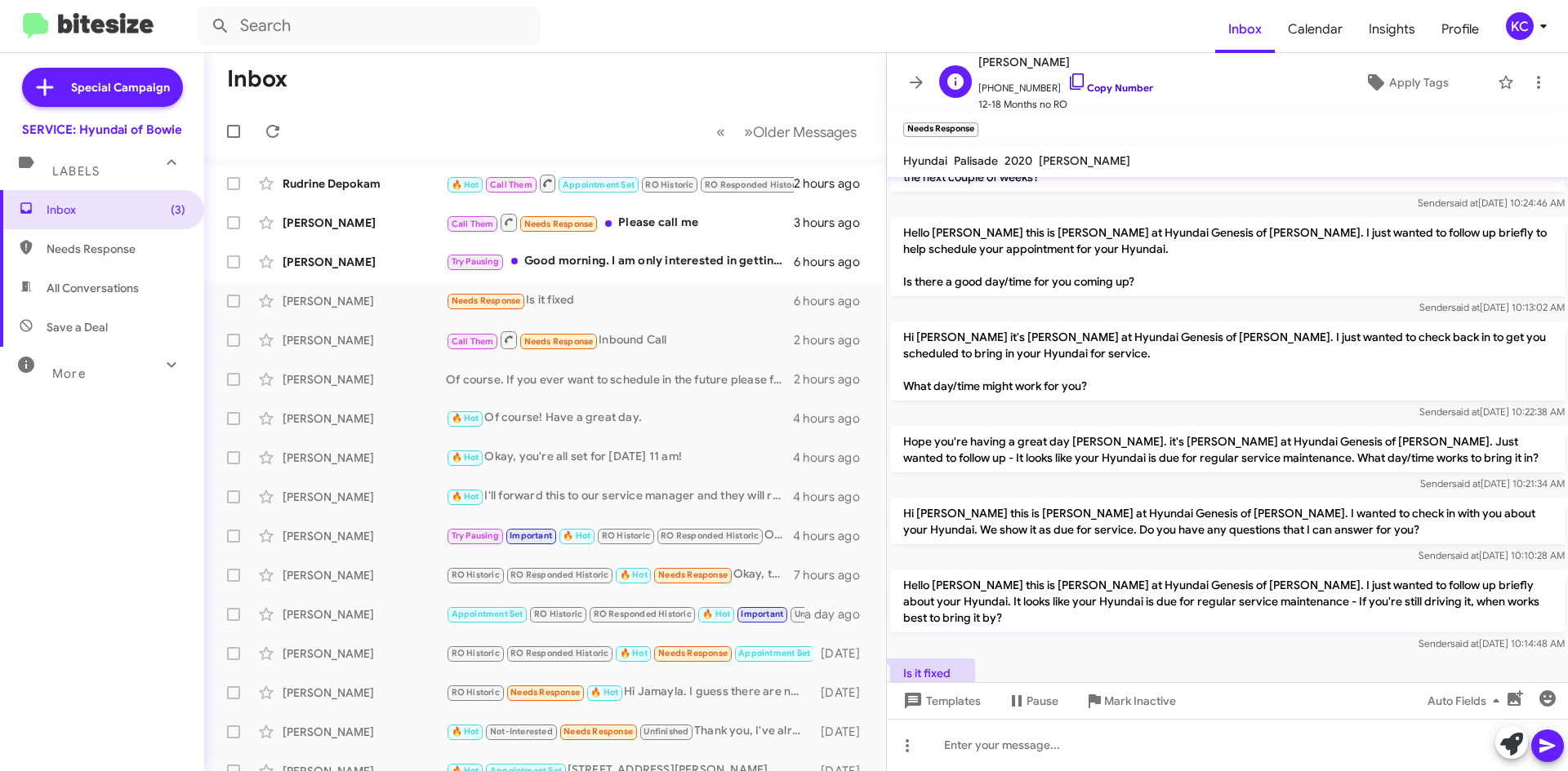
click at [1070, 89] on icon at bounding box center [1076, 81] width 14 height 16
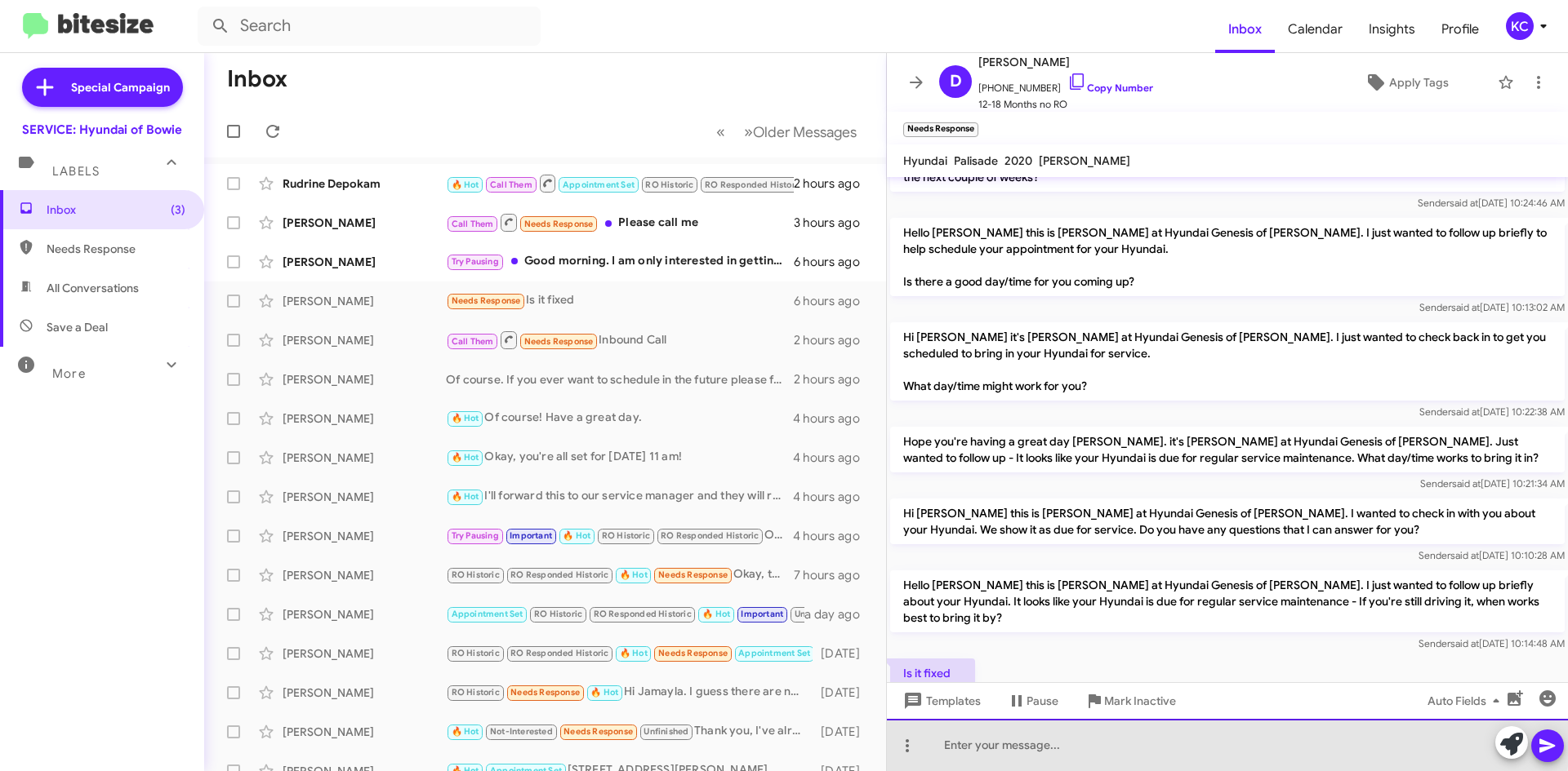
click at [999, 737] on div at bounding box center [1227, 745] width 681 height 52
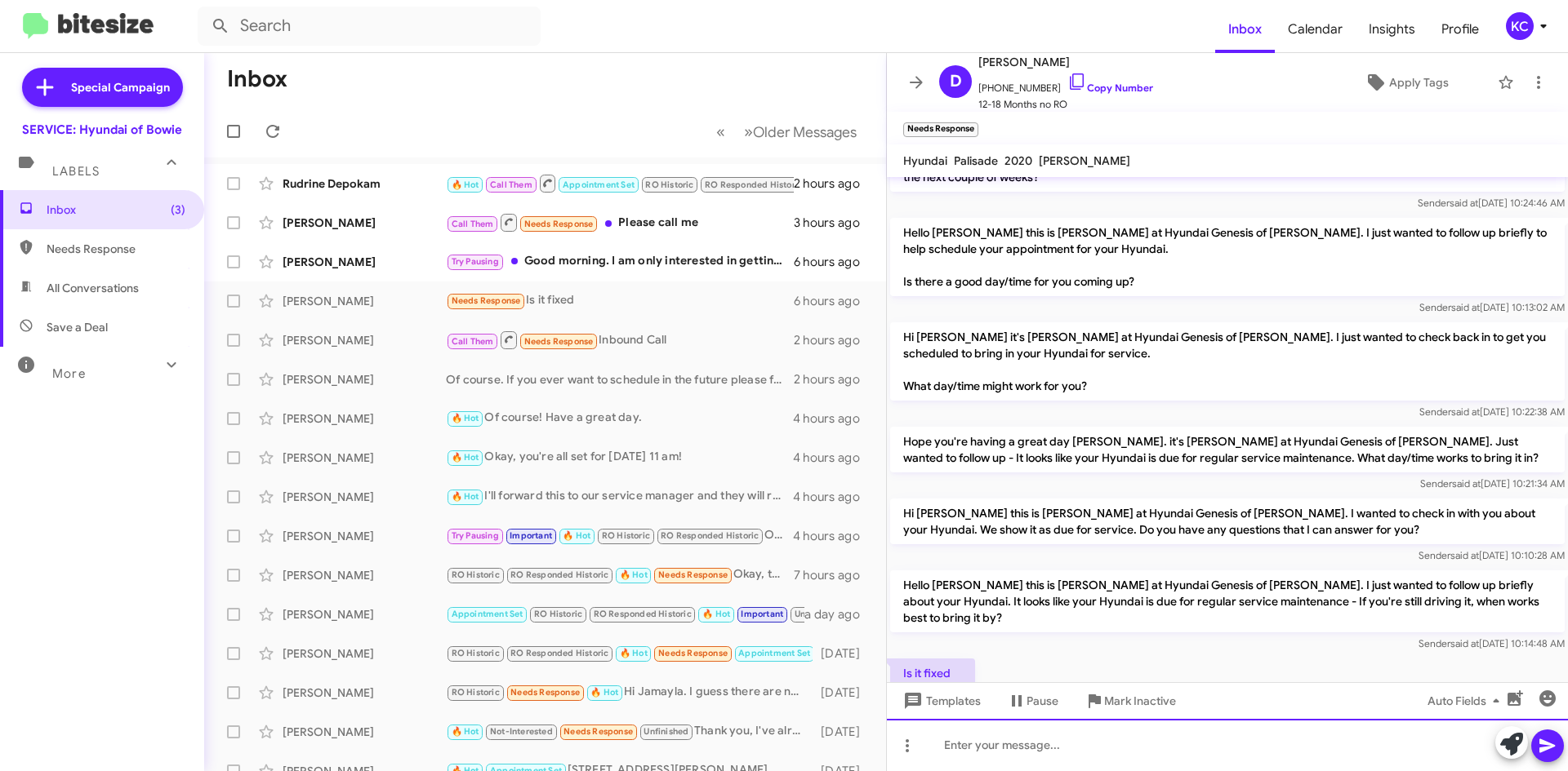
click at [1051, 733] on div at bounding box center [1227, 745] width 681 height 52
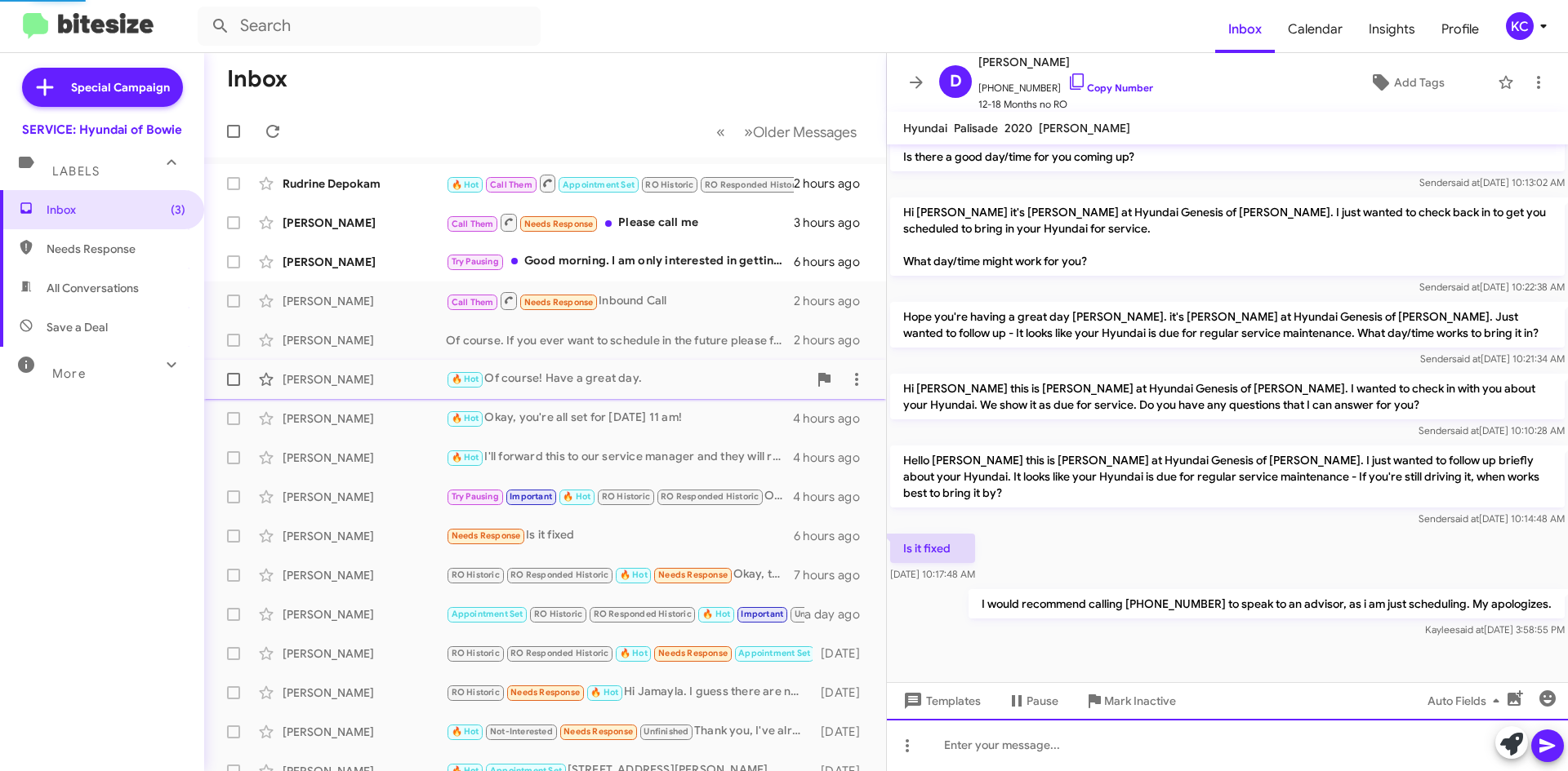
scroll to position [319, 0]
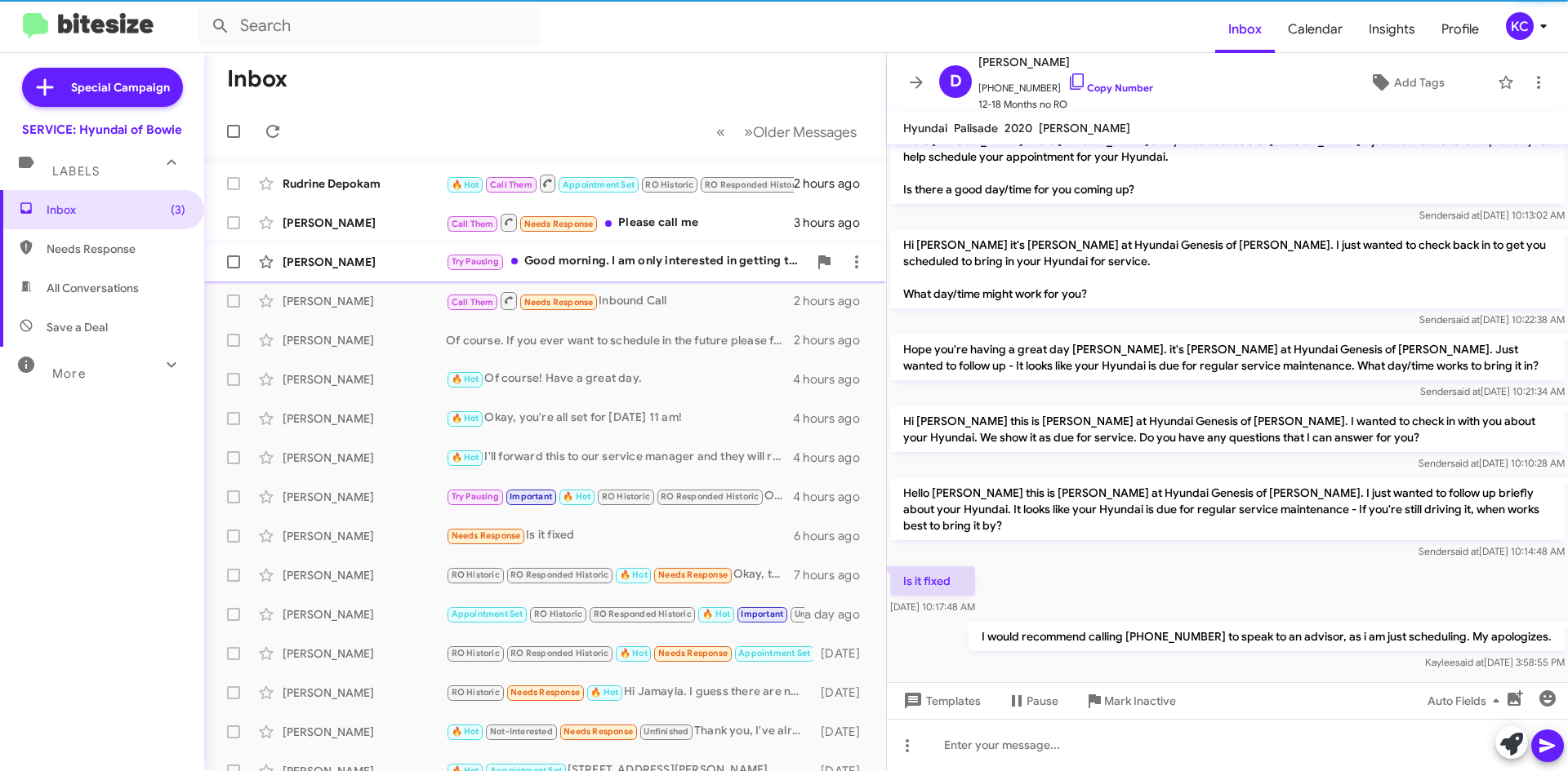
click at [512, 262] on span at bounding box center [515, 262] width 7 height 7
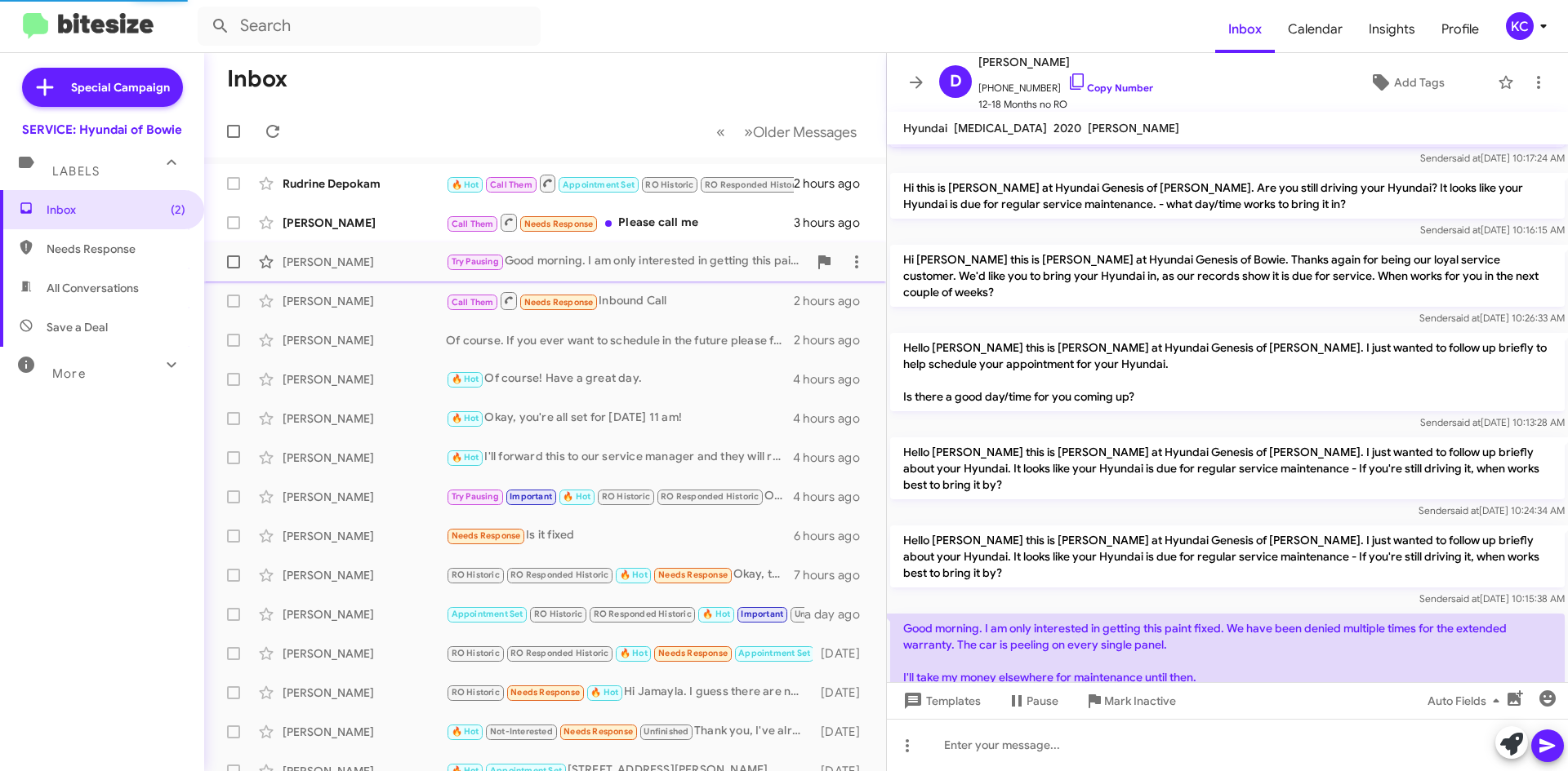
scroll to position [168, 0]
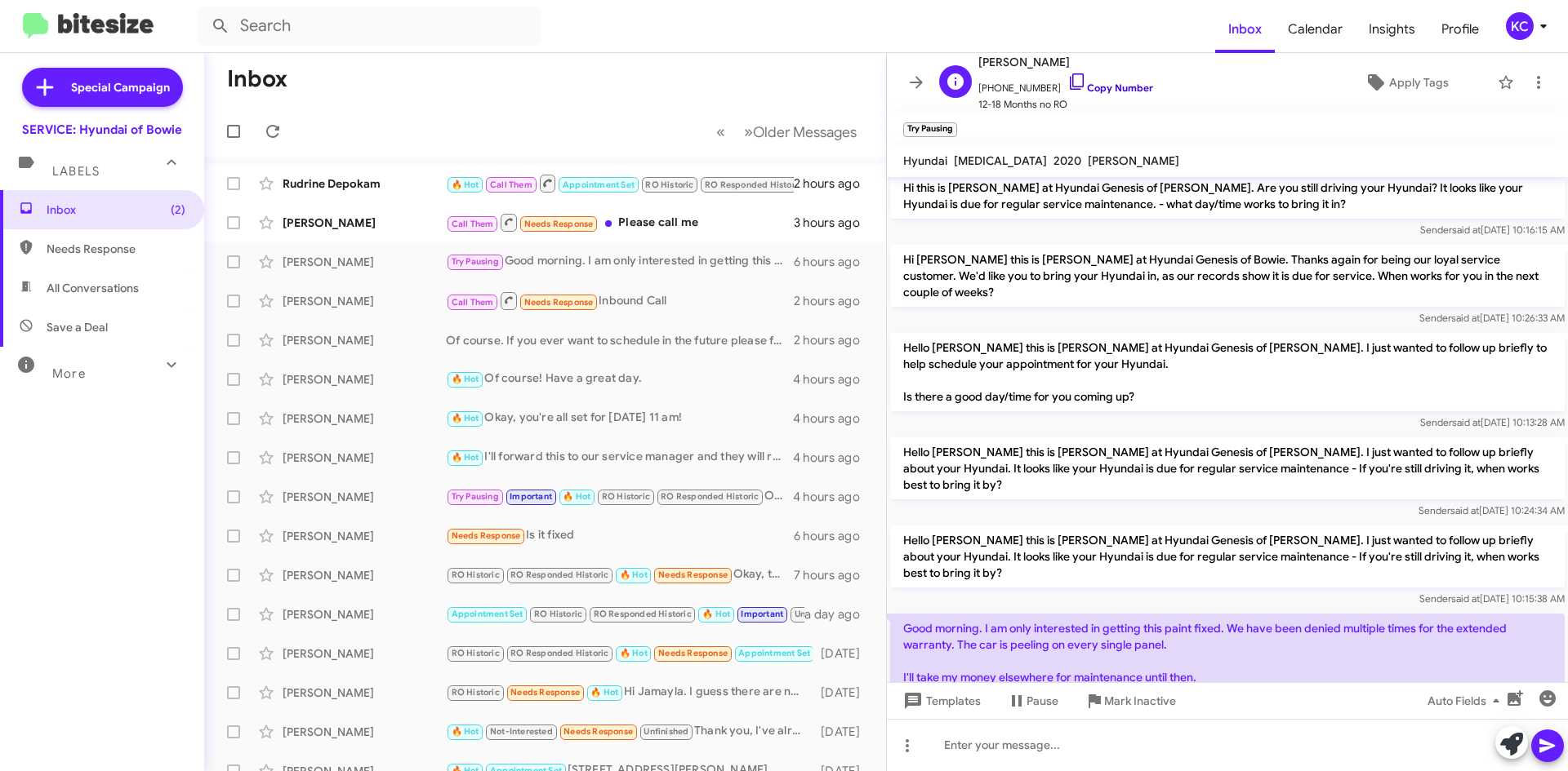
click at [1067, 82] on icon at bounding box center [1076, 81] width 20 height 20
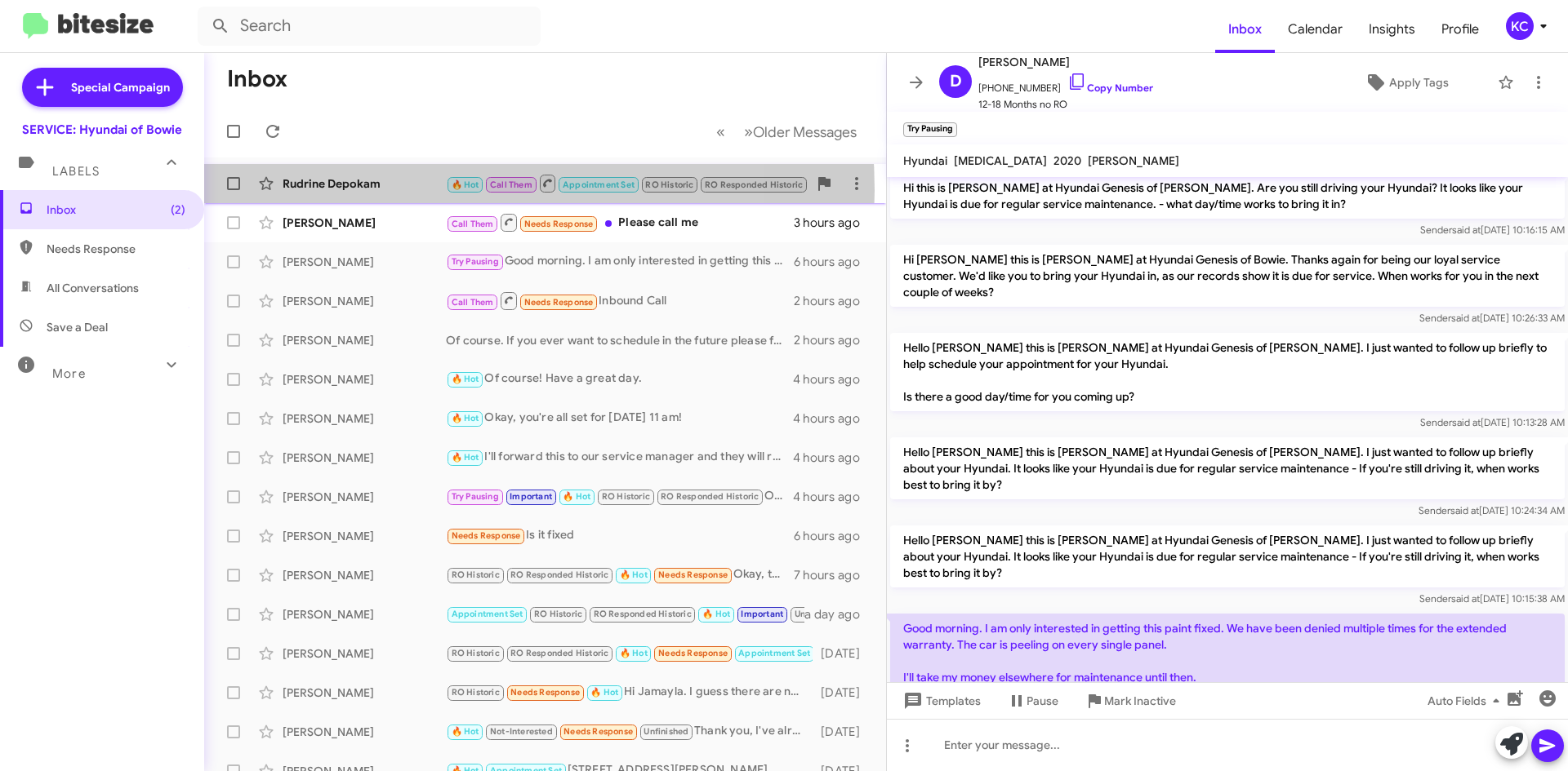
click at [404, 191] on div "Rudrine Depokam" at bounding box center [363, 183] width 163 height 16
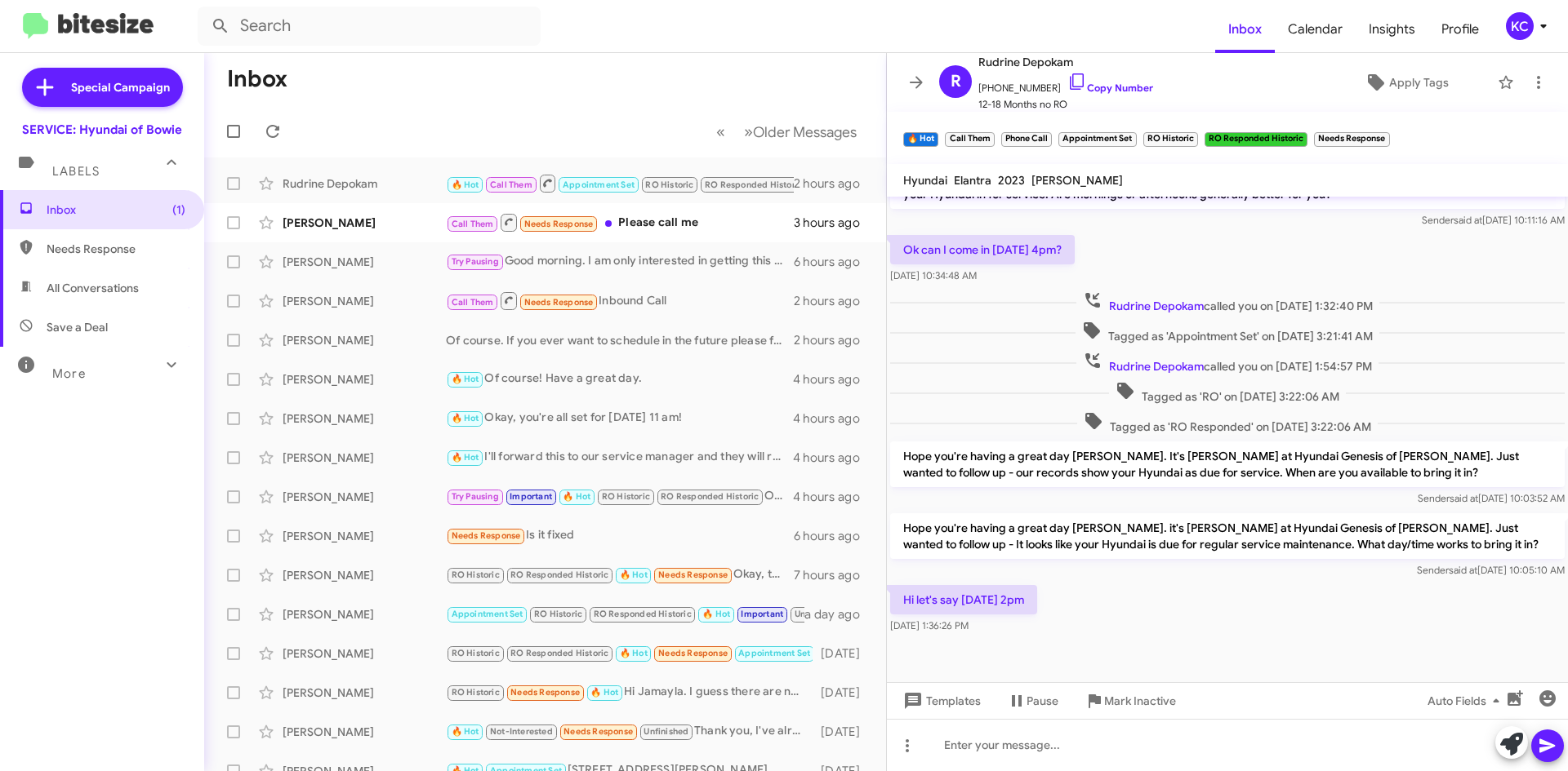
scroll to position [217, 0]
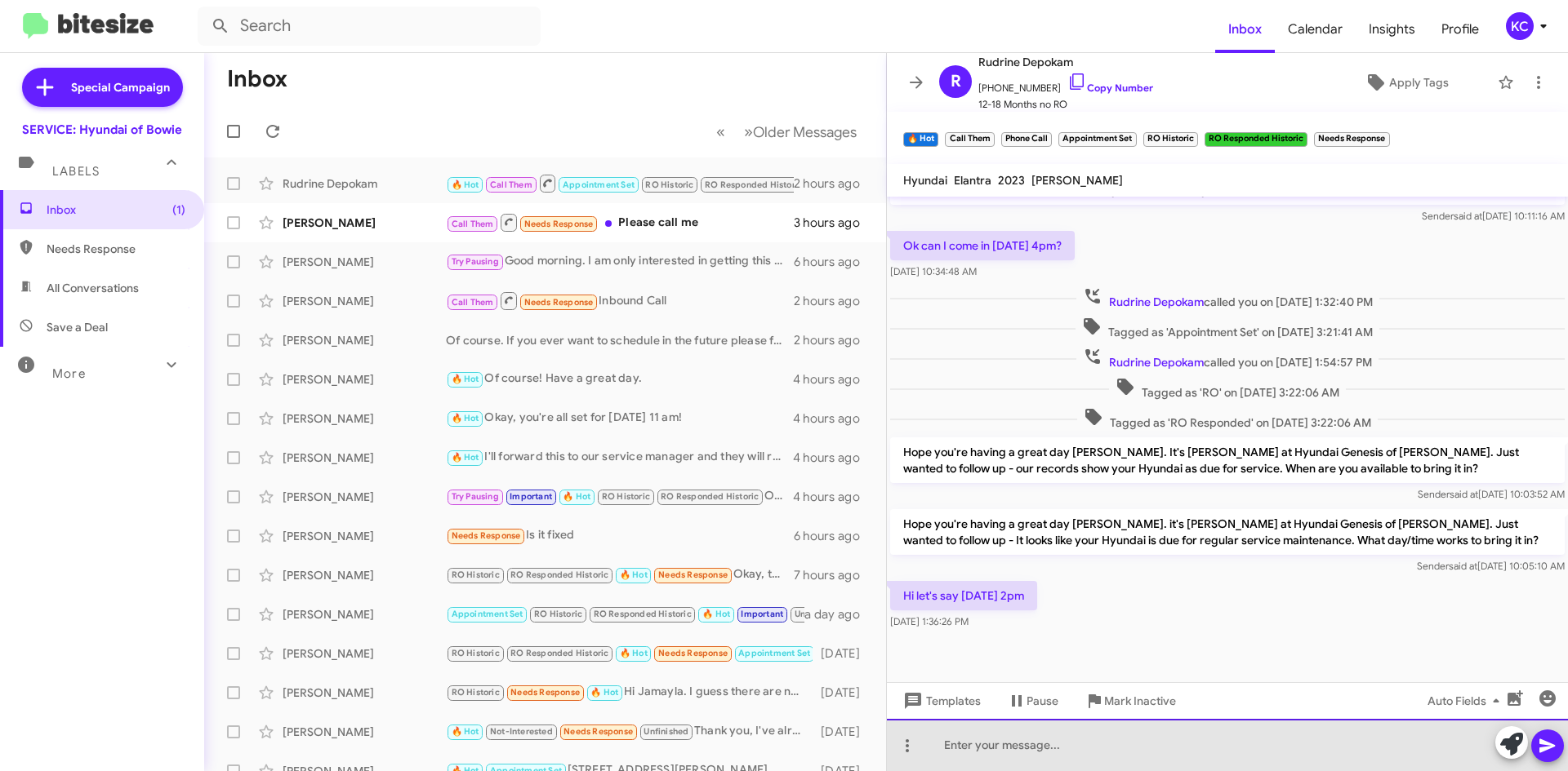
click at [982, 744] on div at bounding box center [1227, 745] width 681 height 52
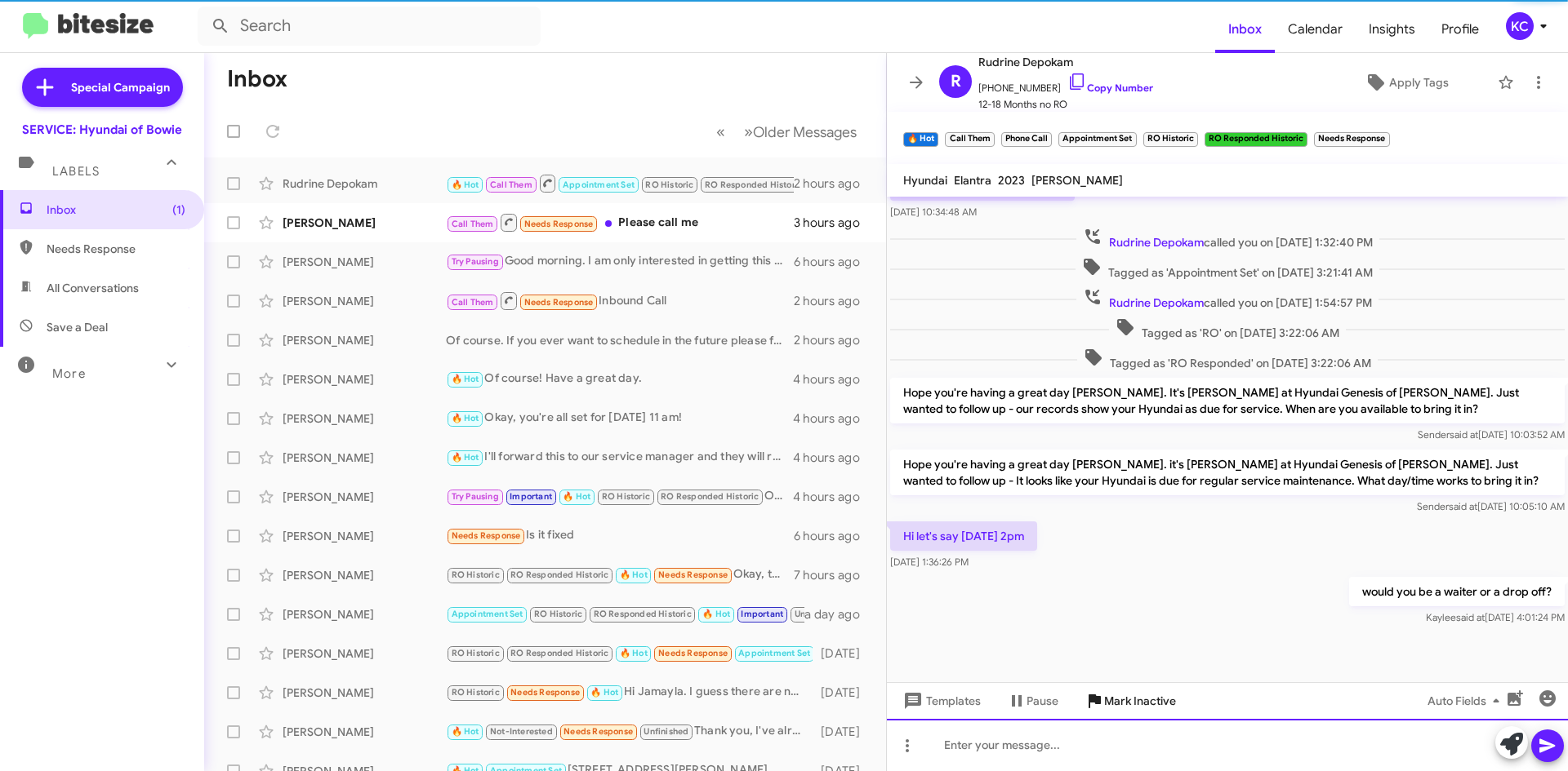
scroll to position [257, 0]
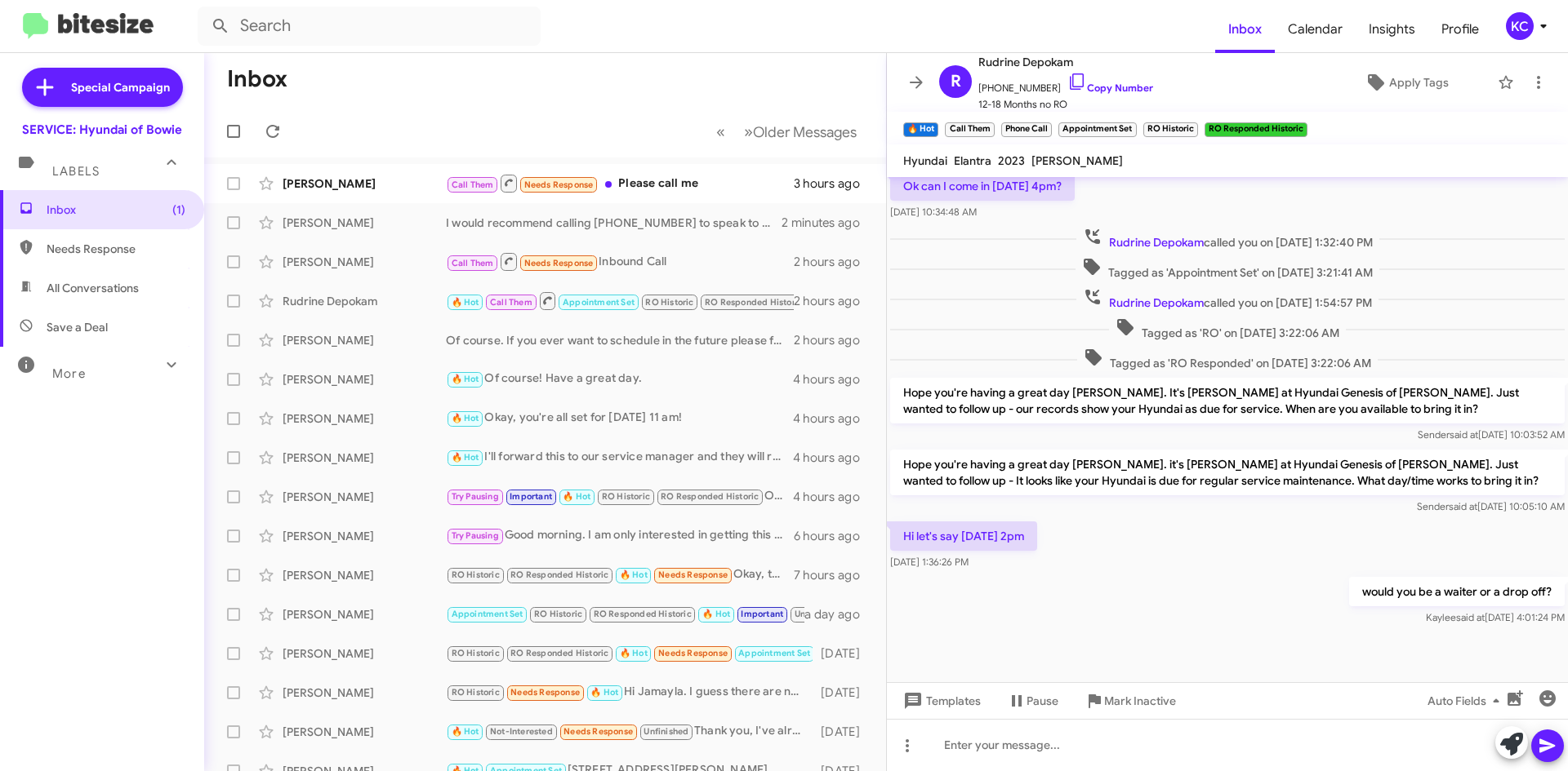
click at [448, 67] on mat-toolbar-row "Inbox" at bounding box center [545, 79] width 681 height 52
